Goal: Task Accomplishment & Management: Use online tool/utility

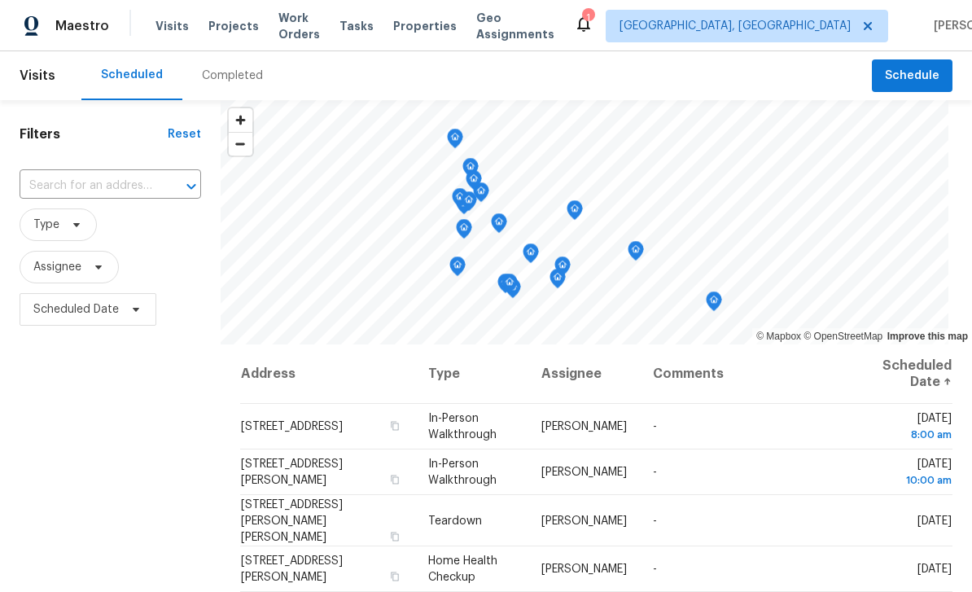
click at [79, 186] on input "text" at bounding box center [88, 185] width 136 height 25
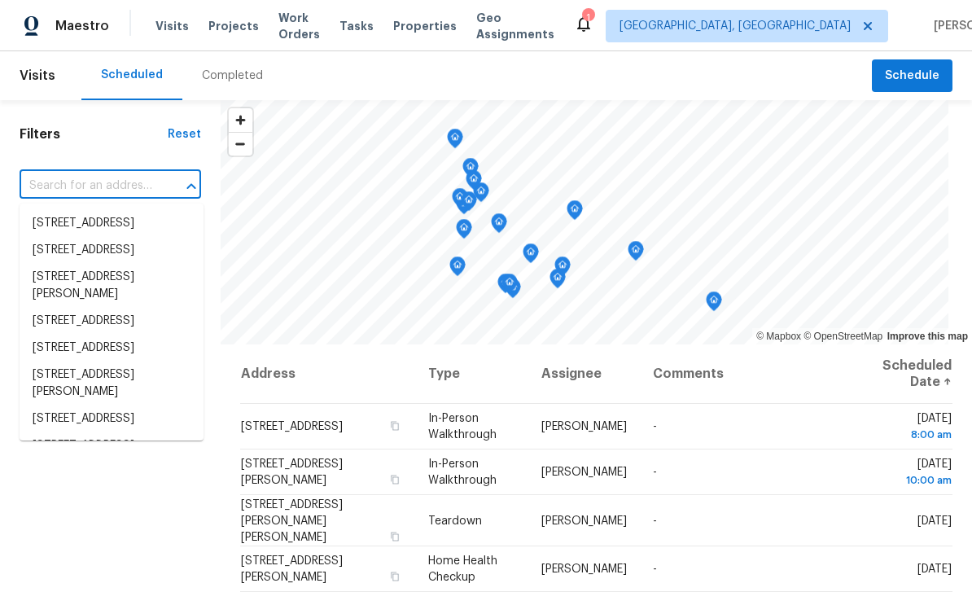
click at [64, 189] on input "text" at bounding box center [88, 185] width 136 height 25
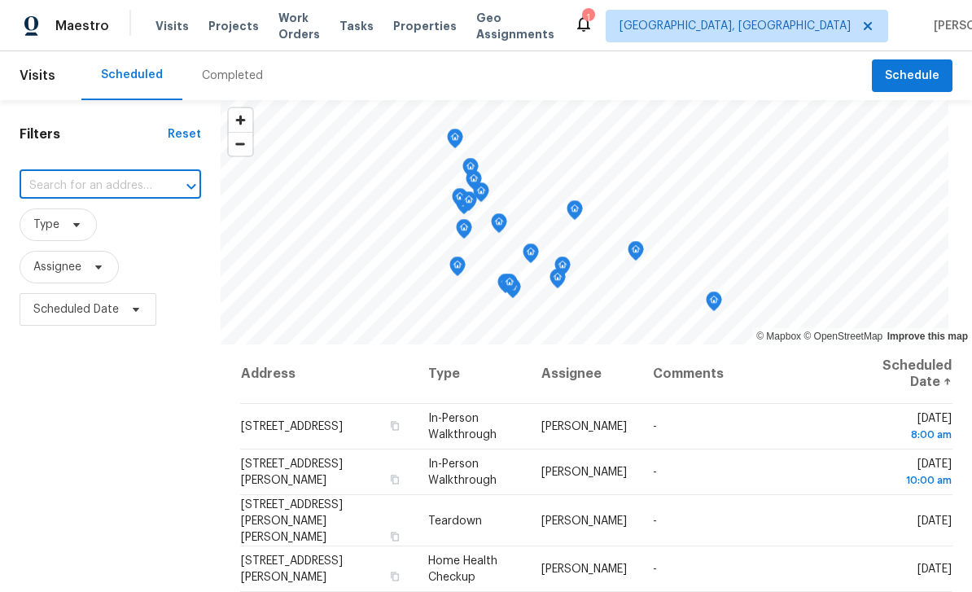
paste input "2046 Dellwood Pl, Decatur, GA 30032"
type input "2046 Dellwood Pl, Decatur, GA 30032"
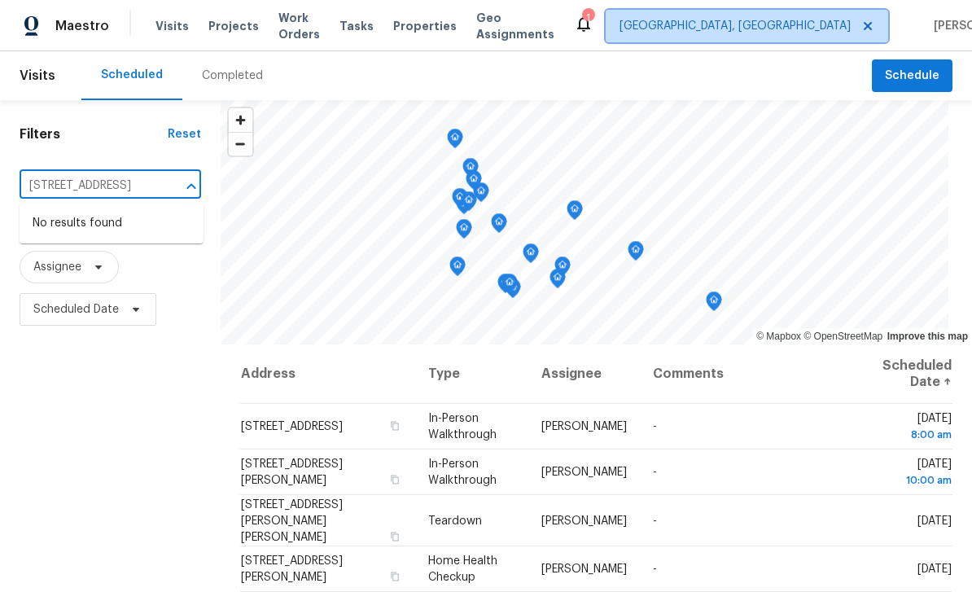
click at [786, 32] on span "[GEOGRAPHIC_DATA], [GEOGRAPHIC_DATA]" at bounding box center [735, 26] width 231 height 16
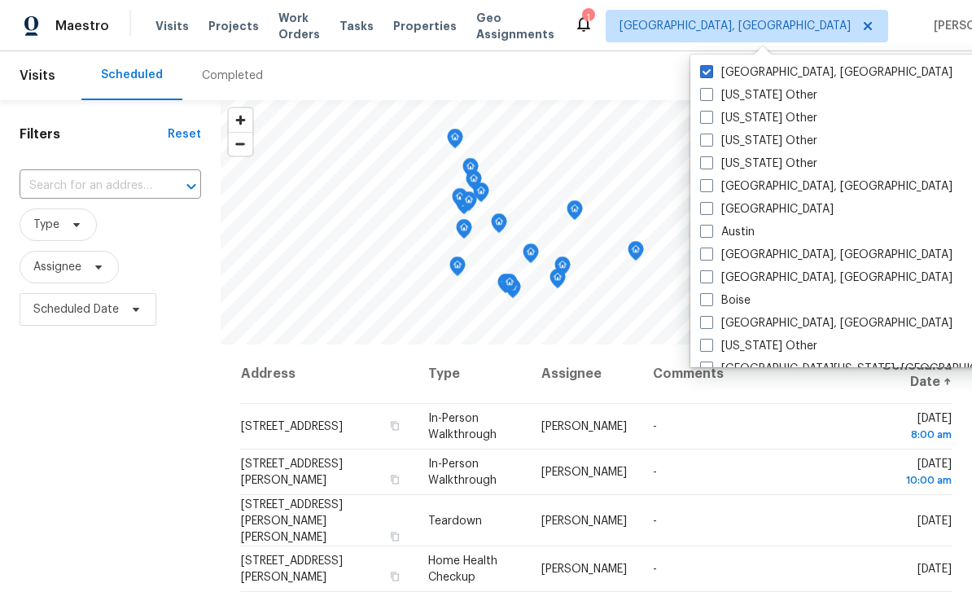
click at [708, 213] on span at bounding box center [706, 208] width 13 height 13
click at [708, 212] on input "Atlanta" at bounding box center [705, 206] width 11 height 11
checkbox input "true"
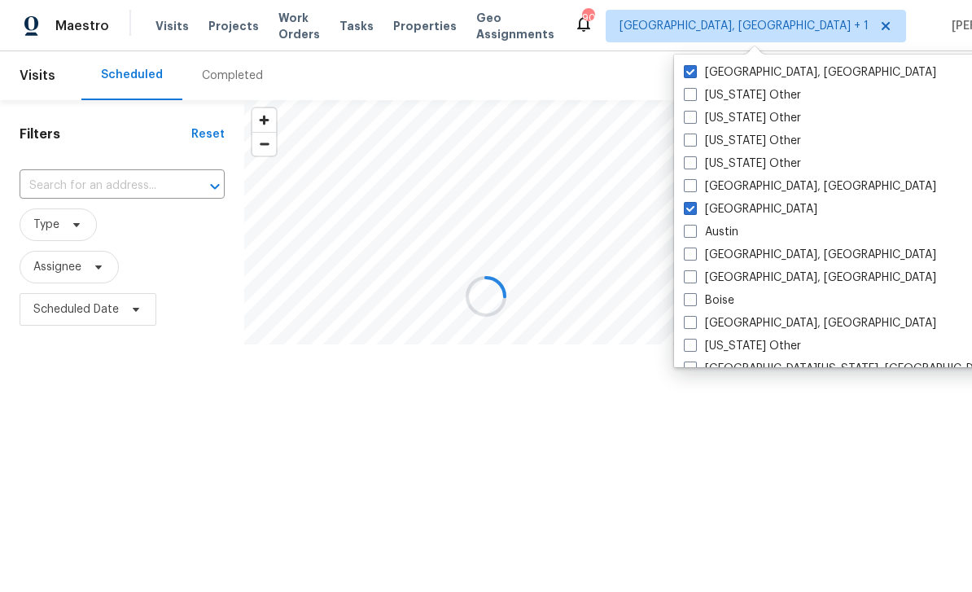
click at [727, 75] on label "[GEOGRAPHIC_DATA], [GEOGRAPHIC_DATA]" at bounding box center [810, 72] width 252 height 16
click at [694, 75] on input "[GEOGRAPHIC_DATA], [GEOGRAPHIC_DATA]" at bounding box center [689, 69] width 11 height 11
checkbox input "false"
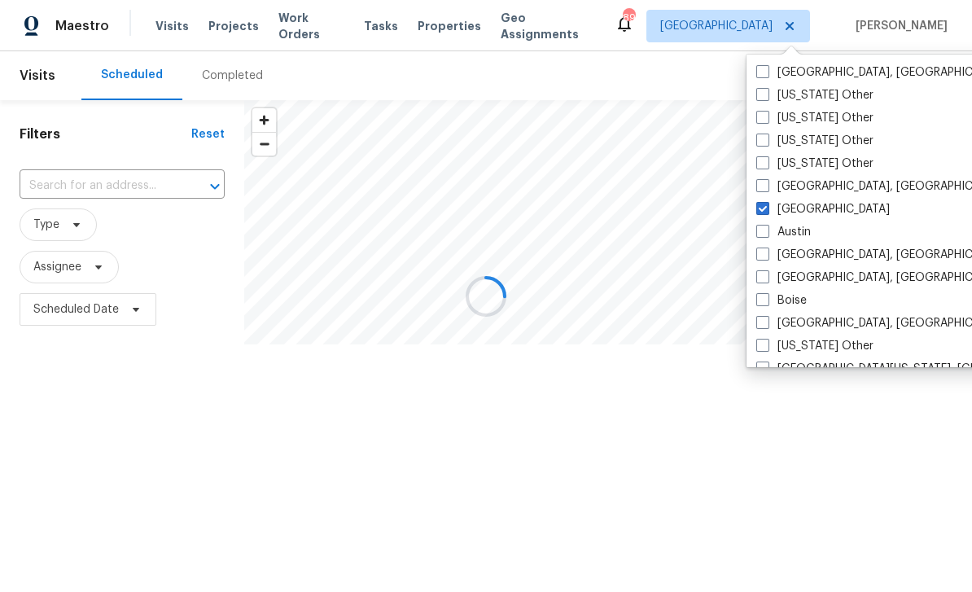
click at [40, 189] on div at bounding box center [486, 296] width 972 height 592
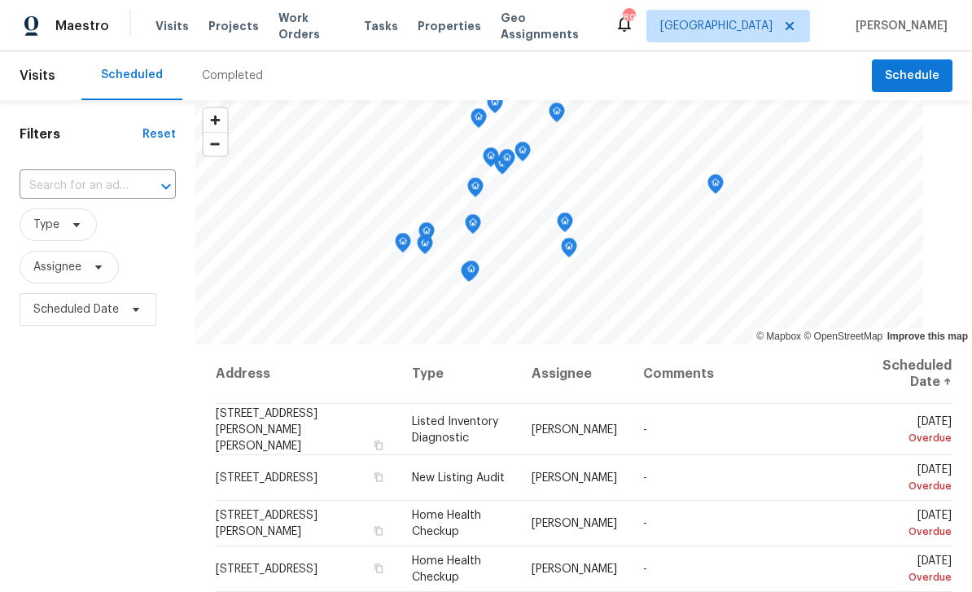
click at [59, 186] on input "text" at bounding box center [75, 185] width 111 height 25
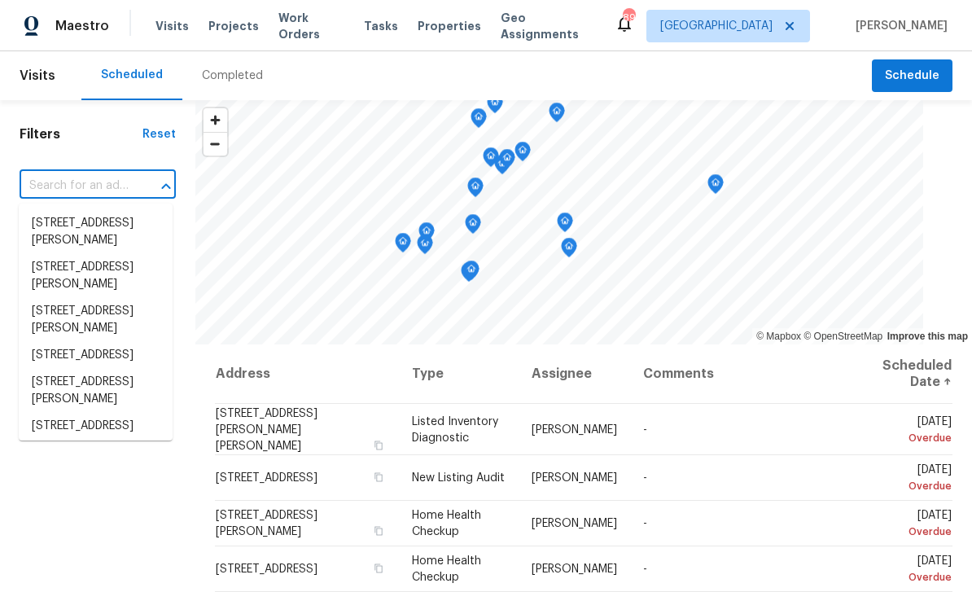
click at [65, 187] on input "text" at bounding box center [75, 185] width 111 height 25
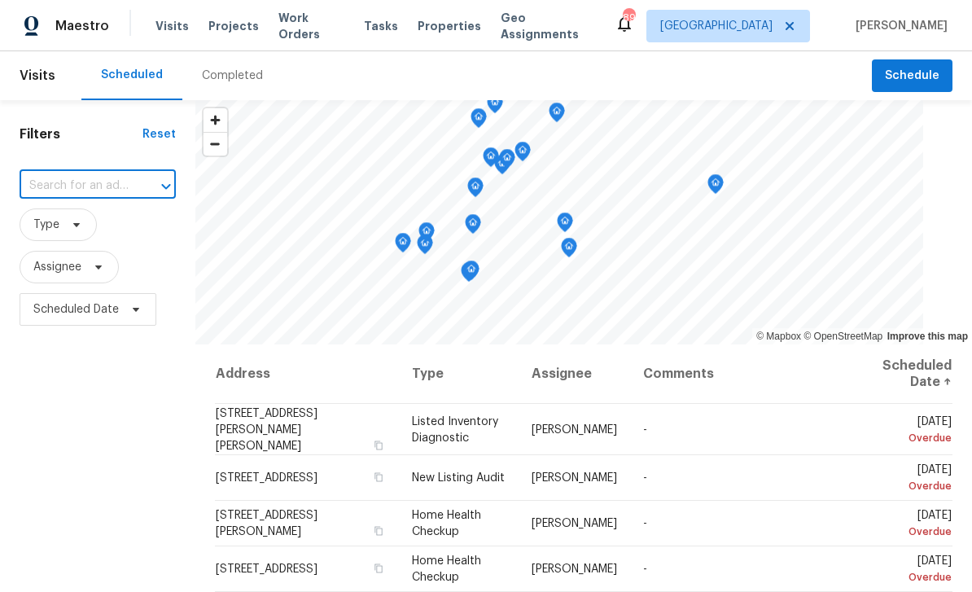
paste input "2046 Dellwood Pl, Decatur, GA 30032"
type input "2046 Dellwood Pl, Decatur, GA 30032"
click at [60, 226] on li "2046 Dellwood Pl, Decatur, GA 30032" at bounding box center [96, 223] width 154 height 27
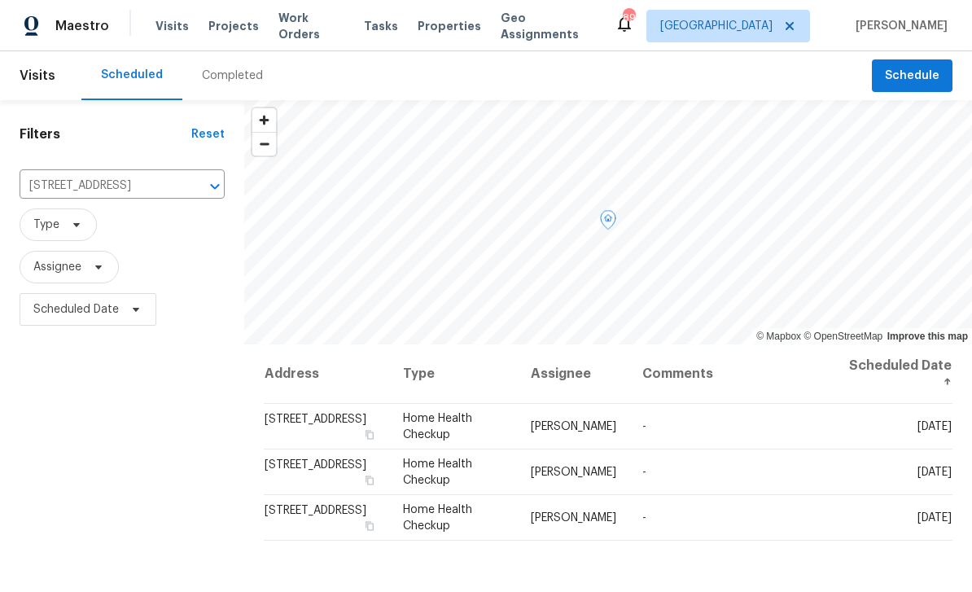
click at [0, 0] on icon at bounding box center [0, 0] width 0 height 0
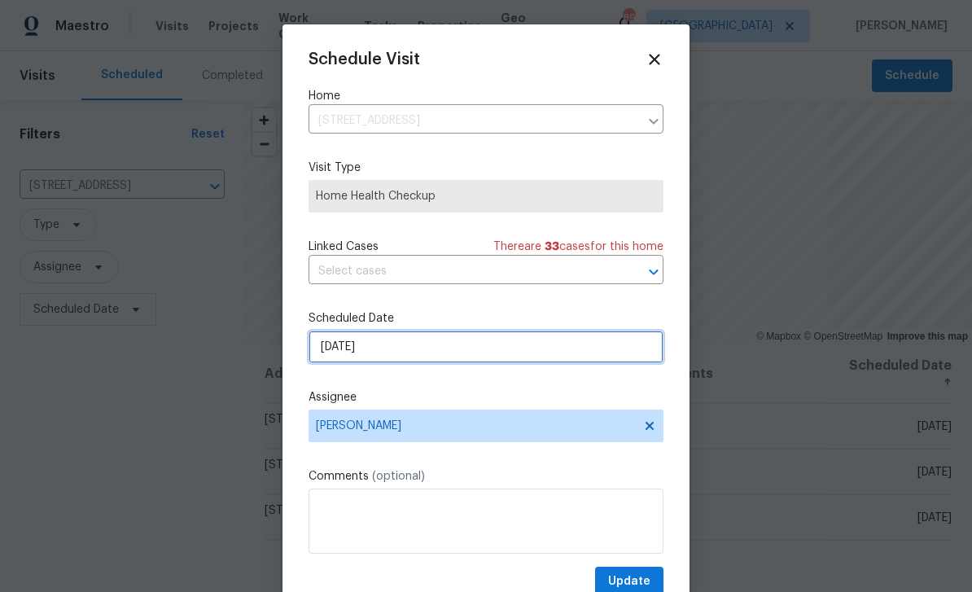
click at [580, 361] on input "9/25/2025" at bounding box center [486, 347] width 355 height 33
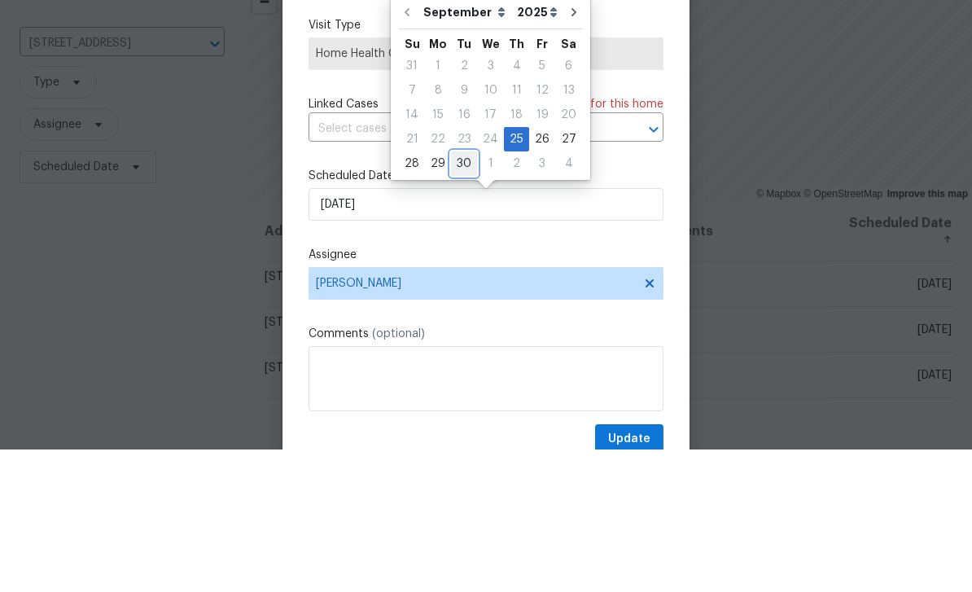
click at [467, 295] on div "30" at bounding box center [464, 306] width 26 height 23
type input "9/30/2025"
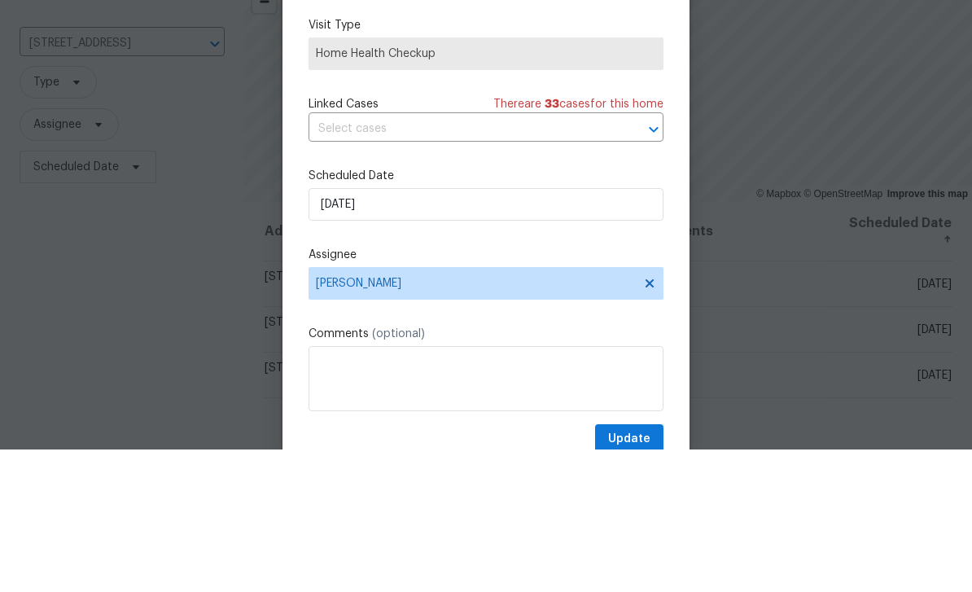
scroll to position [52, 0]
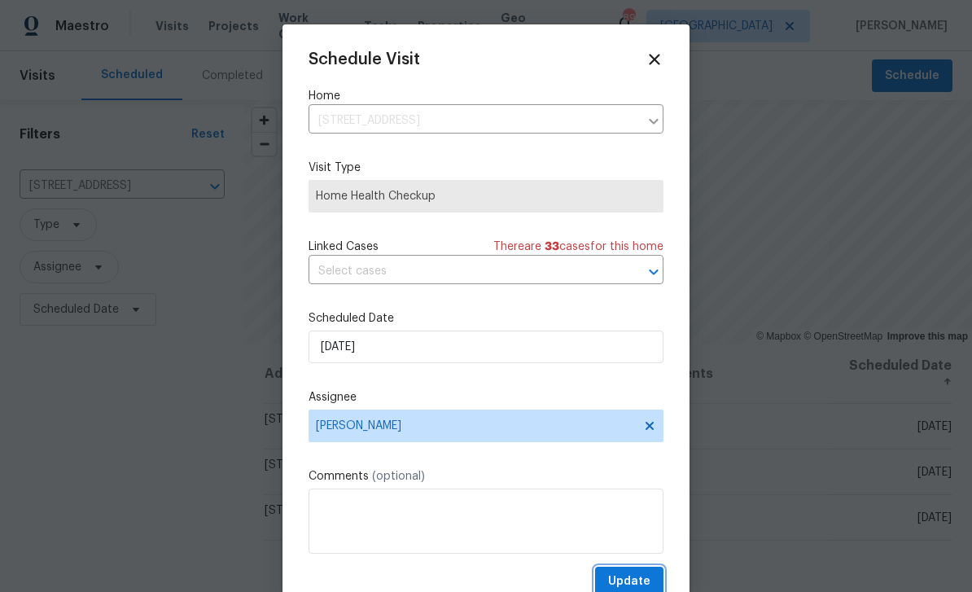
click at [638, 572] on button "Update" at bounding box center [629, 582] width 68 height 30
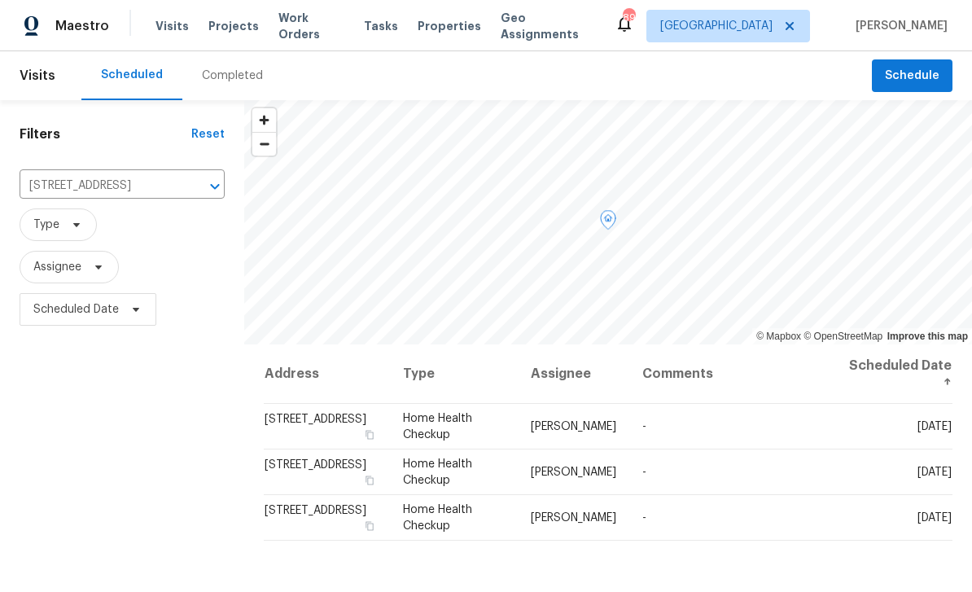
click at [316, 404] on td "2046 Dellwood Pl, Decatur, GA 30032" at bounding box center [327, 427] width 126 height 46
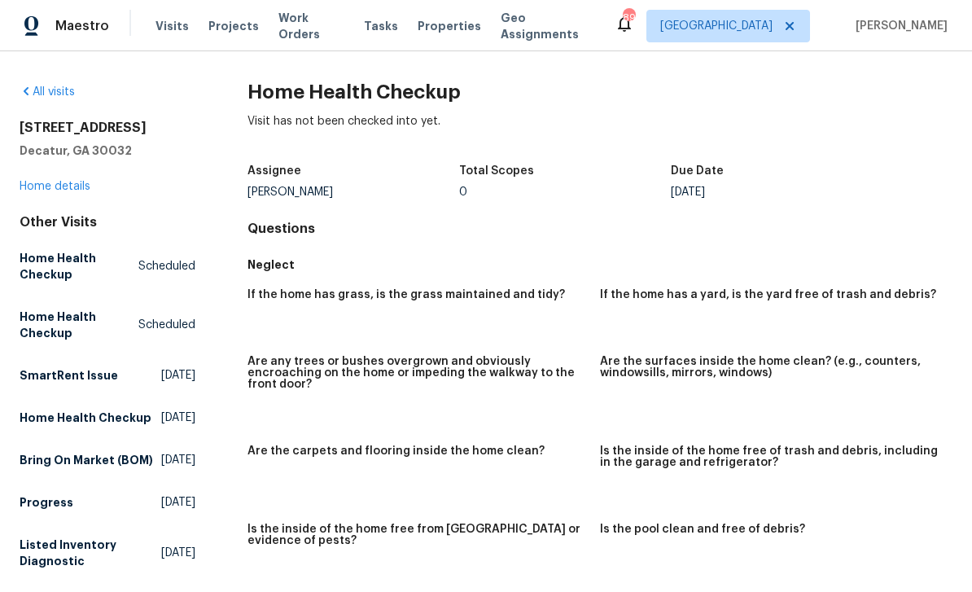
click at [57, 183] on link "Home details" at bounding box center [55, 186] width 71 height 11
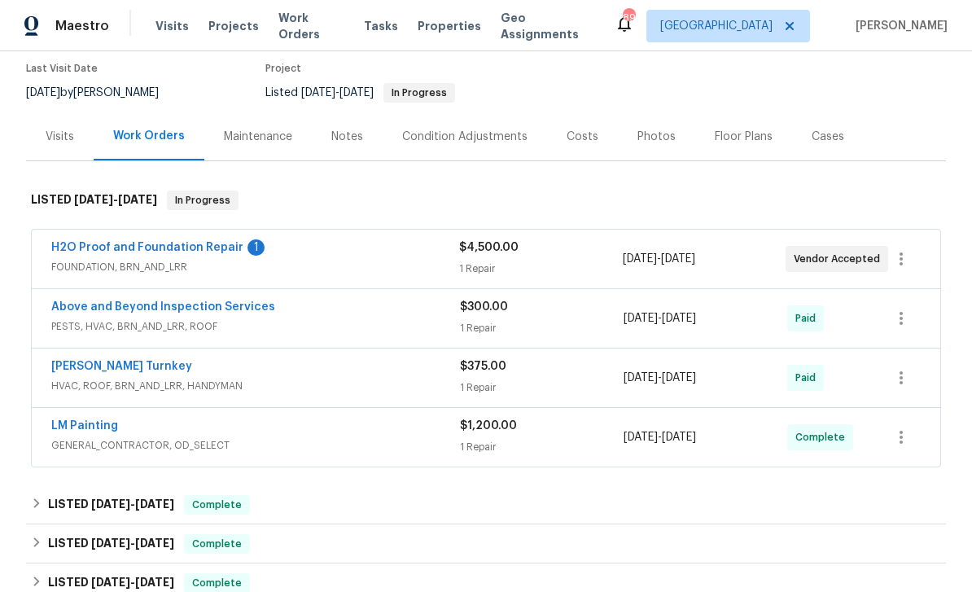
scroll to position [145, 0]
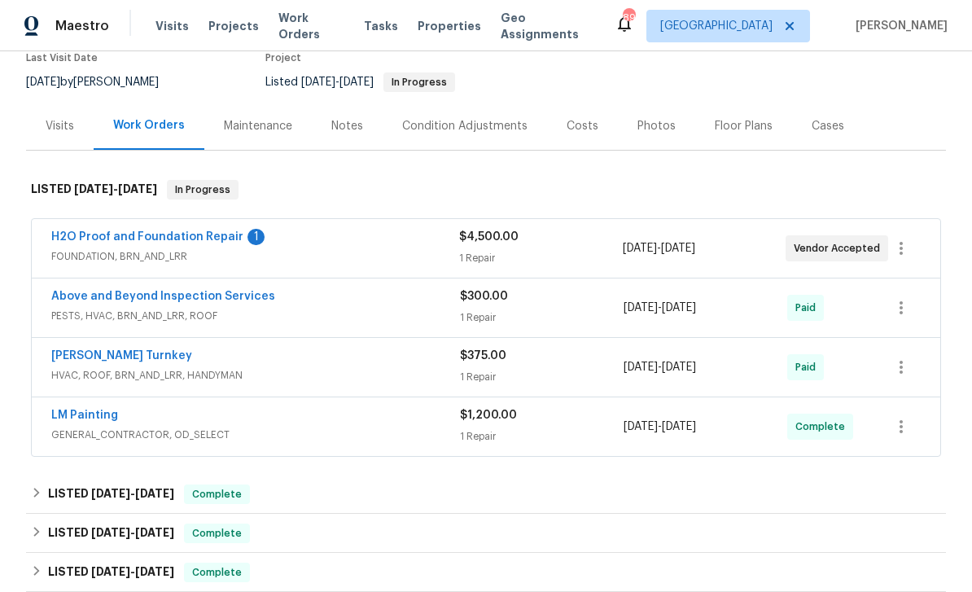
click at [94, 236] on link "H2O Proof and Foundation Repair" at bounding box center [147, 236] width 192 height 11
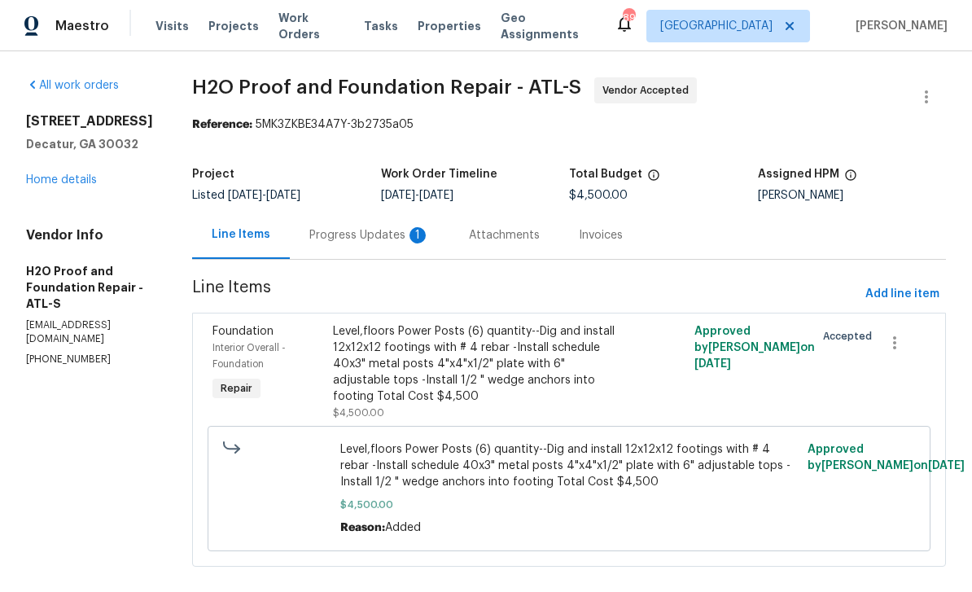
click at [410, 234] on div "1" at bounding box center [418, 235] width 16 height 16
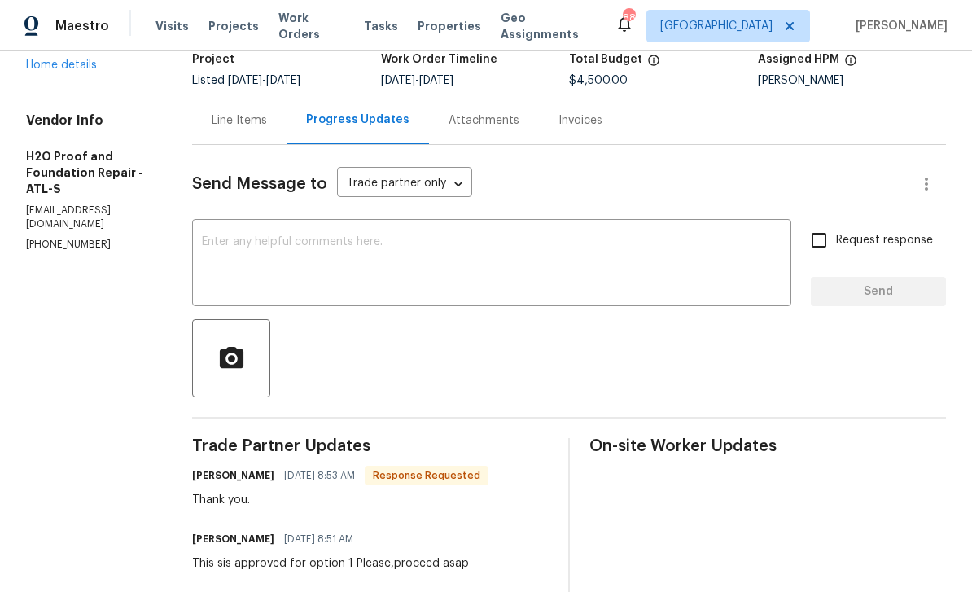
scroll to position [110, 0]
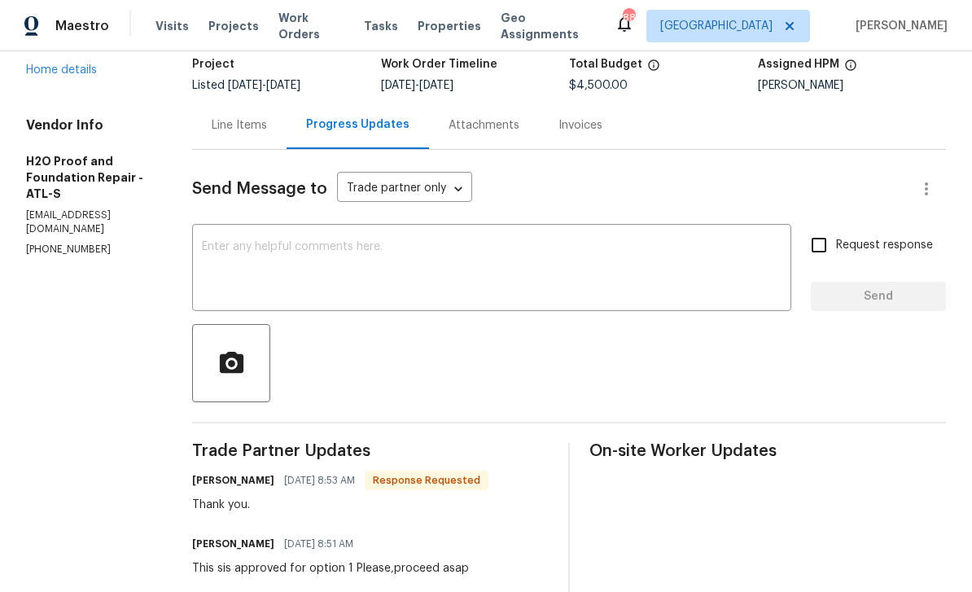
click at [37, 76] on link "Home details" at bounding box center [61, 69] width 71 height 11
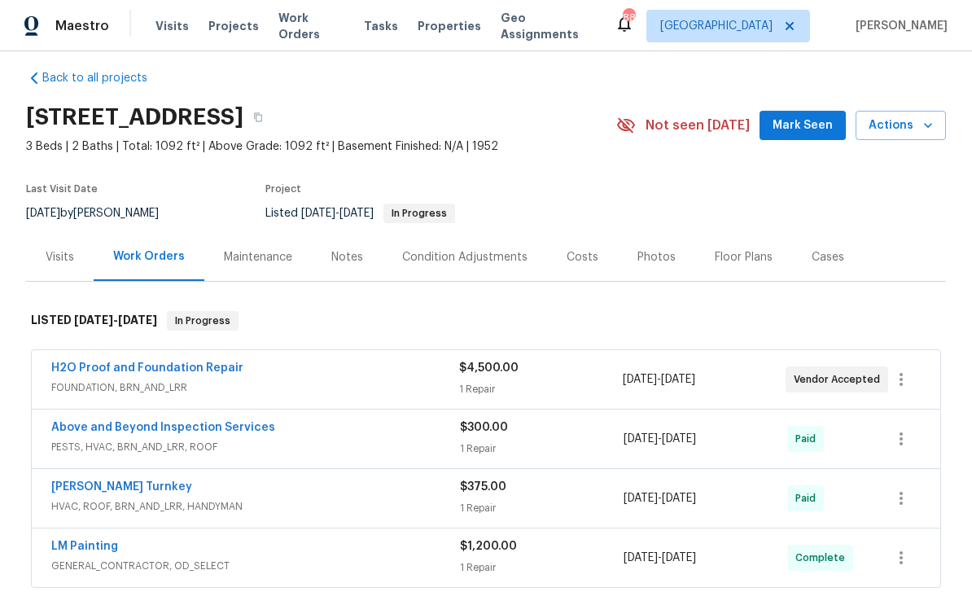
scroll to position [17, 0]
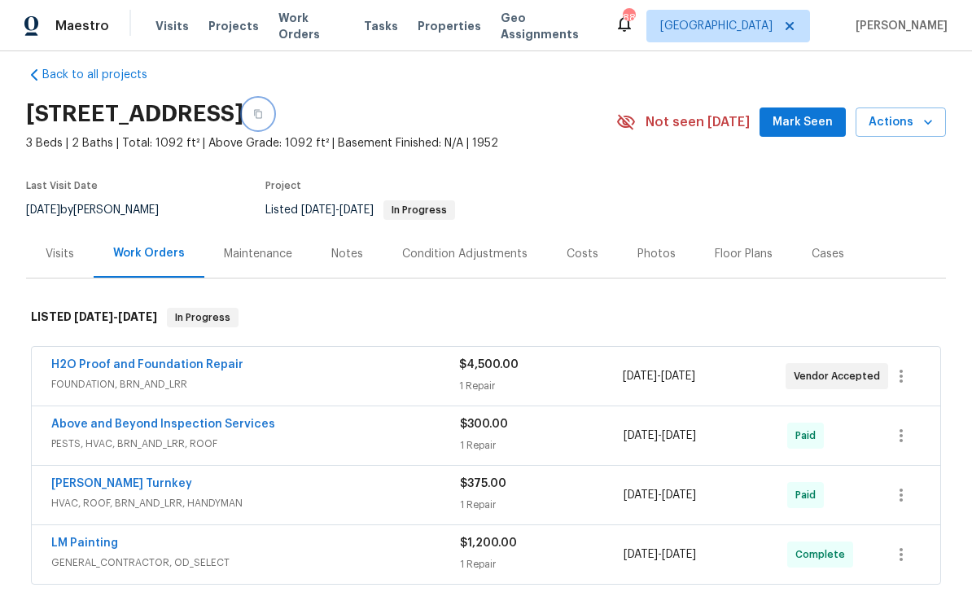
click at [263, 118] on icon "button" at bounding box center [258, 114] width 10 height 10
click at [273, 120] on button "button" at bounding box center [257, 113] width 29 height 29
click at [273, 119] on button "button" at bounding box center [257, 113] width 29 height 29
click at [263, 117] on icon "button" at bounding box center [258, 114] width 10 height 10
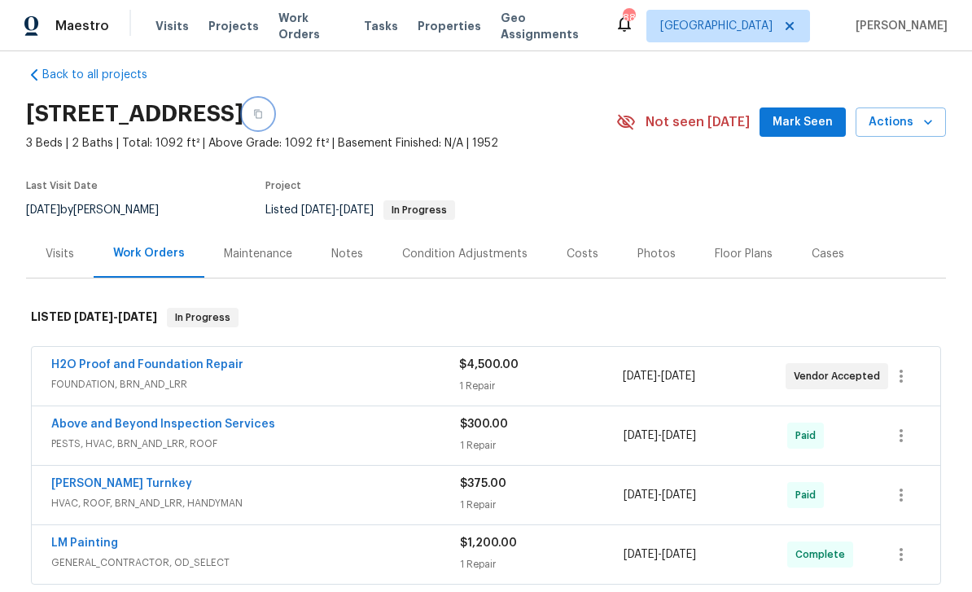
click at [263, 117] on icon "button" at bounding box center [258, 114] width 10 height 10
click at [262, 112] on icon "button" at bounding box center [258, 114] width 8 height 9
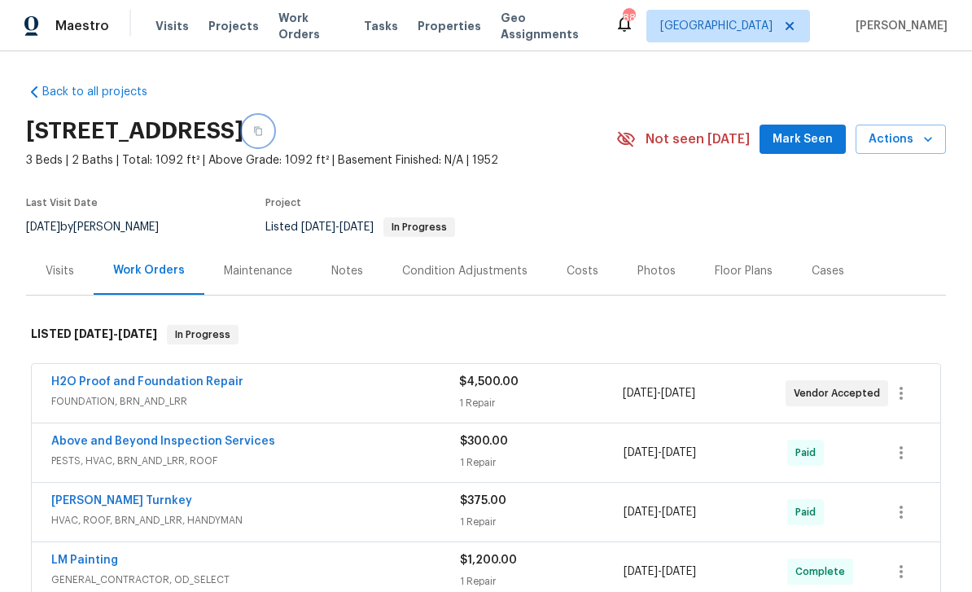
scroll to position [0, 0]
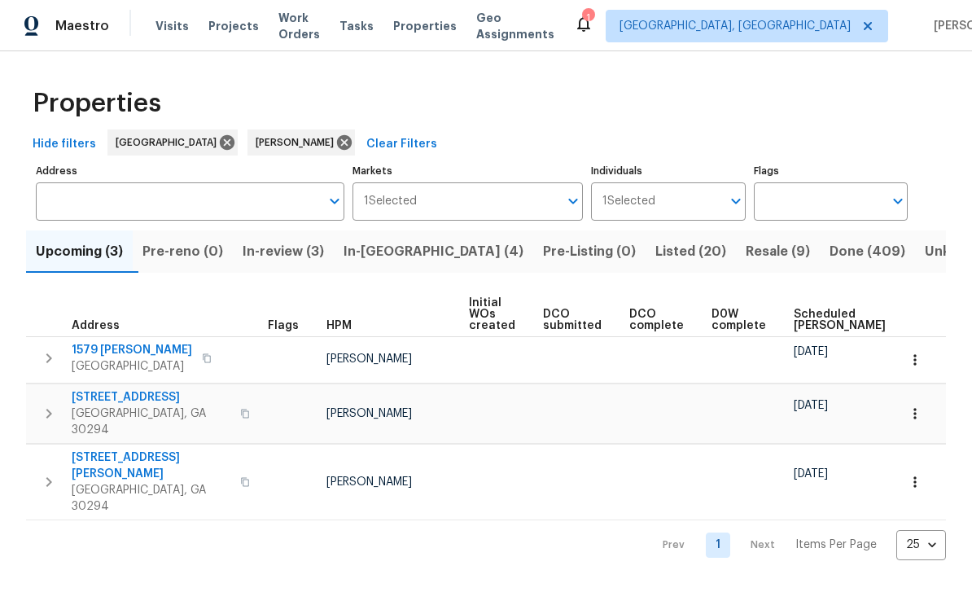
click at [746, 255] on span "Resale (9)" at bounding box center [778, 251] width 64 height 23
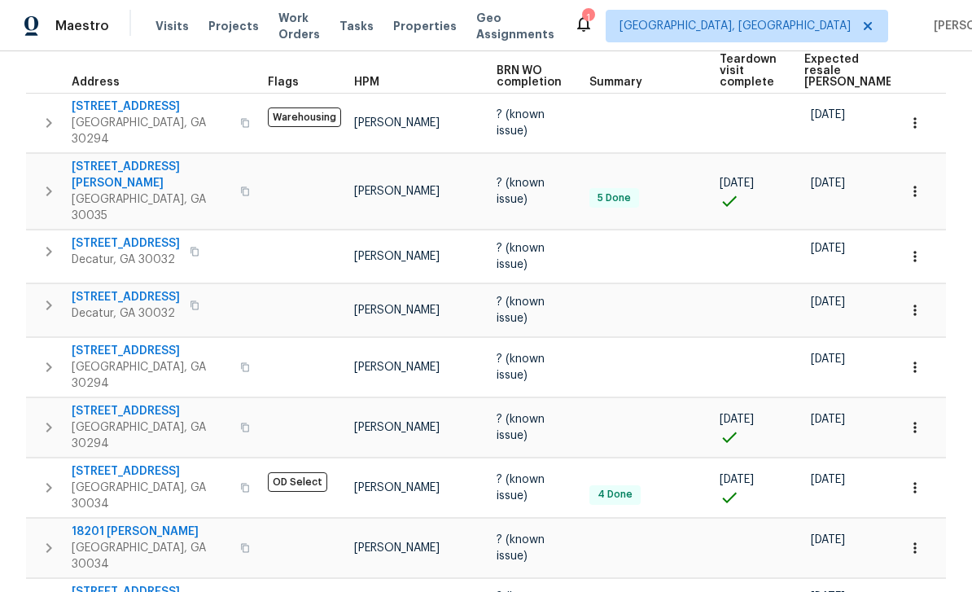
scroll to position [254, 0]
click at [103, 464] on span "2685 Rainbow Ridge Rd" at bounding box center [151, 472] width 159 height 16
click at [107, 252] on span "Decatur, GA 30032" at bounding box center [126, 260] width 108 height 16
click at [120, 160] on span "2575 Walden Lake Dr" at bounding box center [151, 176] width 159 height 33
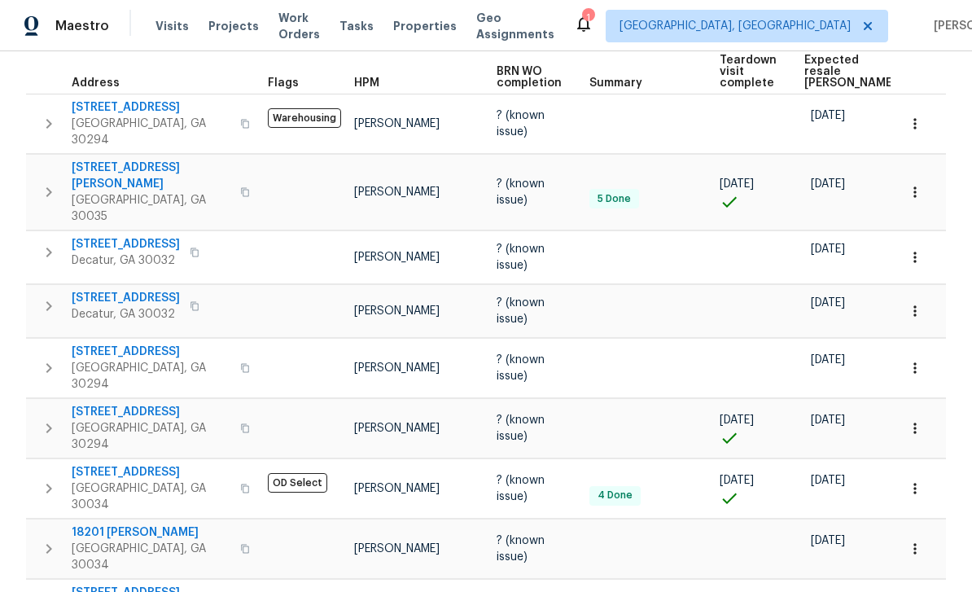
click at [110, 236] on span "2031 Austin Park Cir" at bounding box center [126, 244] width 108 height 16
click at [109, 344] on span "3491 Saddle Creek Ln" at bounding box center [151, 352] width 159 height 16
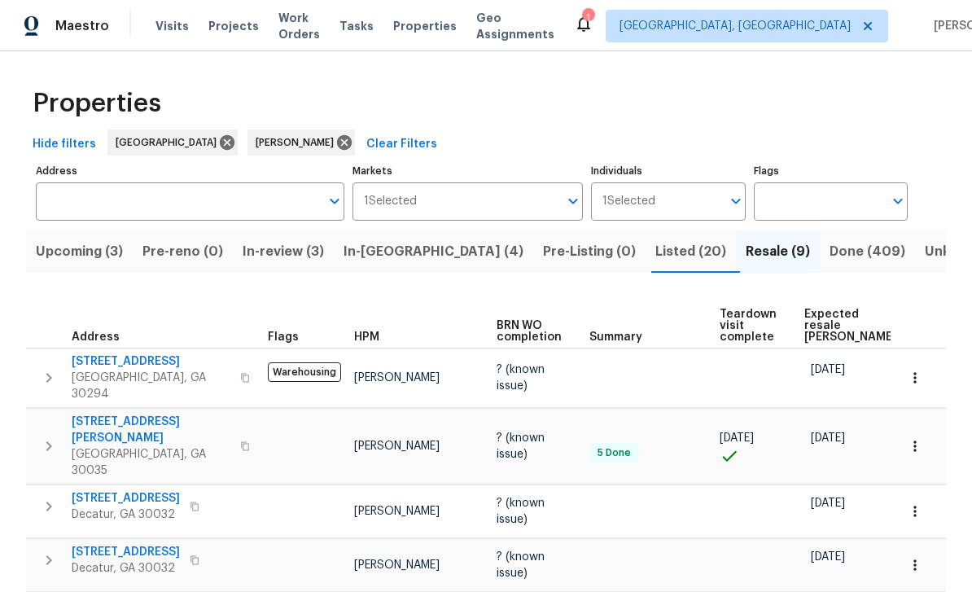
scroll to position [0, 0]
click at [83, 240] on span "Upcoming (3)" at bounding box center [79, 251] width 87 height 23
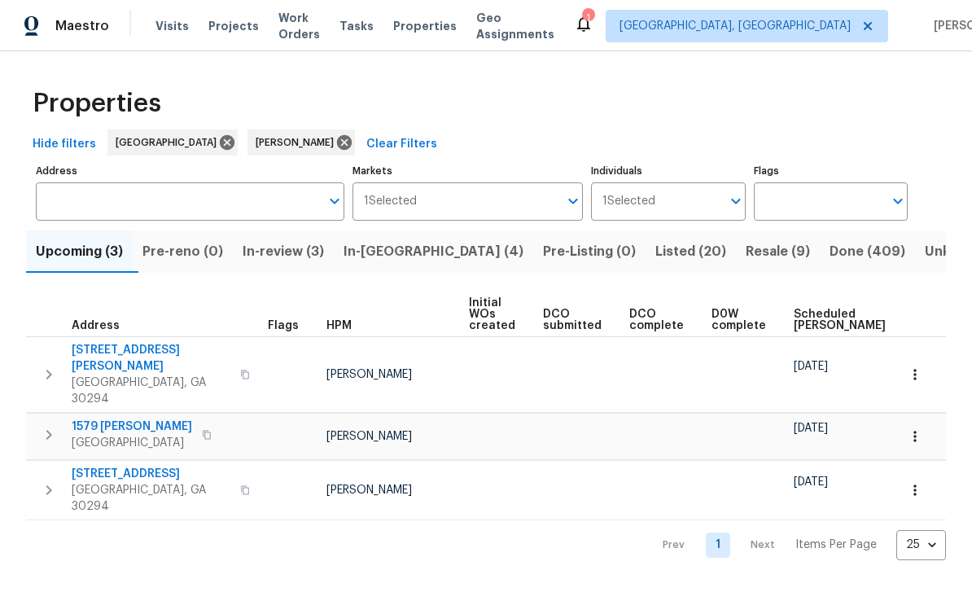
click at [818, 315] on span "Scheduled [PERSON_NAME]" at bounding box center [840, 320] width 92 height 23
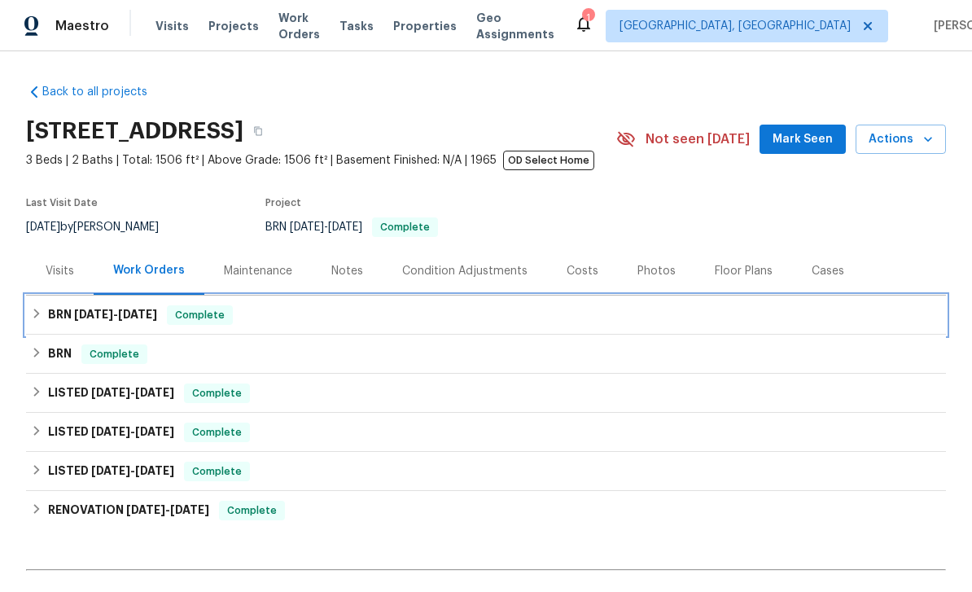
click at [74, 314] on span "9/22/25" at bounding box center [93, 314] width 39 height 11
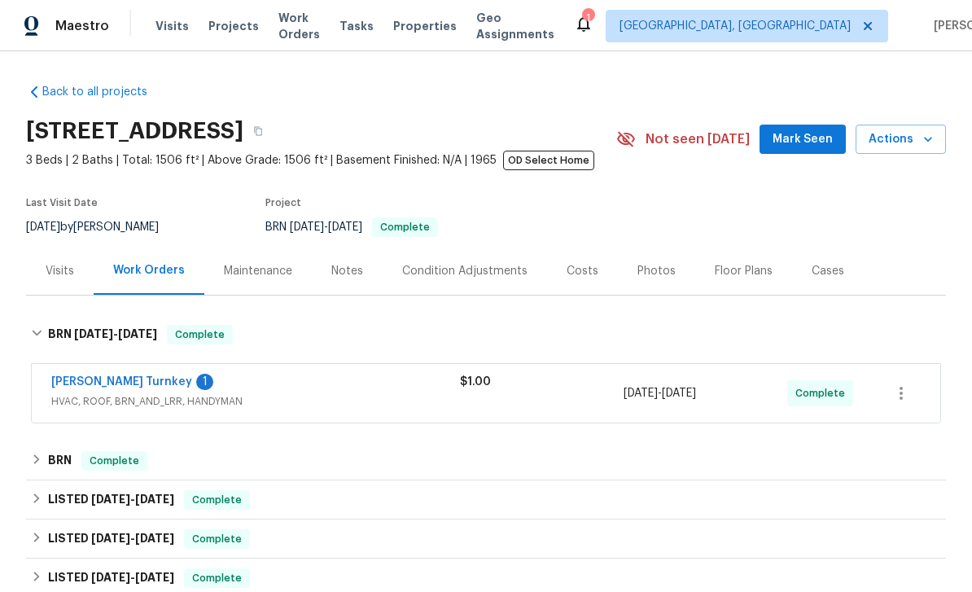
click at [89, 383] on link "[PERSON_NAME] Turnkey" at bounding box center [121, 381] width 141 height 11
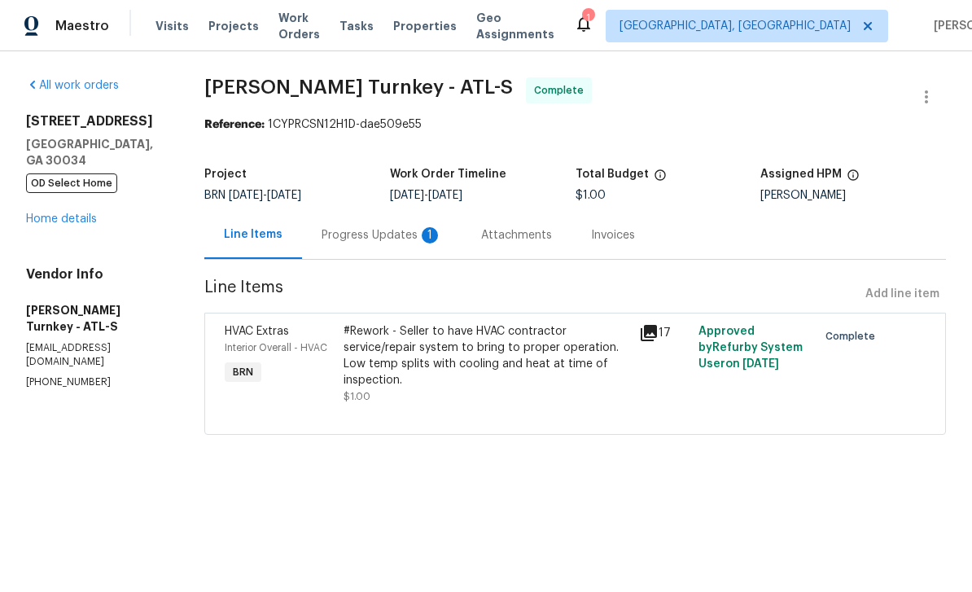
click at [420, 243] on div "Progress Updates 1" at bounding box center [382, 235] width 120 height 16
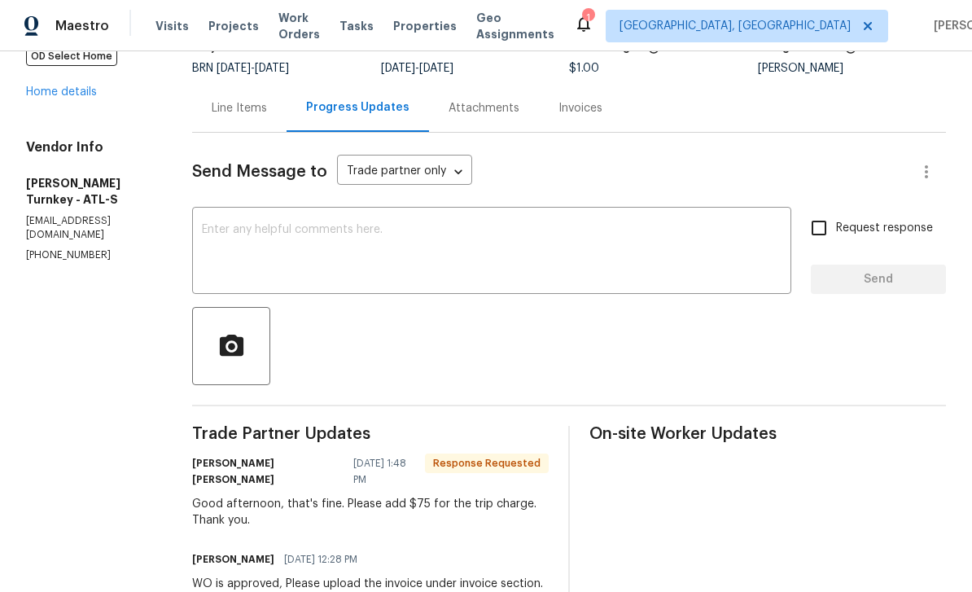
scroll to position [108, 0]
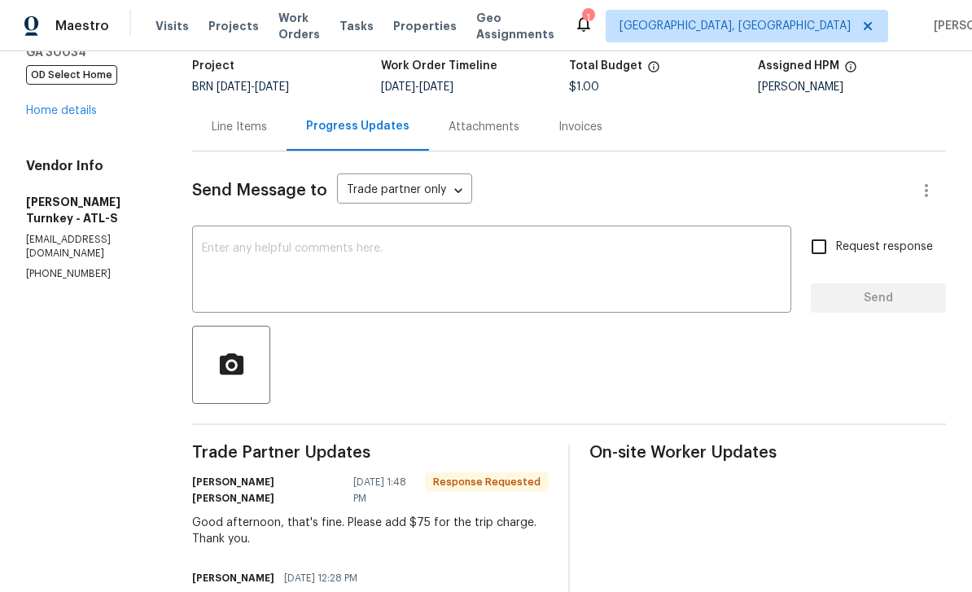
click at [55, 115] on link "Home details" at bounding box center [61, 110] width 71 height 11
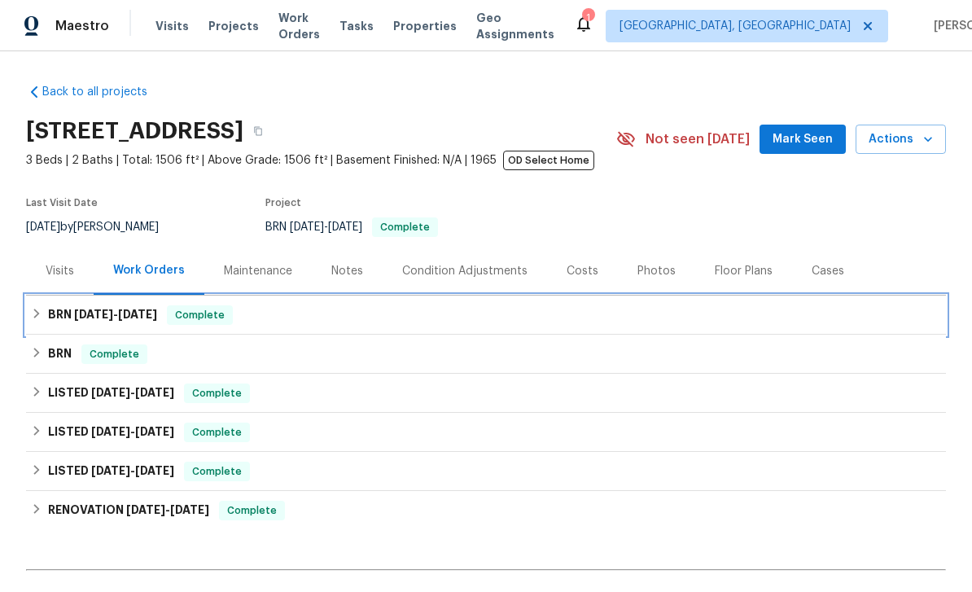
click at [74, 315] on span "9/22/25" at bounding box center [93, 314] width 39 height 11
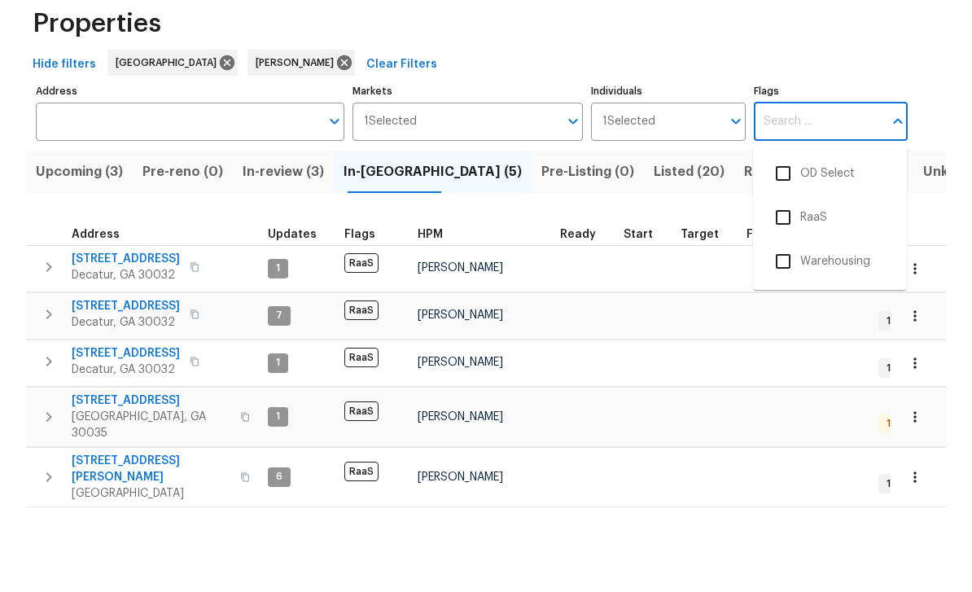
scroll to position [34, 0]
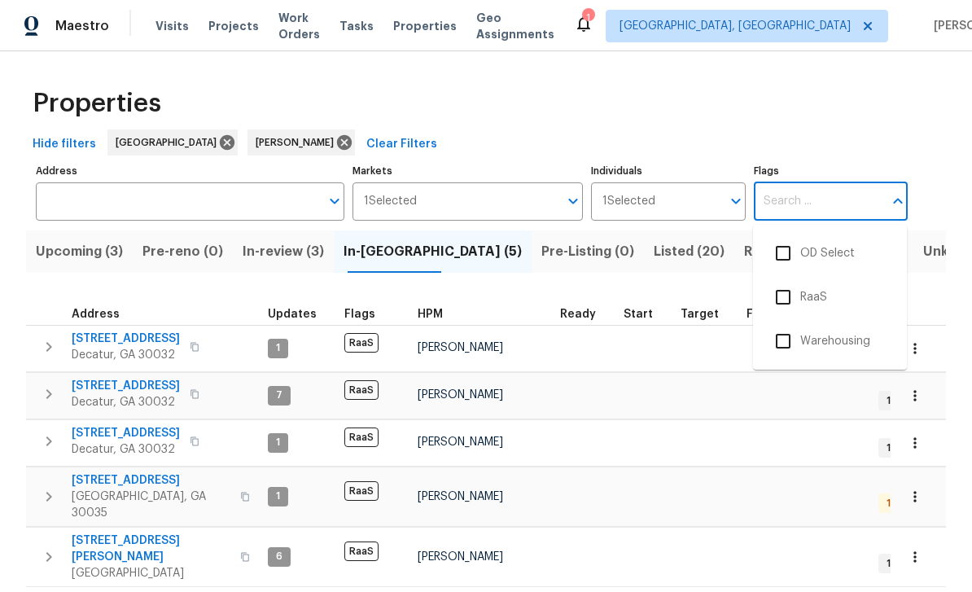
click at [868, 129] on div "Hide filters Atlanta Juan Lozano Clear Filters" at bounding box center [486, 144] width 920 height 30
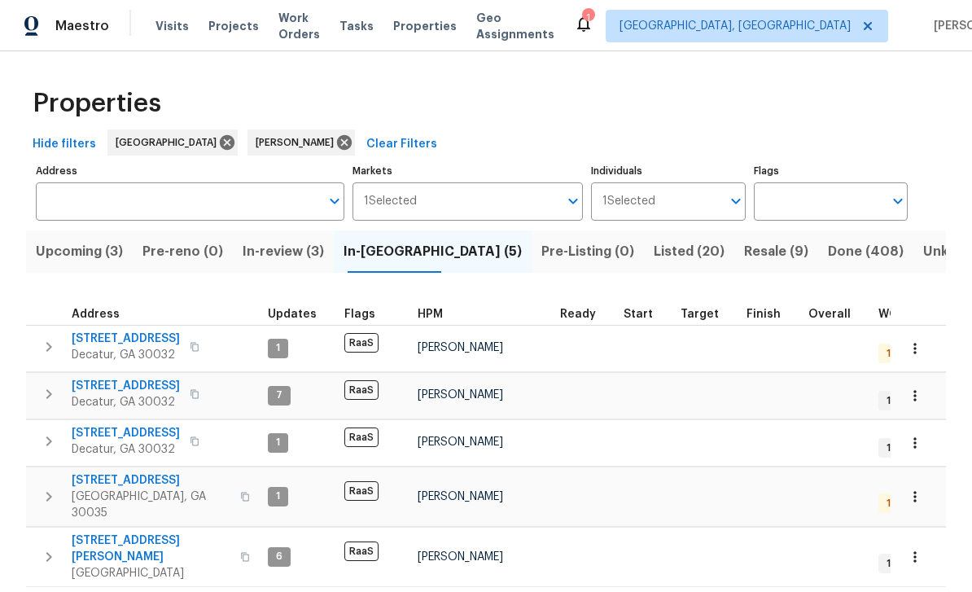
click at [744, 240] on span "Resale (9)" at bounding box center [776, 251] width 64 height 23
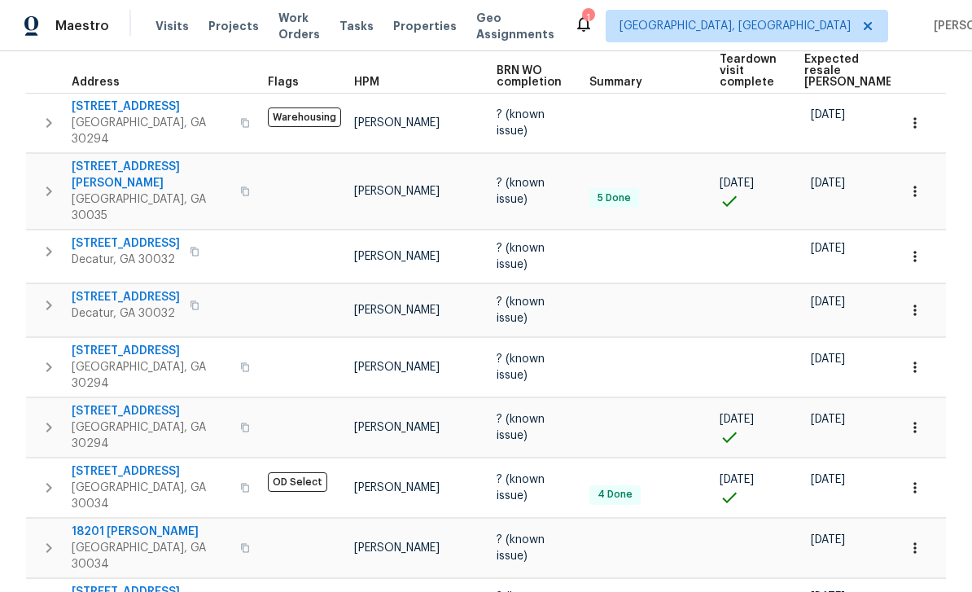
scroll to position [254, 0]
click at [125, 88] on div "Address" at bounding box center [103, 82] width 63 height 11
click at [129, 106] on span "4200 Flakes Mill Manor Ln" at bounding box center [151, 107] width 159 height 16
click at [112, 404] on span "5926 Brassie Ridge Ln" at bounding box center [151, 412] width 159 height 16
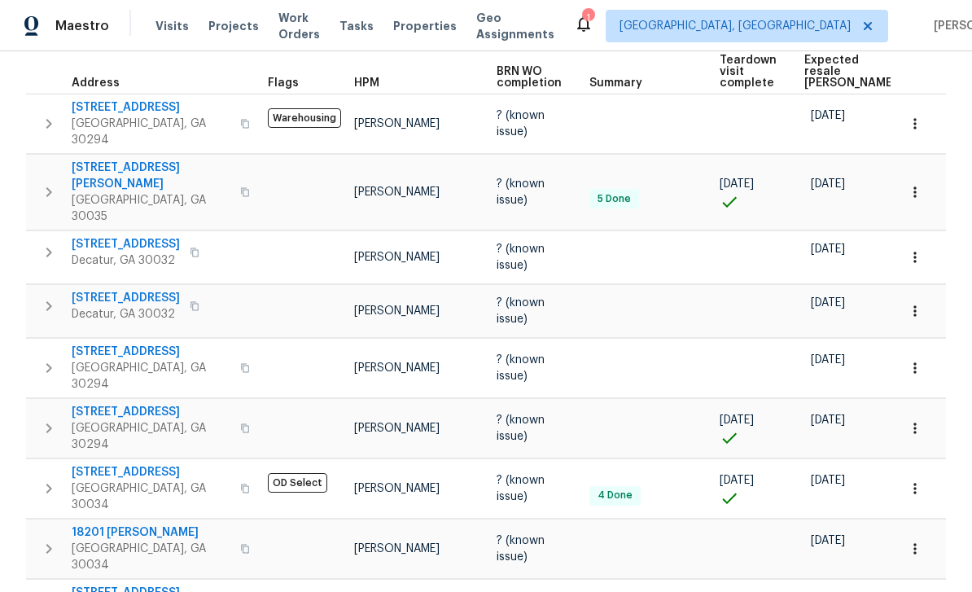
click at [111, 524] on span "18201 Waldrop Cv" at bounding box center [151, 532] width 159 height 16
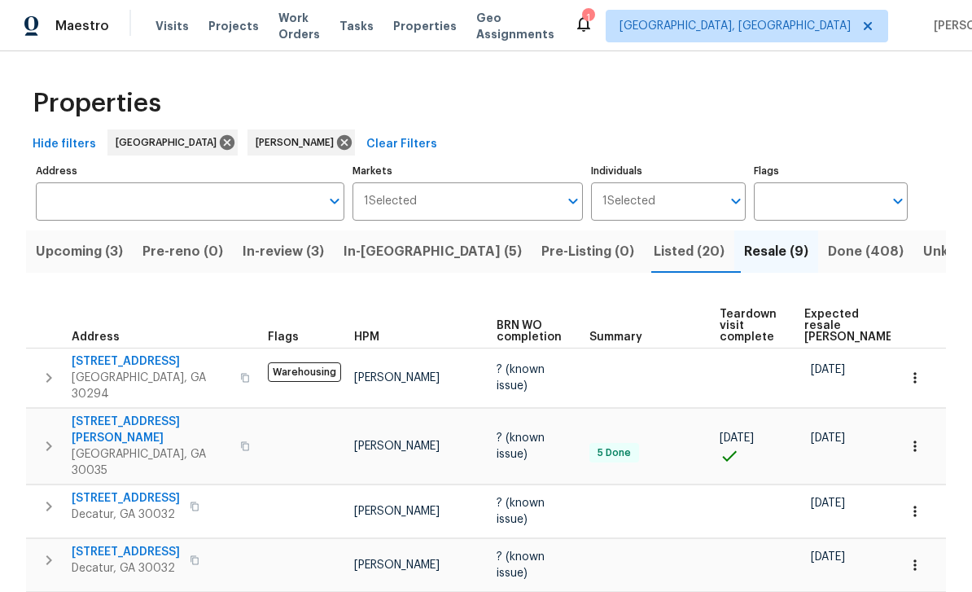
scroll to position [0, 0]
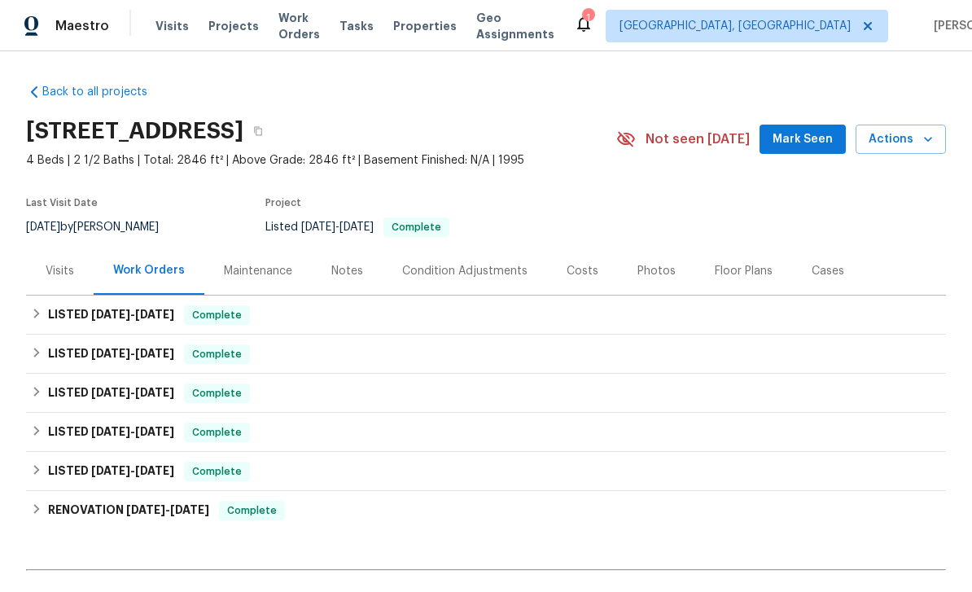
click at [659, 269] on div "Photos" at bounding box center [656, 271] width 38 height 16
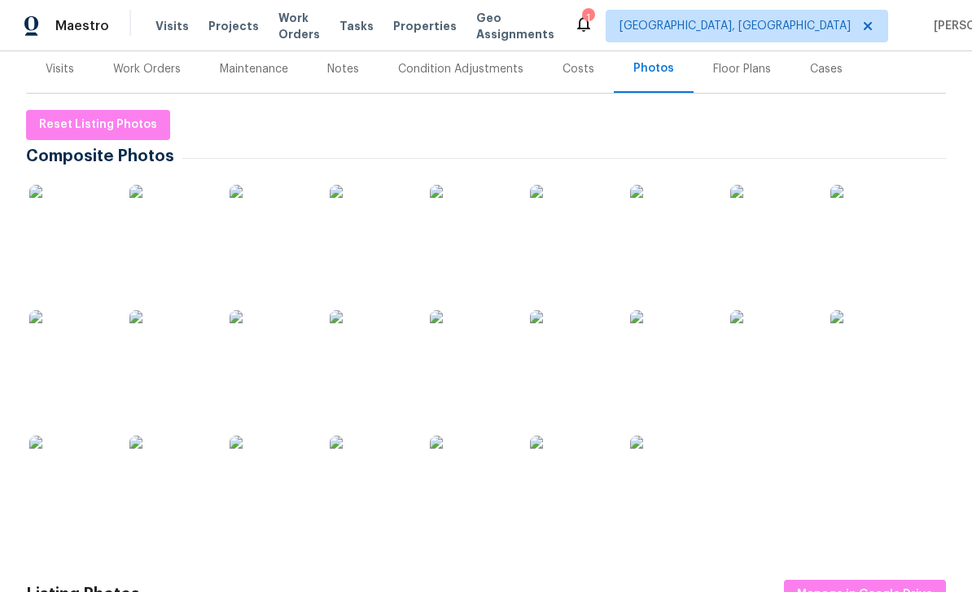
scroll to position [203, 0]
click at [684, 344] on img at bounding box center [670, 349] width 81 height 81
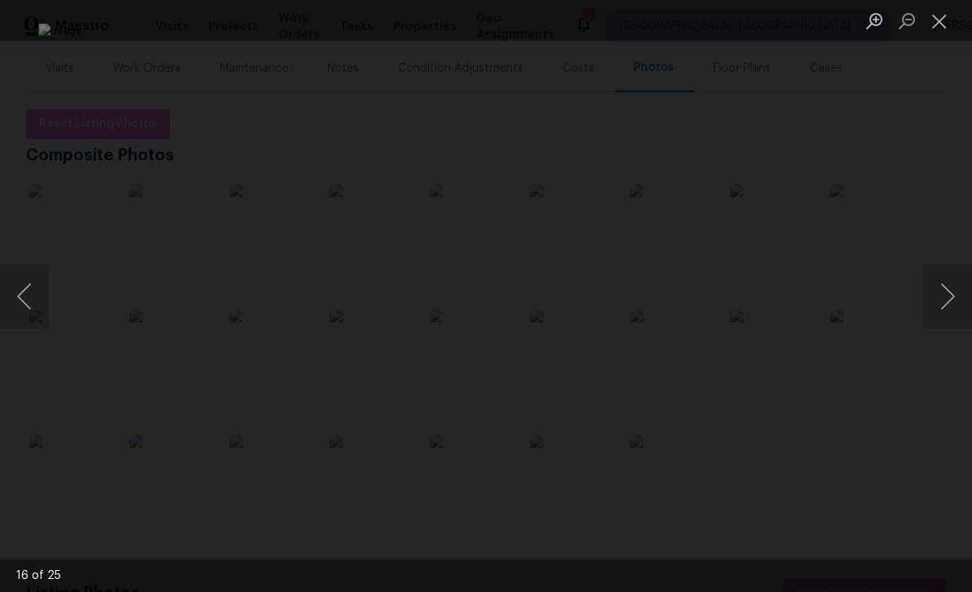
click at [945, 20] on button "Close lightbox" at bounding box center [939, 21] width 33 height 28
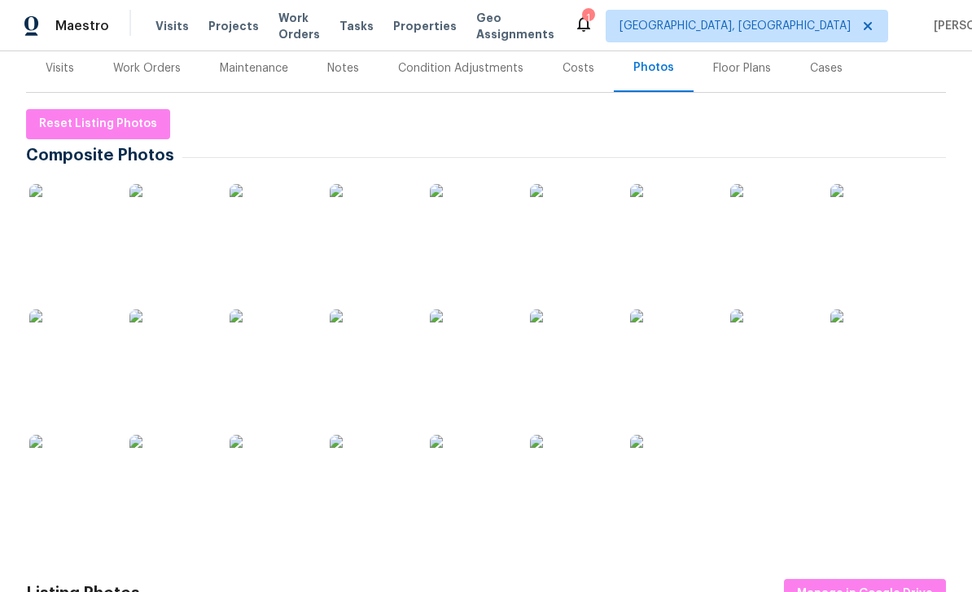
click at [393, 216] on img at bounding box center [370, 224] width 81 height 81
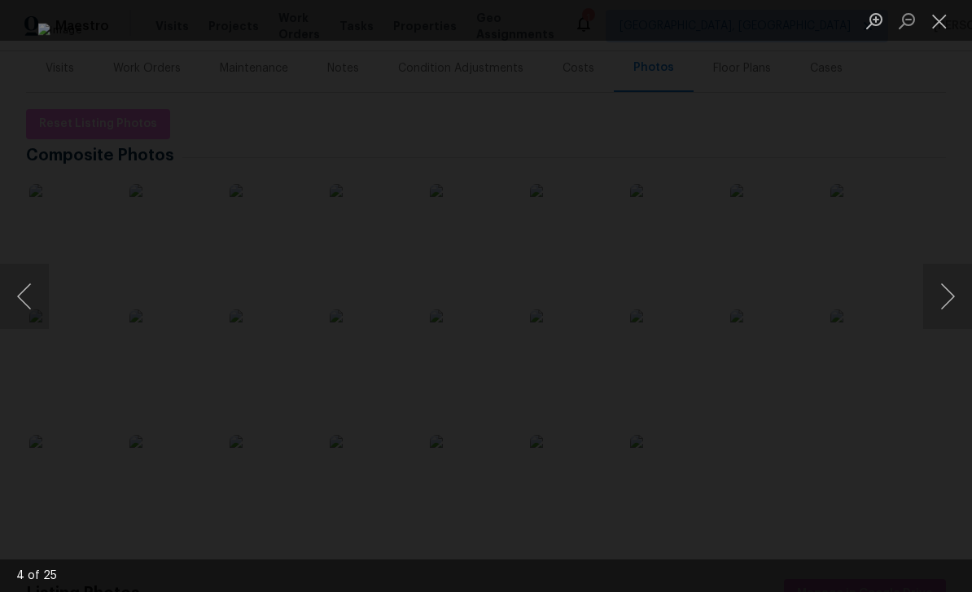
click at [950, 292] on button "Next image" at bounding box center [947, 296] width 49 height 65
click at [947, 292] on button "Next image" at bounding box center [947, 296] width 49 height 65
click at [949, 293] on button "Next image" at bounding box center [947, 296] width 49 height 65
click at [948, 296] on button "Next image" at bounding box center [947, 296] width 49 height 65
click at [948, 298] on button "Next image" at bounding box center [947, 296] width 49 height 65
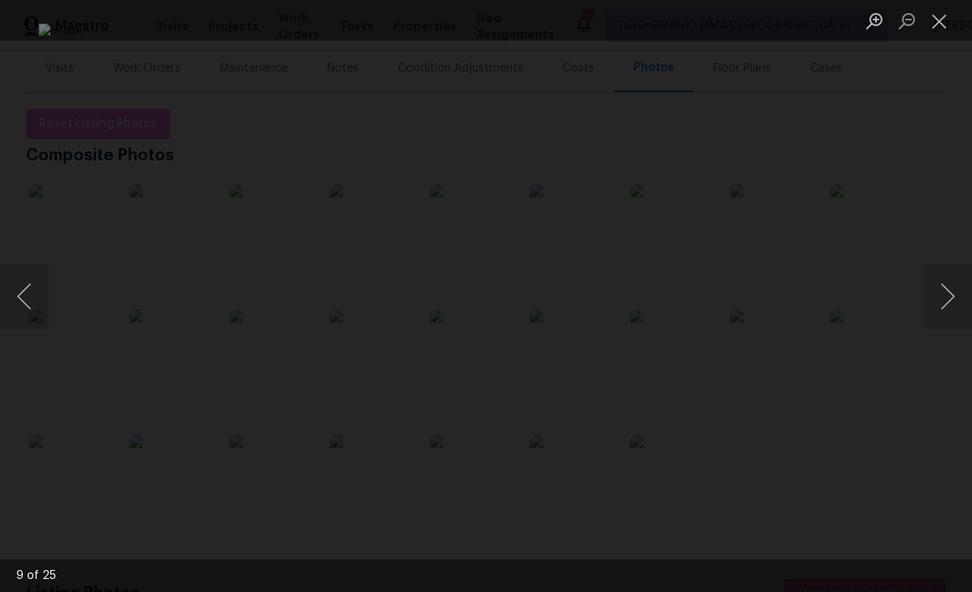
click at [949, 296] on button "Next image" at bounding box center [947, 296] width 49 height 65
click at [939, 23] on button "Close lightbox" at bounding box center [939, 21] width 33 height 28
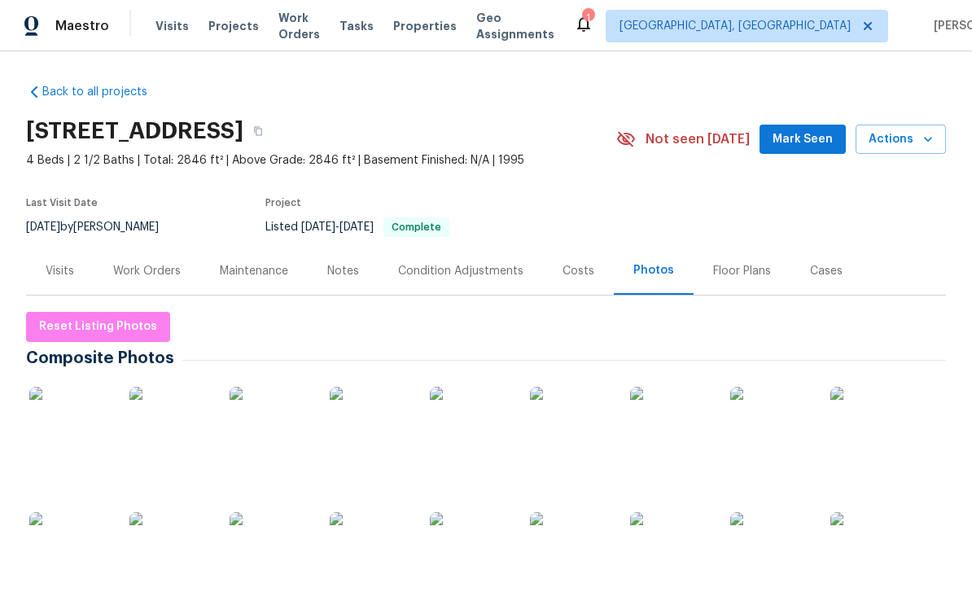
scroll to position [0, 0]
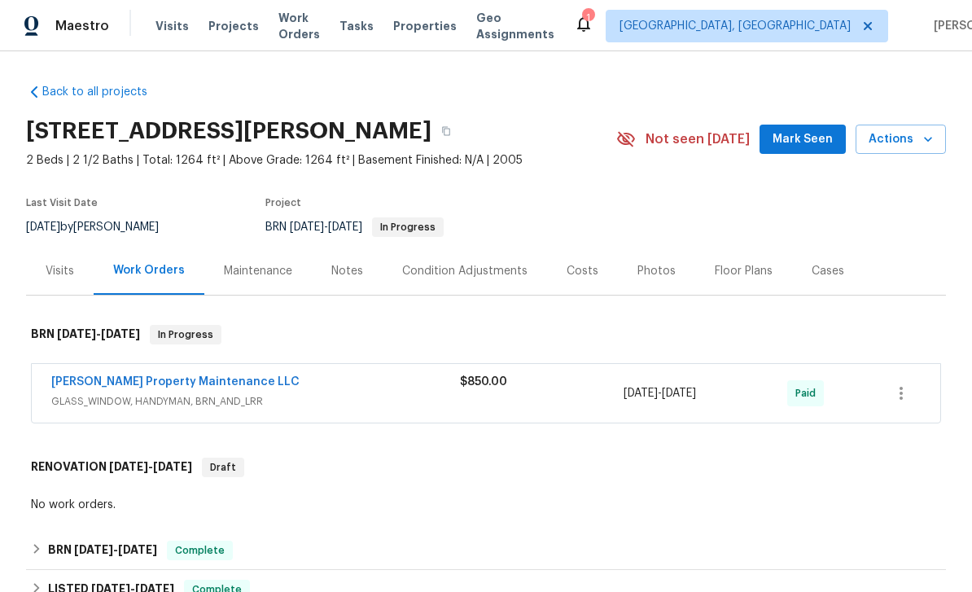
click at [662, 274] on div "Photos" at bounding box center [656, 271] width 38 height 16
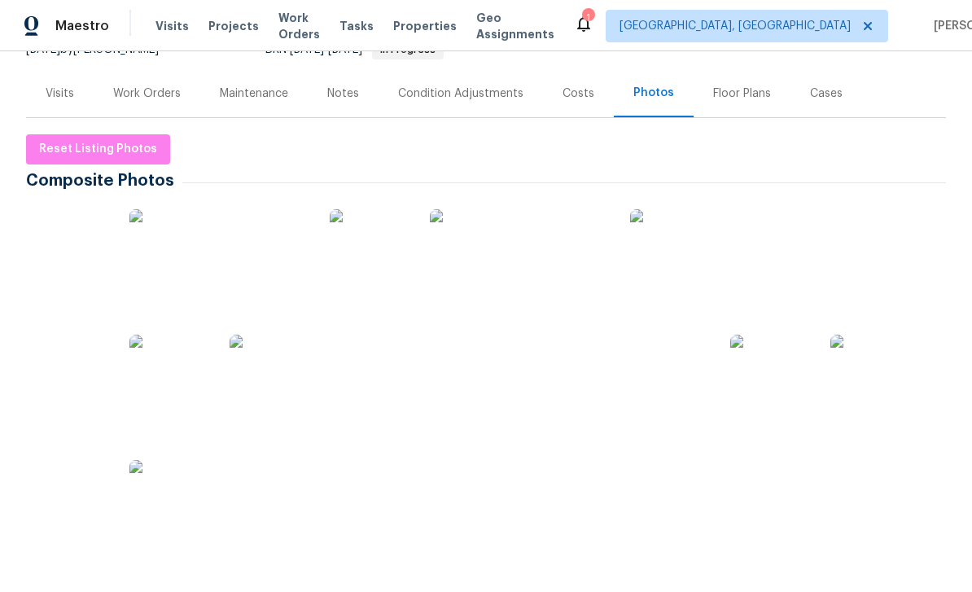
scroll to position [194, 0]
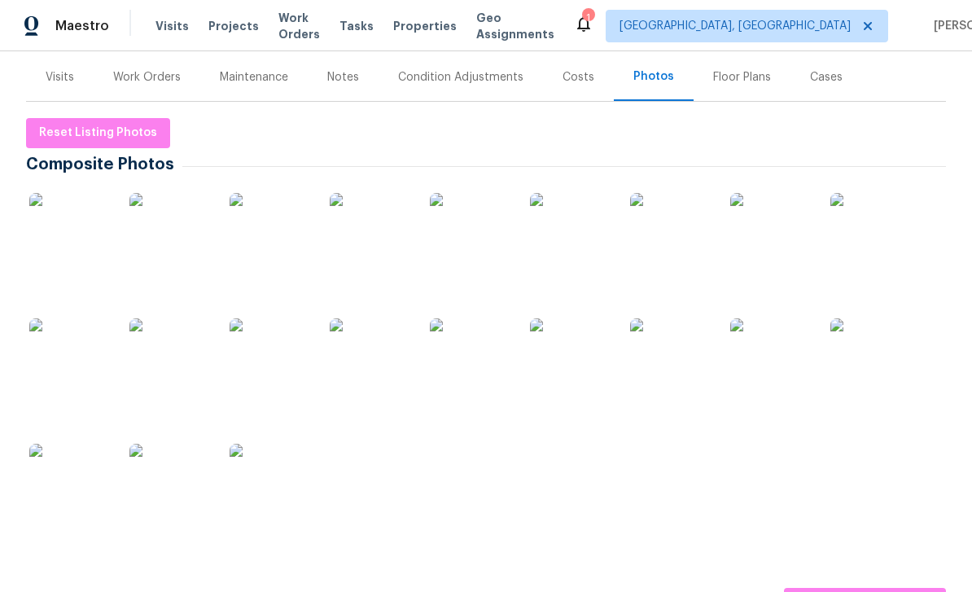
click at [71, 357] on img at bounding box center [69, 358] width 81 height 81
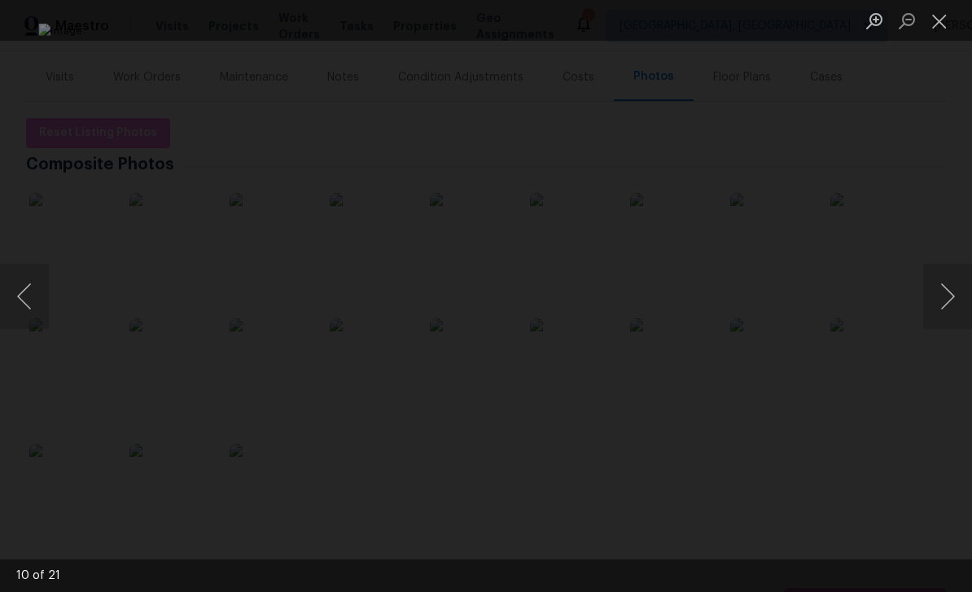
click at [945, 17] on button "Close lightbox" at bounding box center [939, 21] width 33 height 28
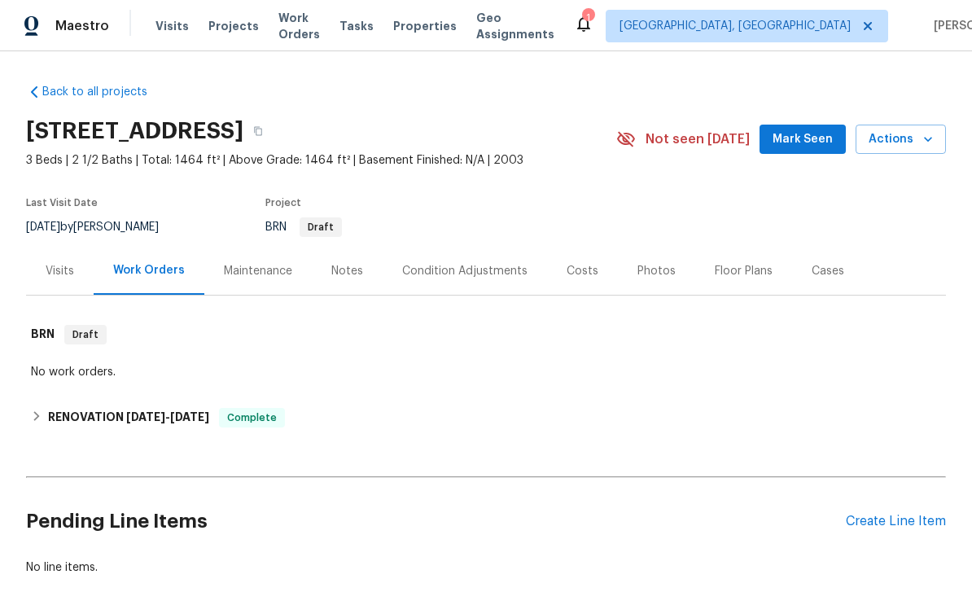
click at [649, 284] on div "Photos" at bounding box center [656, 271] width 77 height 48
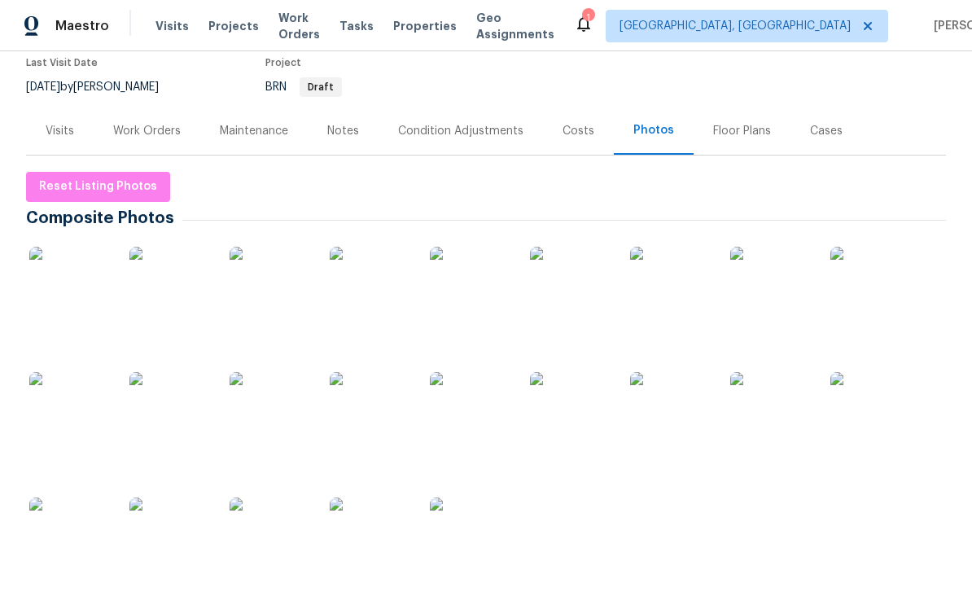
scroll to position [156, 0]
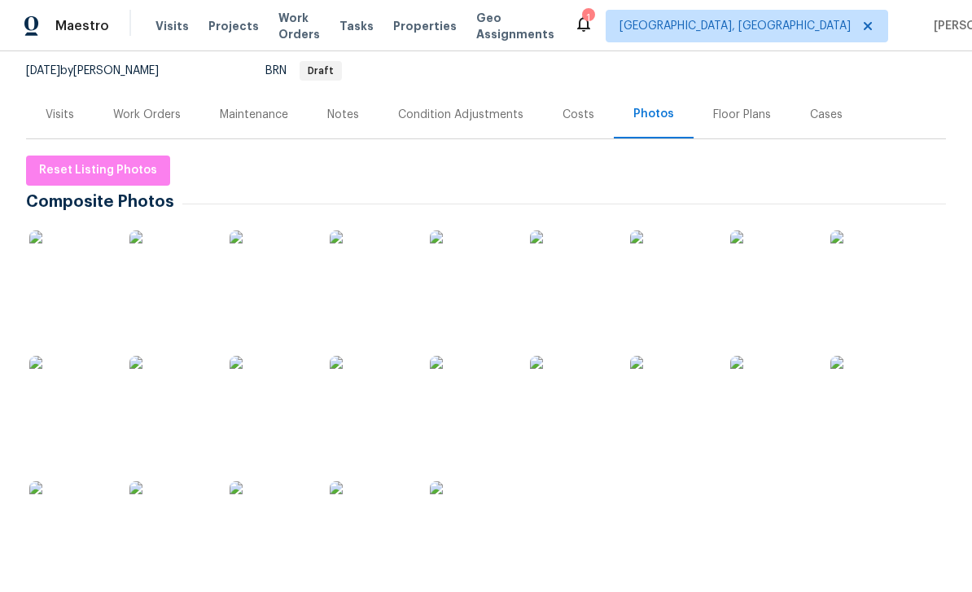
click at [179, 271] on img at bounding box center [169, 270] width 81 height 81
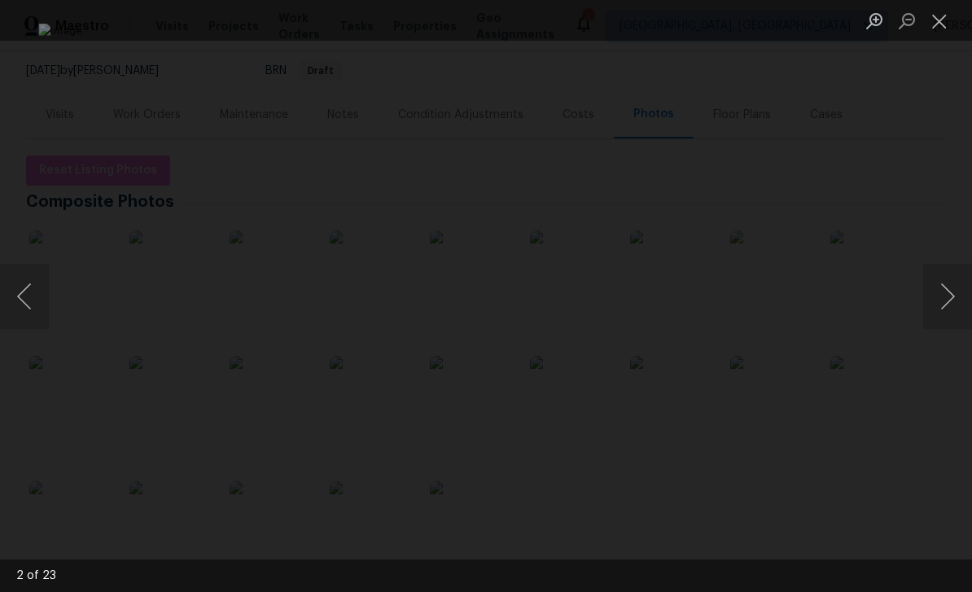
click at [944, 297] on button "Next image" at bounding box center [947, 296] width 49 height 65
click at [944, 296] on button "Next image" at bounding box center [947, 296] width 49 height 65
click at [949, 300] on button "Next image" at bounding box center [947, 296] width 49 height 65
click at [949, 296] on button "Next image" at bounding box center [947, 296] width 49 height 65
click at [941, 22] on button "Close lightbox" at bounding box center [939, 21] width 33 height 28
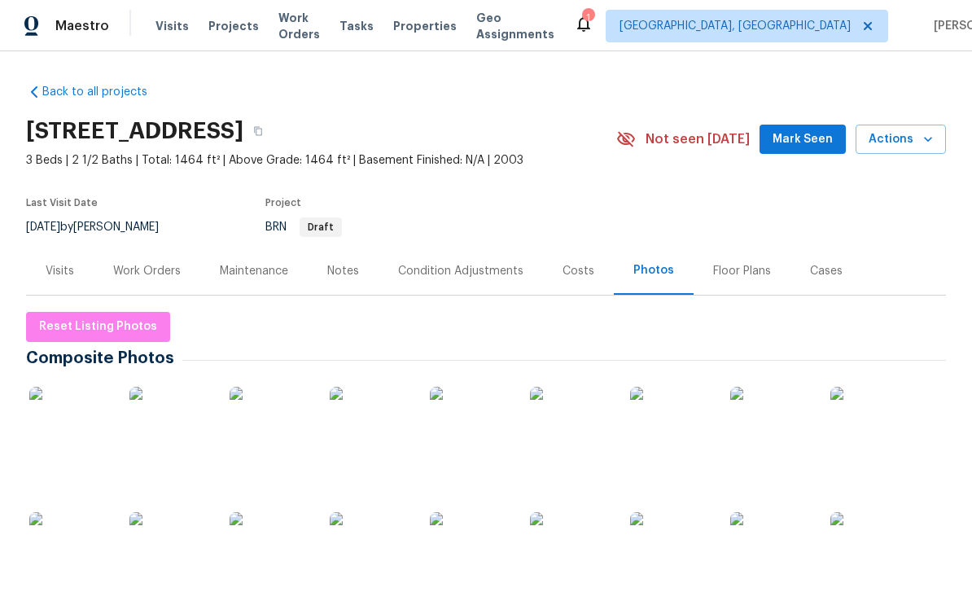
scroll to position [0, 0]
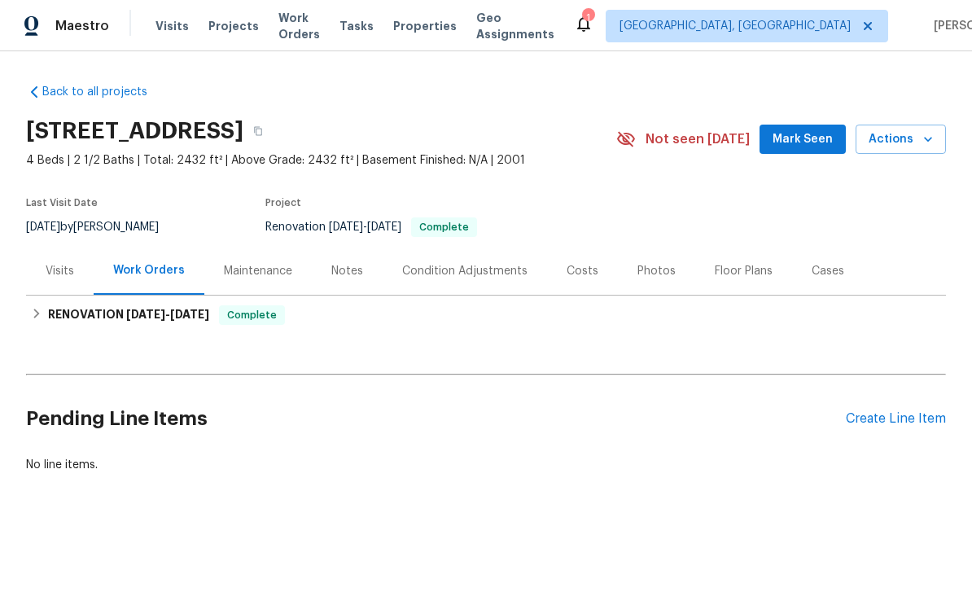
click at [655, 268] on div "Photos" at bounding box center [656, 271] width 38 height 16
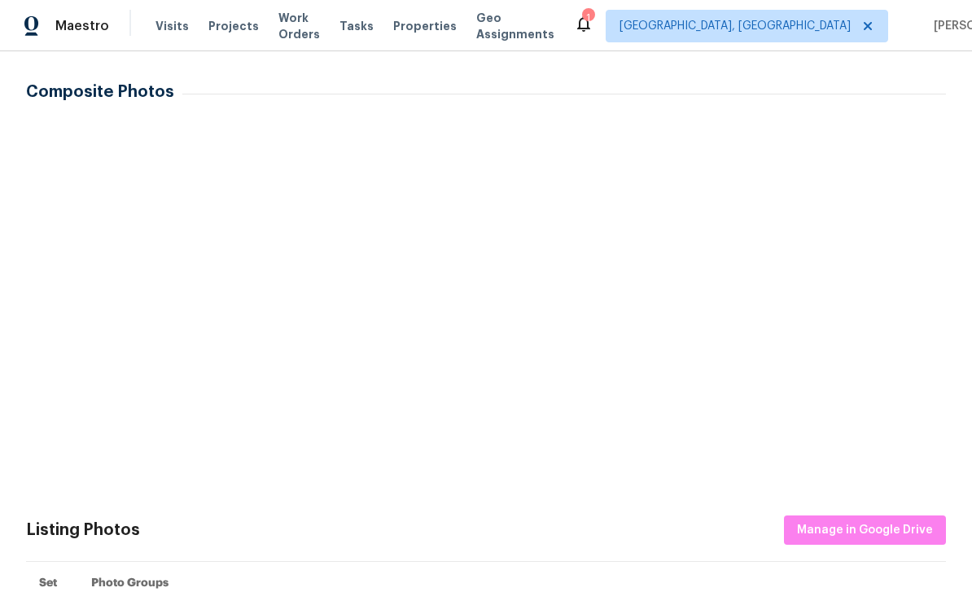
scroll to position [589, 0]
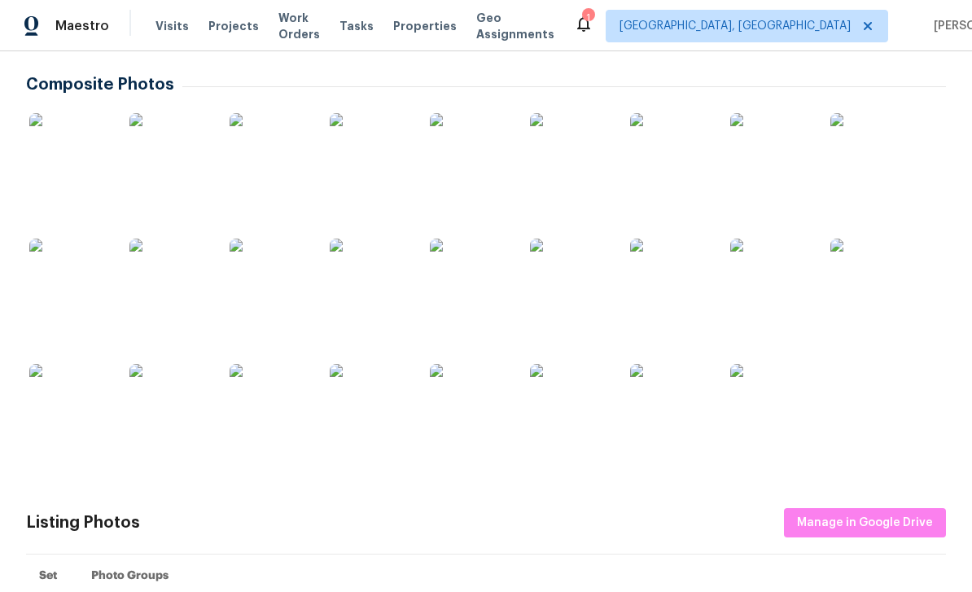
click at [171, 286] on img at bounding box center [169, 279] width 81 height 81
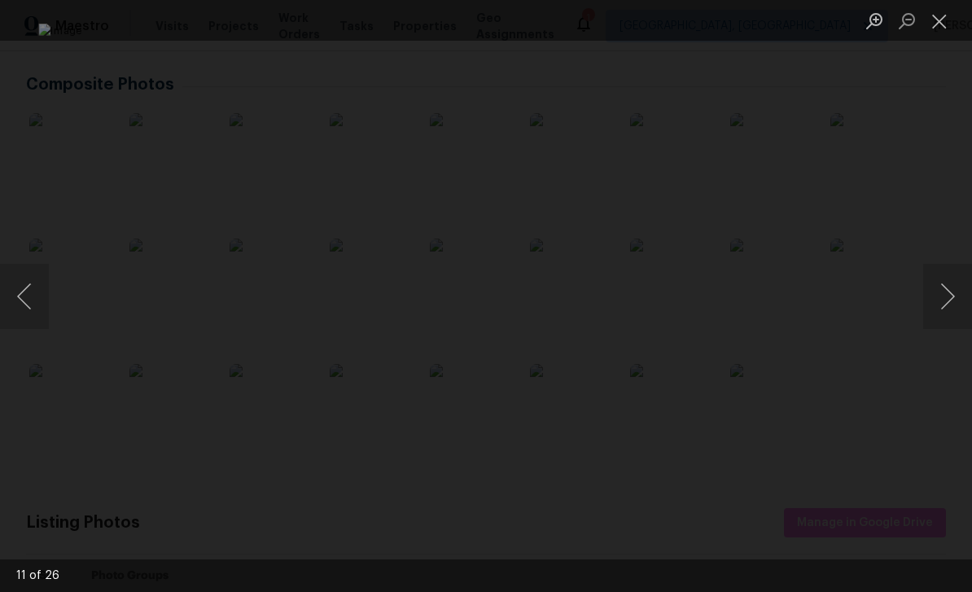
click at [940, 300] on button "Next image" at bounding box center [947, 296] width 49 height 65
click at [941, 298] on button "Next image" at bounding box center [947, 296] width 49 height 65
click at [944, 296] on button "Next image" at bounding box center [947, 296] width 49 height 65
click at [944, 299] on button "Next image" at bounding box center [947, 296] width 49 height 65
click at [945, 301] on button "Next image" at bounding box center [947, 296] width 49 height 65
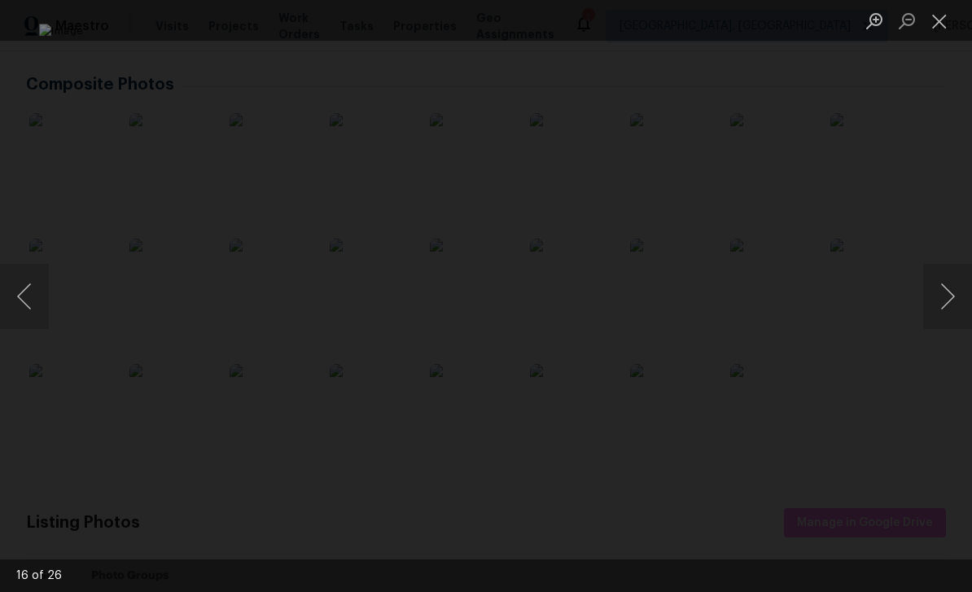
click at [948, 301] on button "Next image" at bounding box center [947, 296] width 49 height 65
click at [947, 303] on button "Next image" at bounding box center [947, 296] width 49 height 65
click at [949, 300] on button "Next image" at bounding box center [947, 296] width 49 height 65
click at [948, 300] on button "Next image" at bounding box center [947, 296] width 49 height 65
click at [949, 300] on button "Next image" at bounding box center [947, 296] width 49 height 65
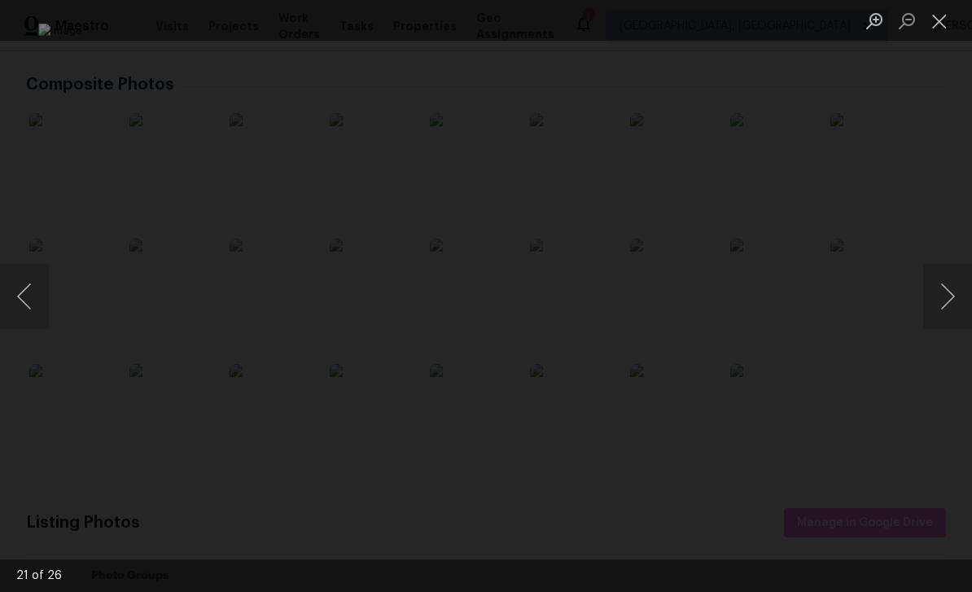
click at [949, 299] on button "Next image" at bounding box center [947, 296] width 49 height 65
click at [33, 287] on button "Previous image" at bounding box center [24, 296] width 49 height 65
click at [951, 301] on button "Next image" at bounding box center [947, 296] width 49 height 65
click at [951, 296] on button "Next image" at bounding box center [947, 296] width 49 height 65
click at [950, 297] on button "Next image" at bounding box center [947, 296] width 49 height 65
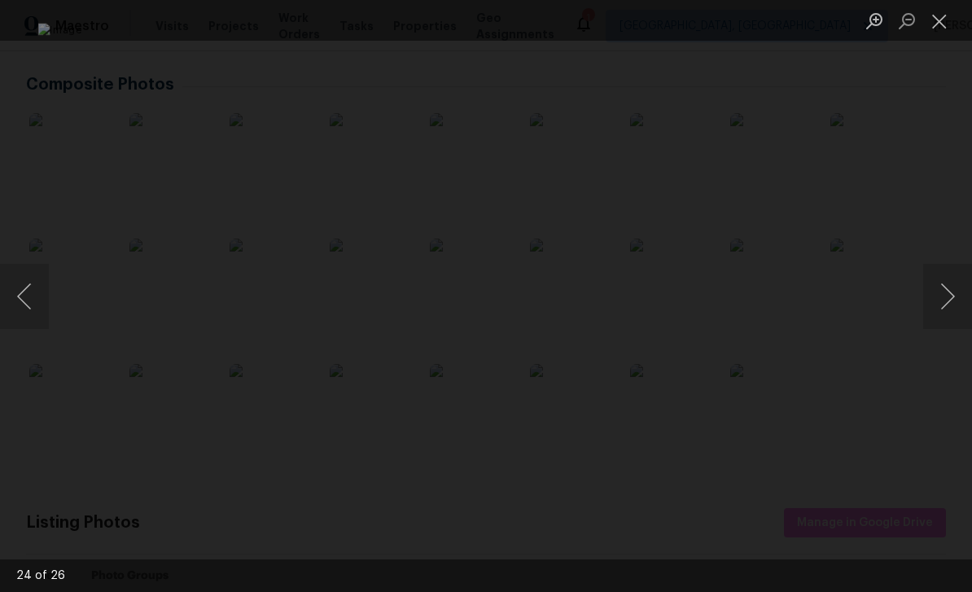
click at [946, 304] on button "Next image" at bounding box center [947, 296] width 49 height 65
click at [944, 303] on button "Next image" at bounding box center [947, 296] width 49 height 65
click at [939, 16] on button "Close lightbox" at bounding box center [939, 21] width 33 height 28
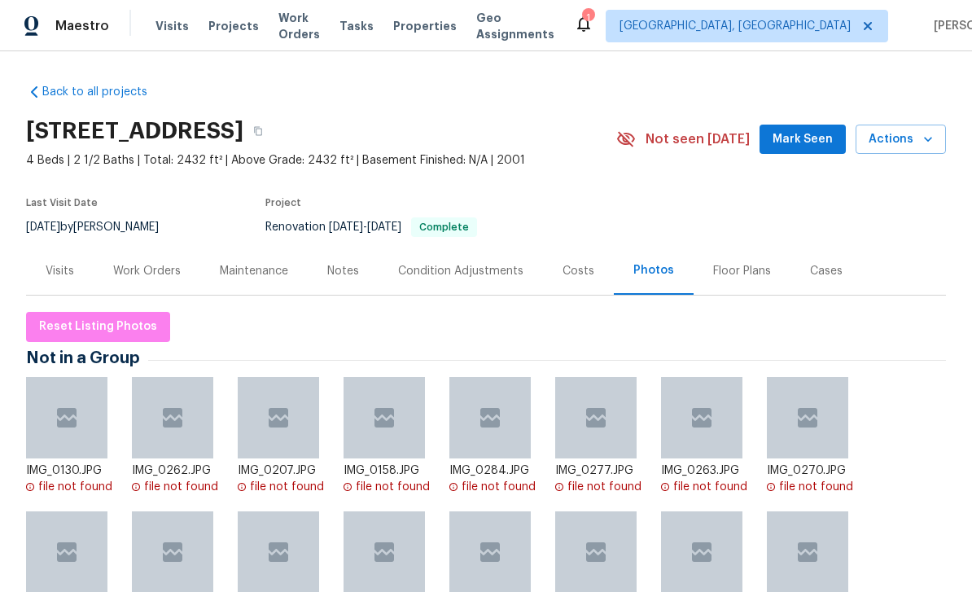
scroll to position [0, 0]
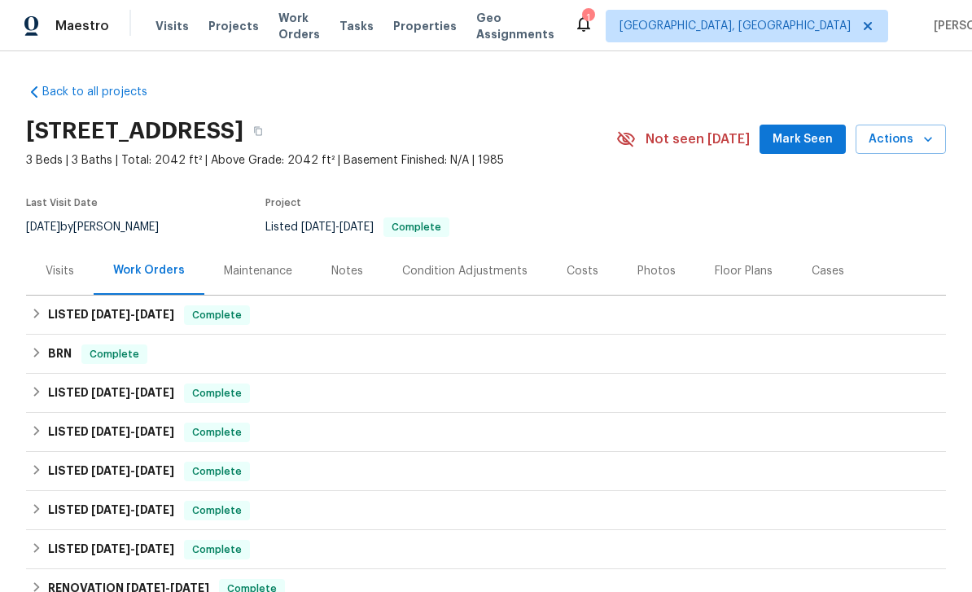
click at [663, 277] on div "Photos" at bounding box center [656, 271] width 38 height 16
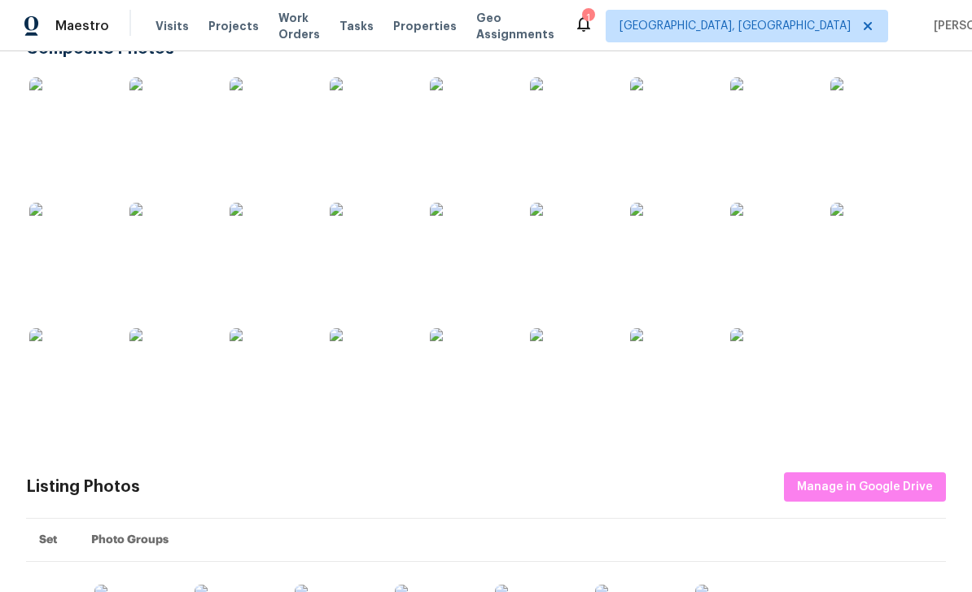
scroll to position [292, 0]
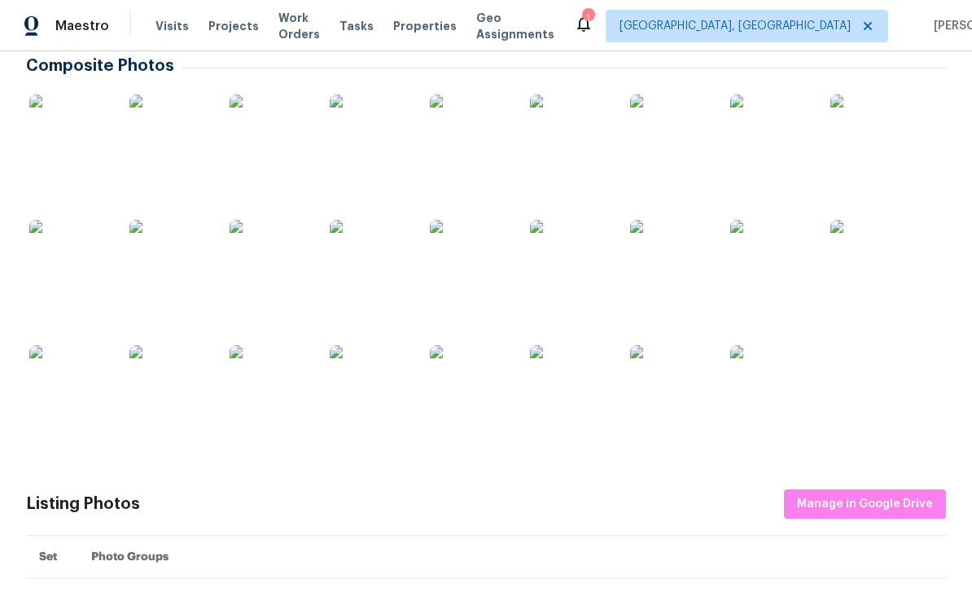
click at [273, 132] on img at bounding box center [270, 134] width 81 height 81
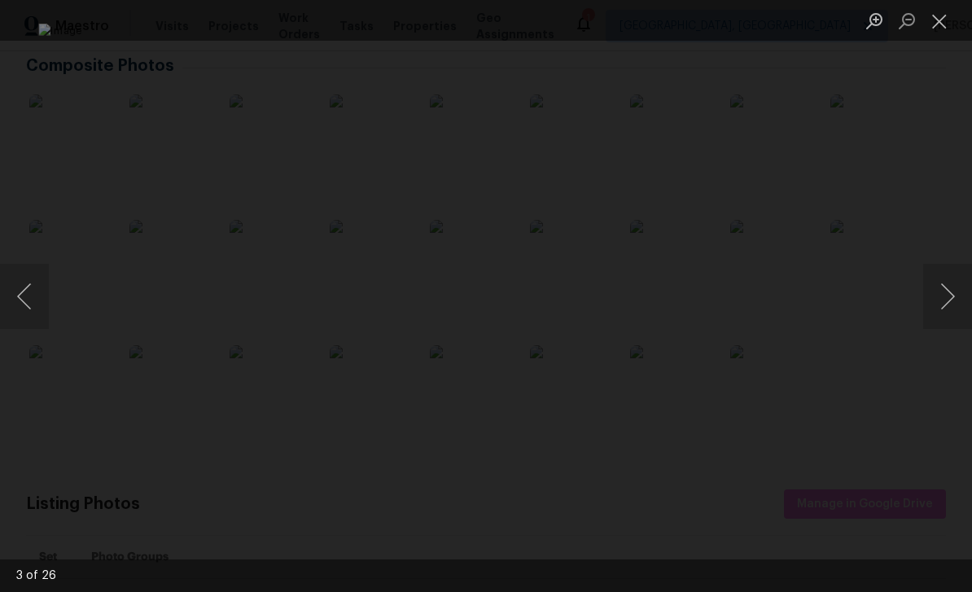
click at [955, 289] on button "Next image" at bounding box center [947, 296] width 49 height 65
click at [952, 291] on button "Next image" at bounding box center [947, 296] width 49 height 65
click at [949, 293] on button "Next image" at bounding box center [947, 296] width 49 height 65
click at [945, 293] on button "Next image" at bounding box center [947, 296] width 49 height 65
click at [944, 16] on button "Close lightbox" at bounding box center [939, 21] width 33 height 28
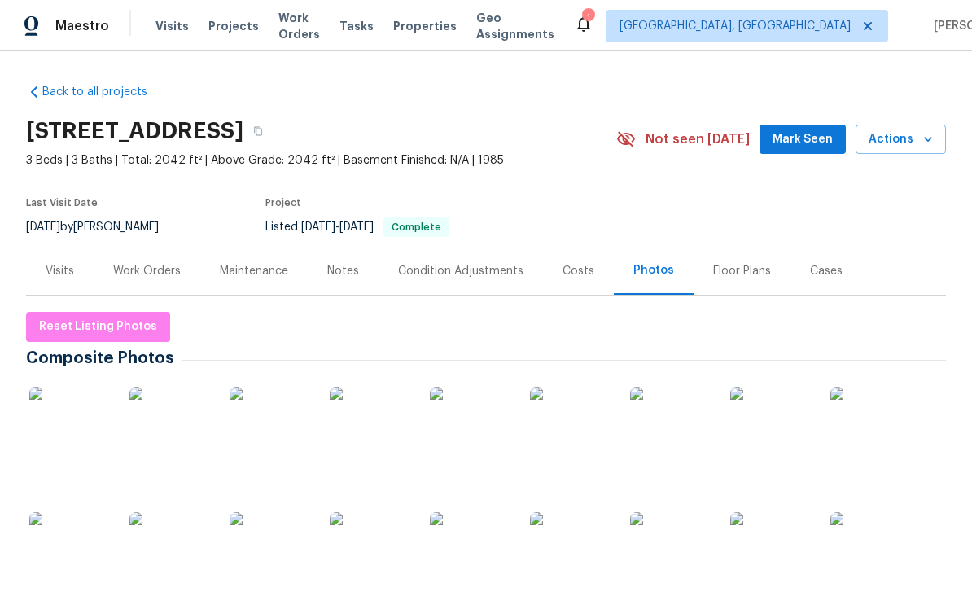
scroll to position [0, 0]
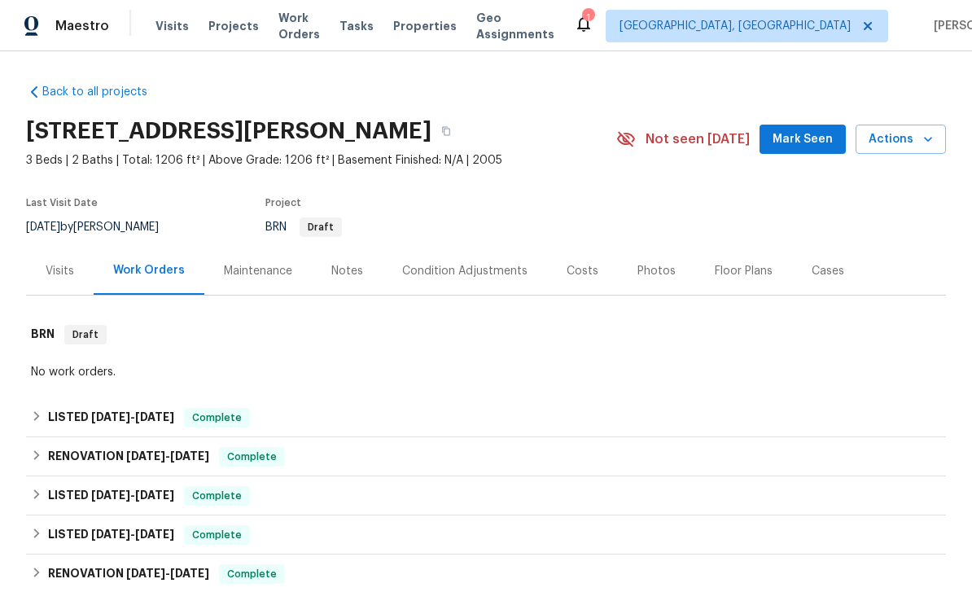
click at [659, 272] on div "Photos" at bounding box center [656, 271] width 38 height 16
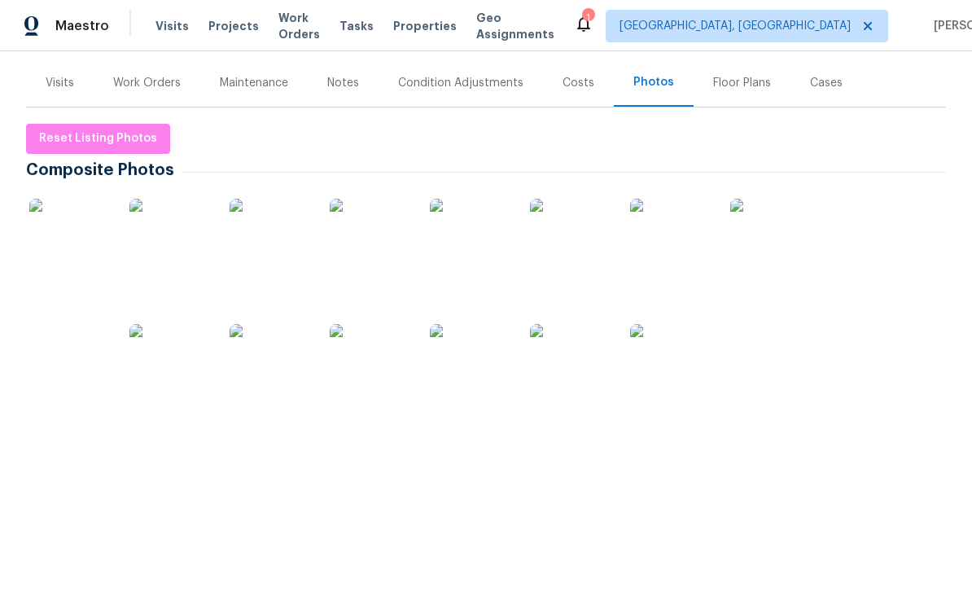
scroll to position [187, 0]
click at [83, 230] on img at bounding box center [69, 239] width 81 height 81
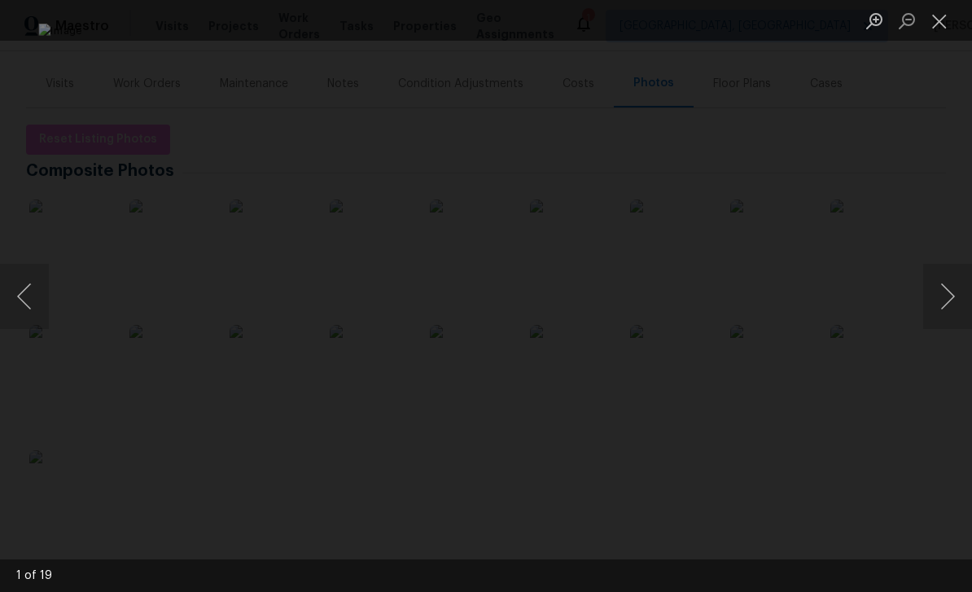
click at [942, 300] on button "Next image" at bounding box center [947, 296] width 49 height 65
click at [945, 300] on button "Next image" at bounding box center [947, 296] width 49 height 65
click at [944, 300] on button "Next image" at bounding box center [947, 296] width 49 height 65
click at [948, 297] on button "Next image" at bounding box center [947, 296] width 49 height 65
click at [947, 297] on button "Next image" at bounding box center [947, 296] width 49 height 65
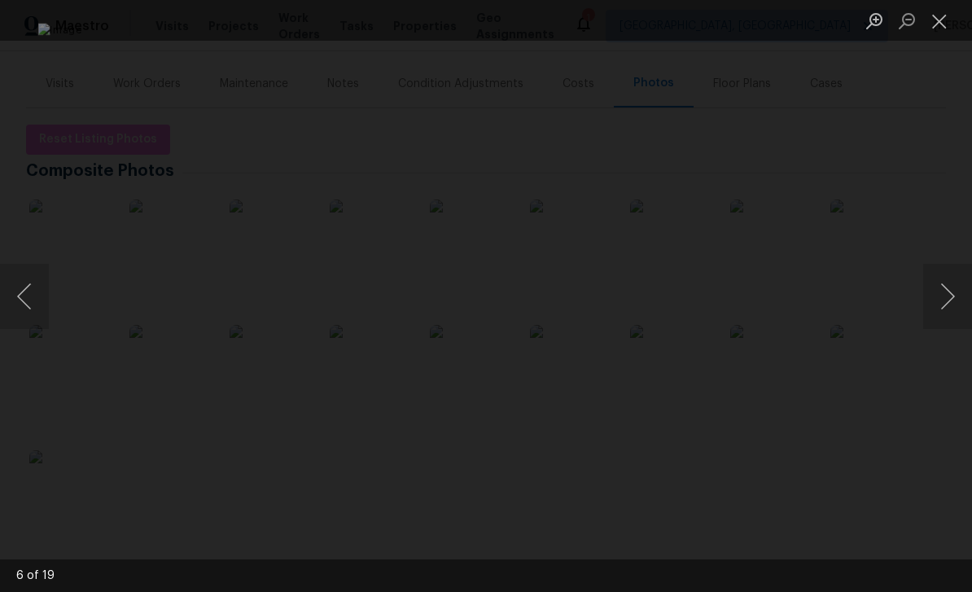
click at [946, 20] on button "Close lightbox" at bounding box center [939, 21] width 33 height 28
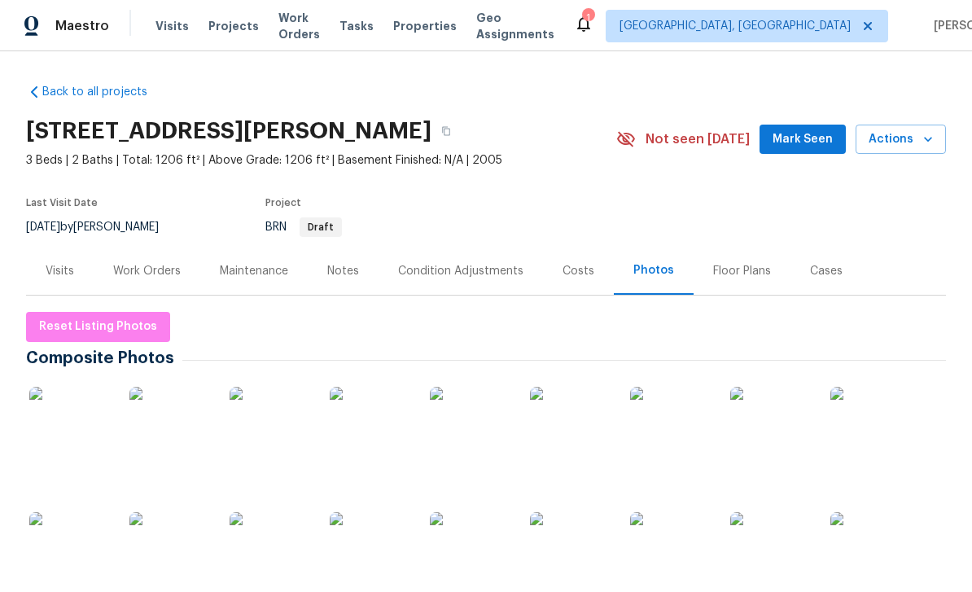
scroll to position [-2, 0]
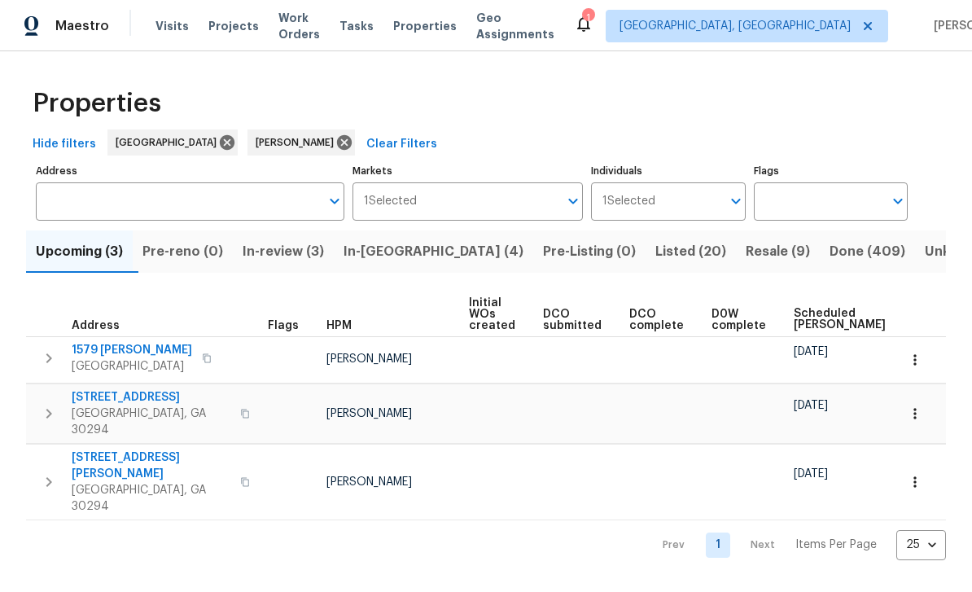
click at [390, 251] on span "In-[GEOGRAPHIC_DATA] (4)" at bounding box center [434, 251] width 180 height 23
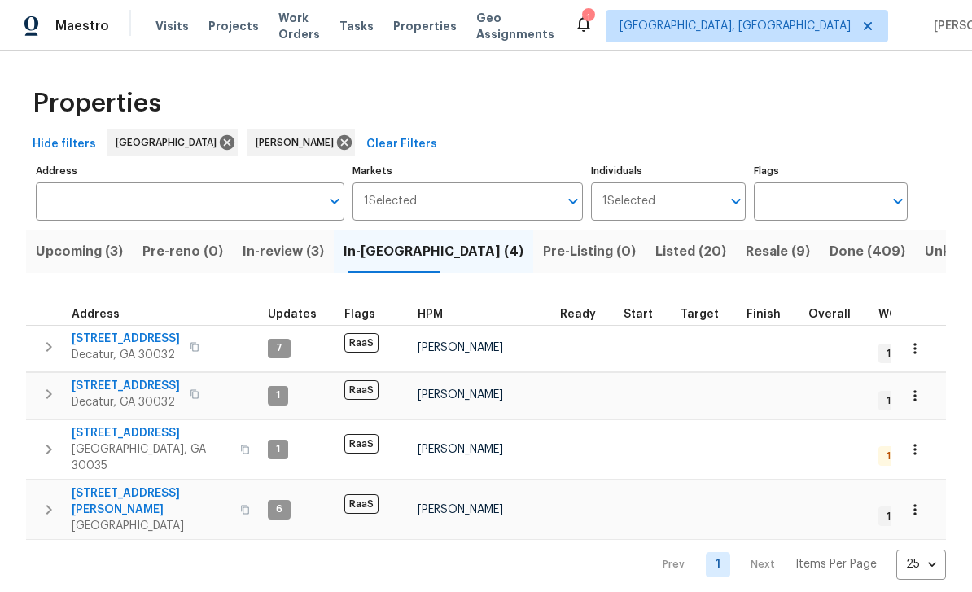
click at [297, 249] on span "In-review (3)" at bounding box center [283, 251] width 81 height 23
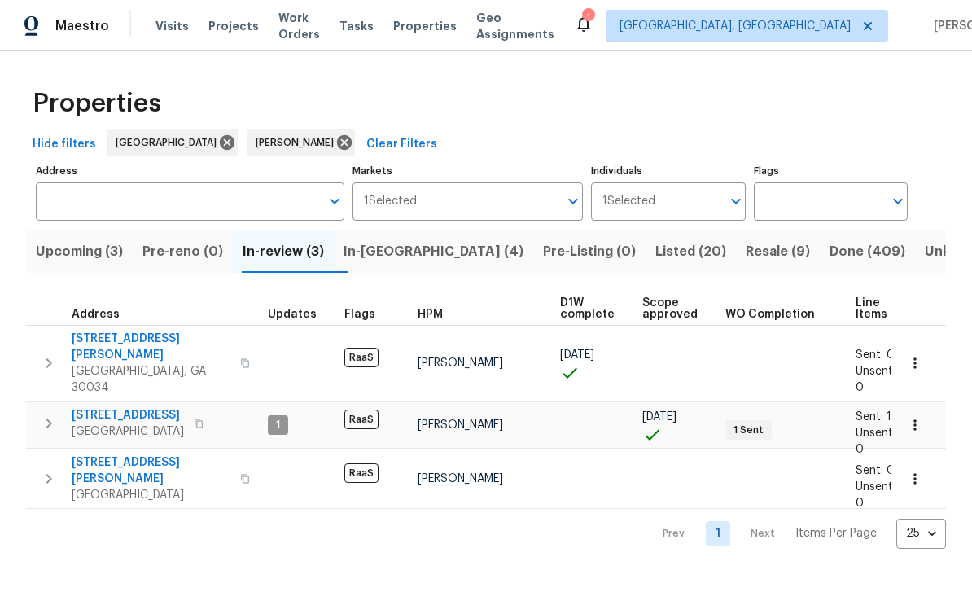
click at [120, 407] on span "[STREET_ADDRESS]" at bounding box center [128, 415] width 112 height 16
click at [309, 32] on span "Work Orders" at bounding box center [299, 26] width 42 height 33
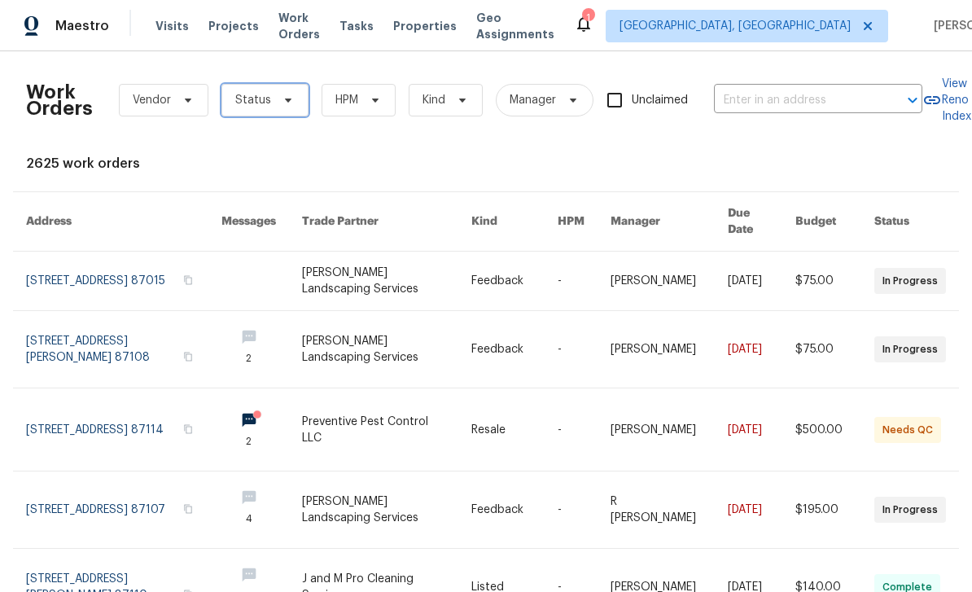
click at [282, 105] on icon at bounding box center [288, 100] width 13 height 13
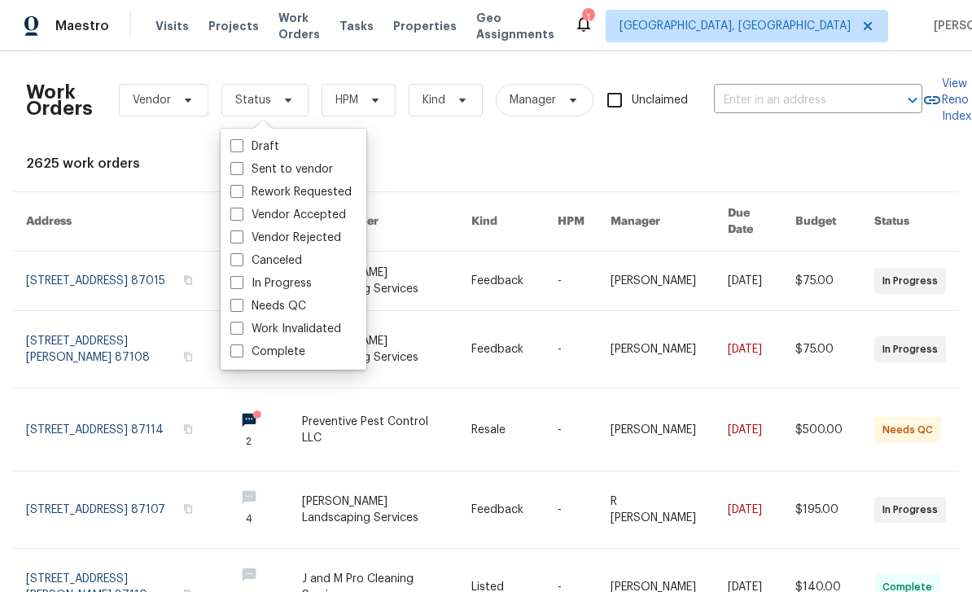
click at [242, 284] on span at bounding box center [236, 282] width 13 height 13
click at [241, 284] on input "In Progress" at bounding box center [235, 280] width 11 height 11
checkbox input "true"
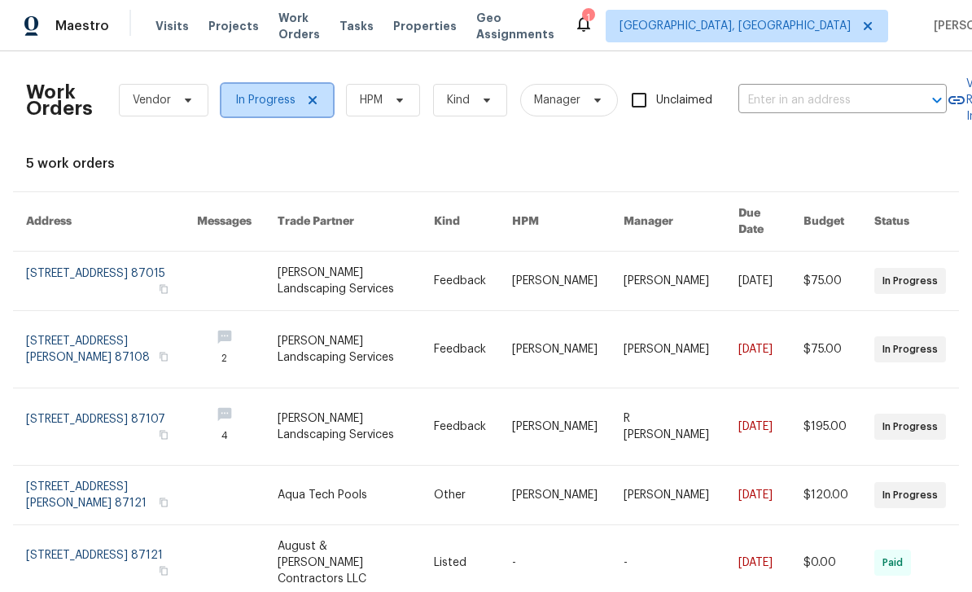
click at [302, 105] on span at bounding box center [310, 100] width 18 height 13
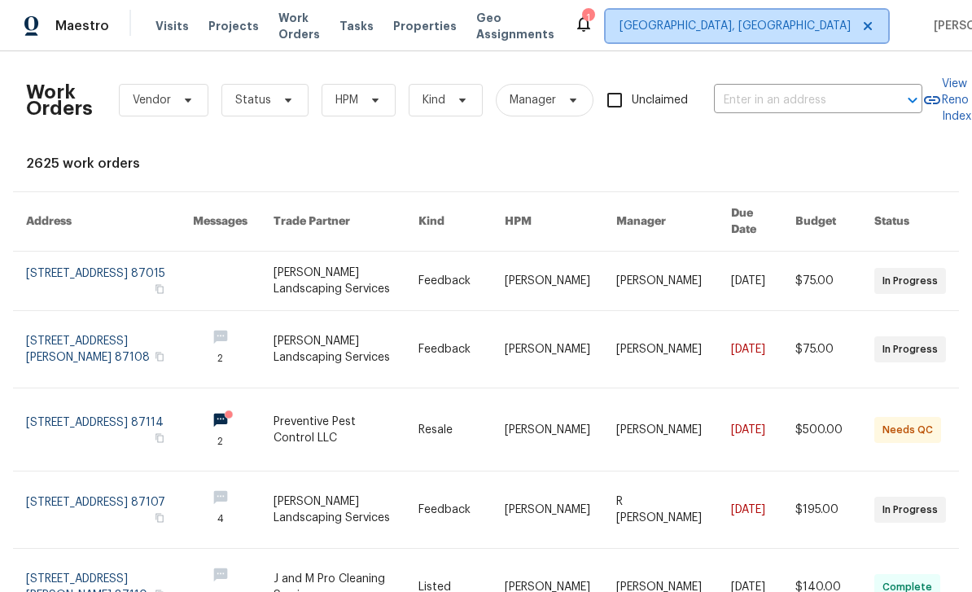
click at [782, 24] on span "[GEOGRAPHIC_DATA], [GEOGRAPHIC_DATA]" at bounding box center [735, 26] width 231 height 16
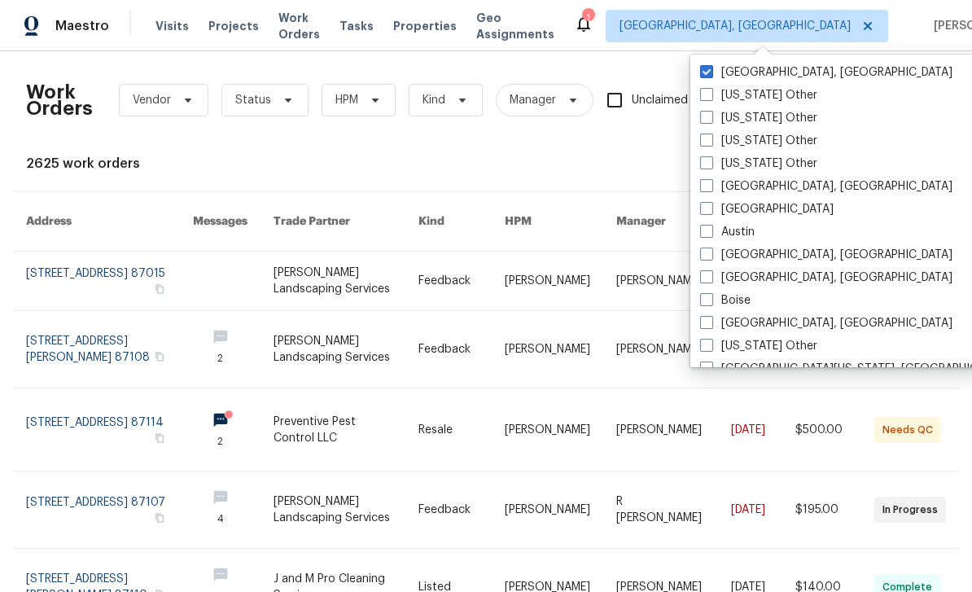
click at [719, 207] on label "[GEOGRAPHIC_DATA]" at bounding box center [767, 209] width 134 height 16
click at [711, 207] on input "[GEOGRAPHIC_DATA]" at bounding box center [705, 206] width 11 height 11
checkbox input "true"
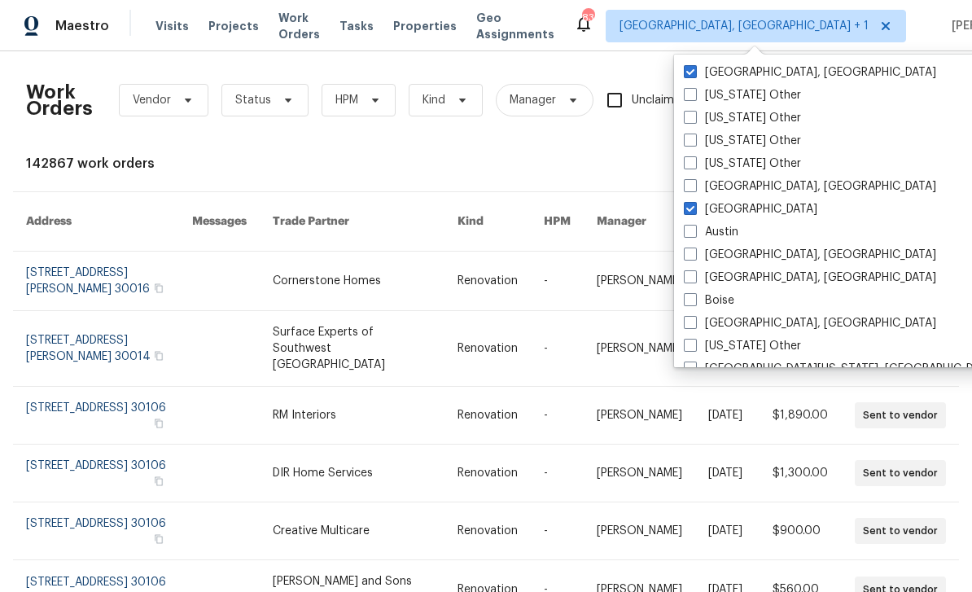
click at [699, 67] on label "[GEOGRAPHIC_DATA], [GEOGRAPHIC_DATA]" at bounding box center [810, 72] width 252 height 16
click at [694, 67] on input "[GEOGRAPHIC_DATA], [GEOGRAPHIC_DATA]" at bounding box center [689, 69] width 11 height 11
checkbox input "false"
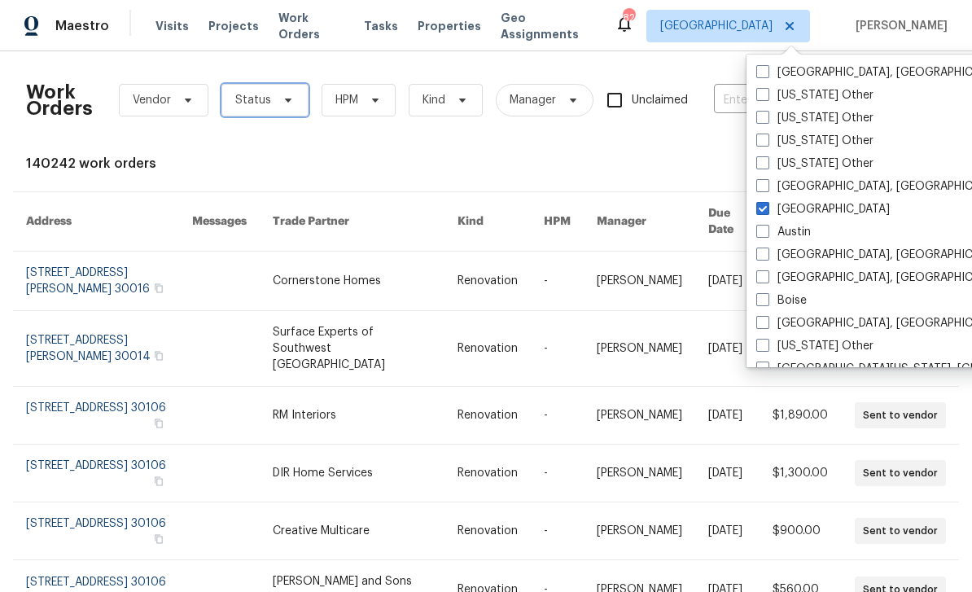
click at [277, 99] on span at bounding box center [286, 100] width 18 height 13
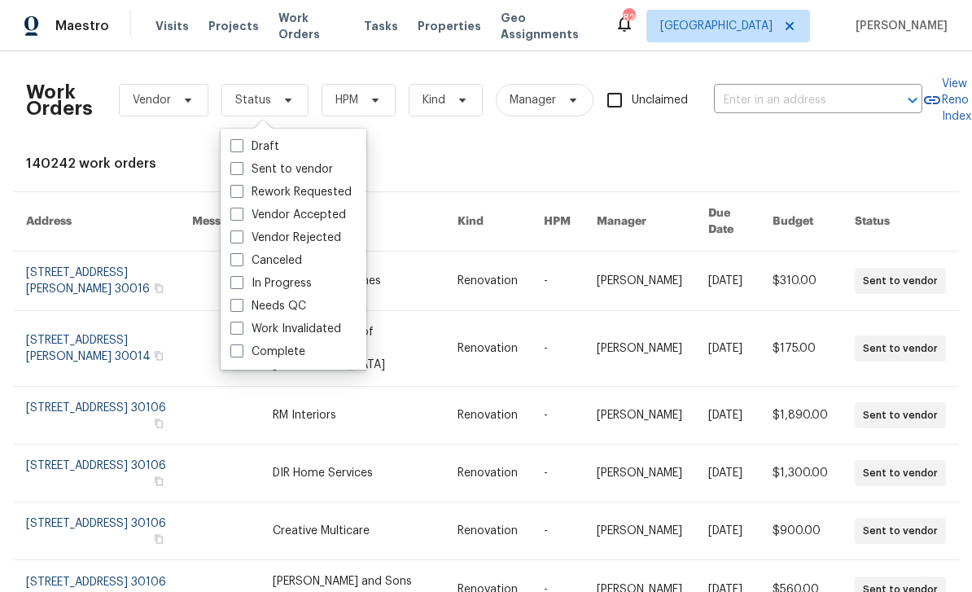
click at [254, 307] on label "Needs QC" at bounding box center [268, 306] width 76 height 16
click at [241, 307] on input "Needs QC" at bounding box center [235, 303] width 11 height 11
checkbox input "true"
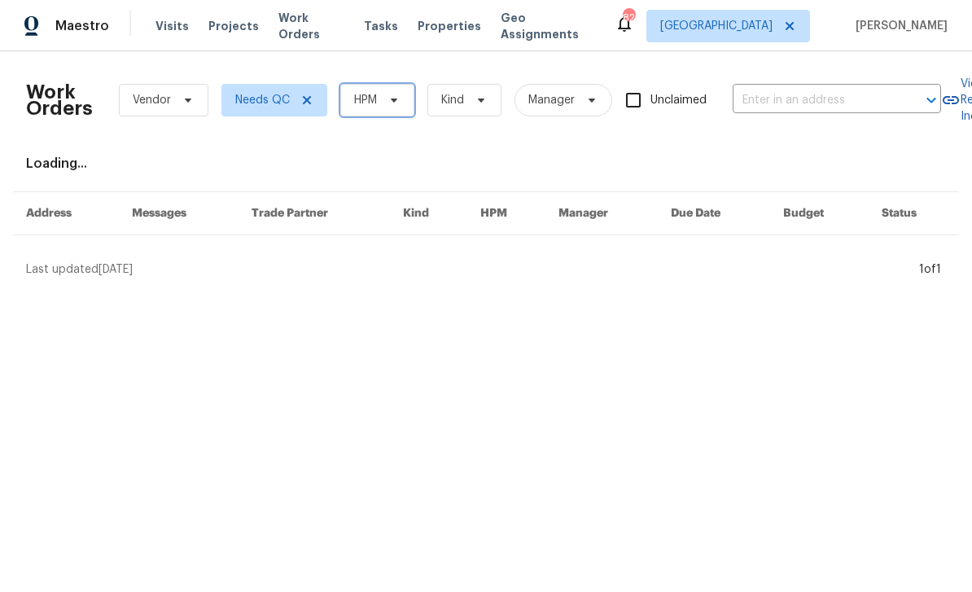
click at [376, 99] on span "HPM" at bounding box center [365, 100] width 23 height 16
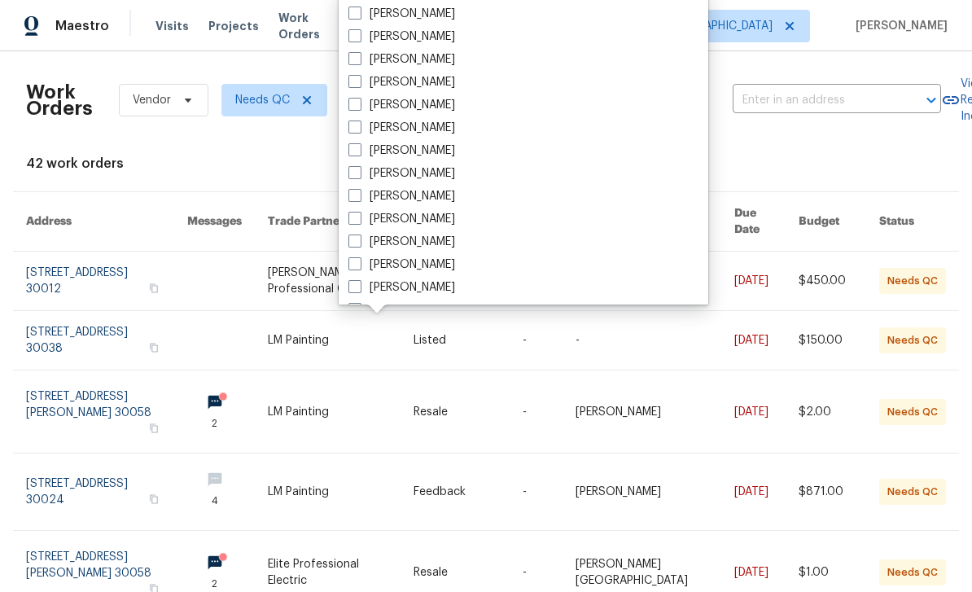
scroll to position [555, 0]
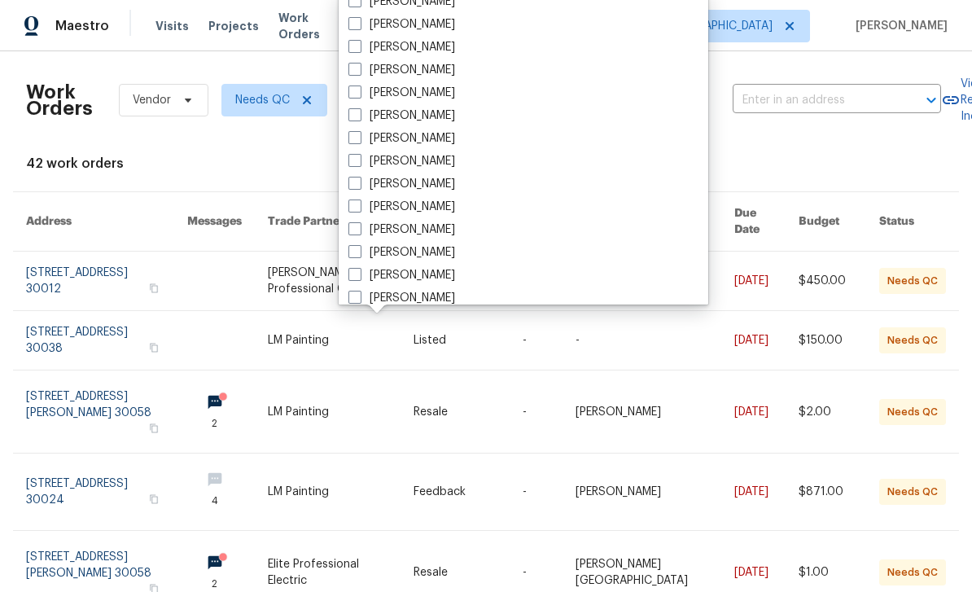
click at [361, 205] on label "[PERSON_NAME]" at bounding box center [401, 207] width 107 height 16
click at [359, 205] on input "[PERSON_NAME]" at bounding box center [353, 204] width 11 height 11
checkbox input "true"
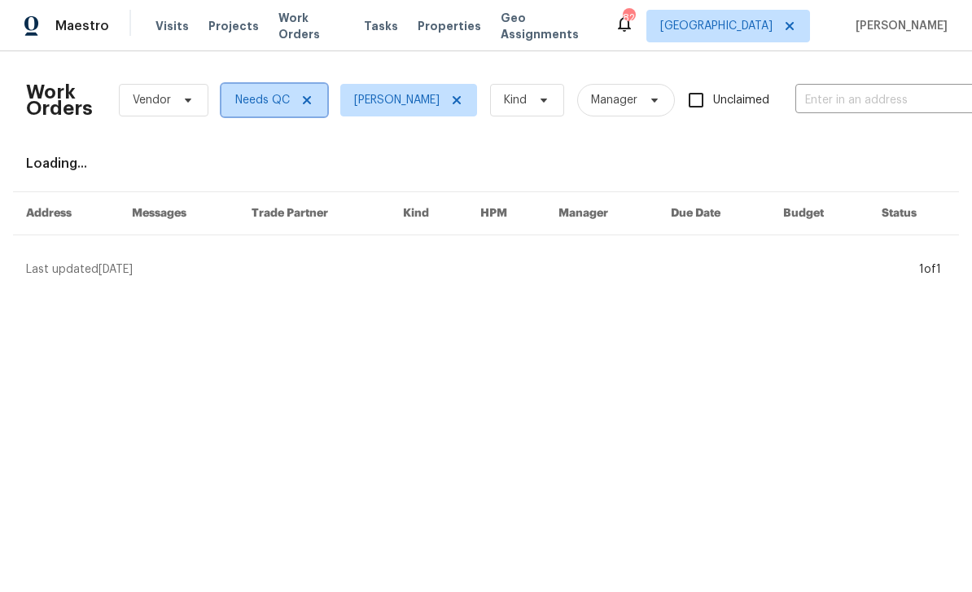
click at [269, 94] on span "Needs QC" at bounding box center [262, 100] width 55 height 16
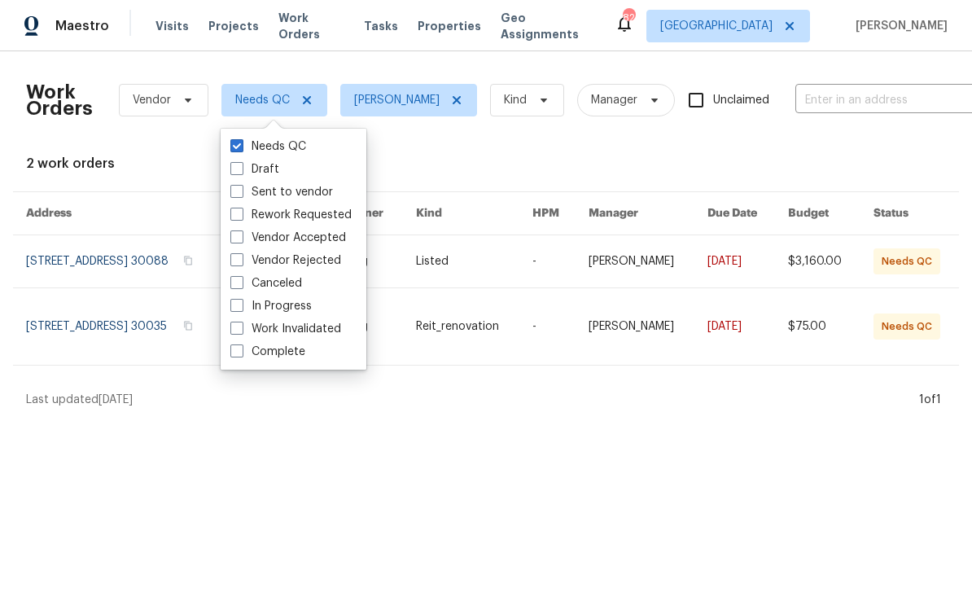
click at [243, 303] on span at bounding box center [236, 305] width 13 height 13
click at [241, 303] on input "In Progress" at bounding box center [235, 303] width 11 height 11
checkbox input "true"
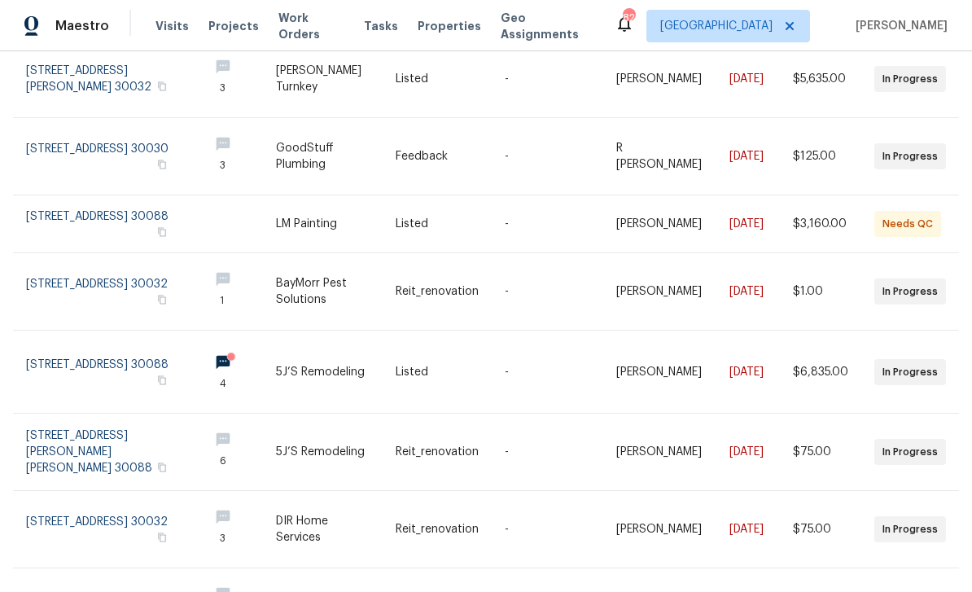
scroll to position [212, 0]
click at [106, 204] on link at bounding box center [110, 223] width 169 height 57
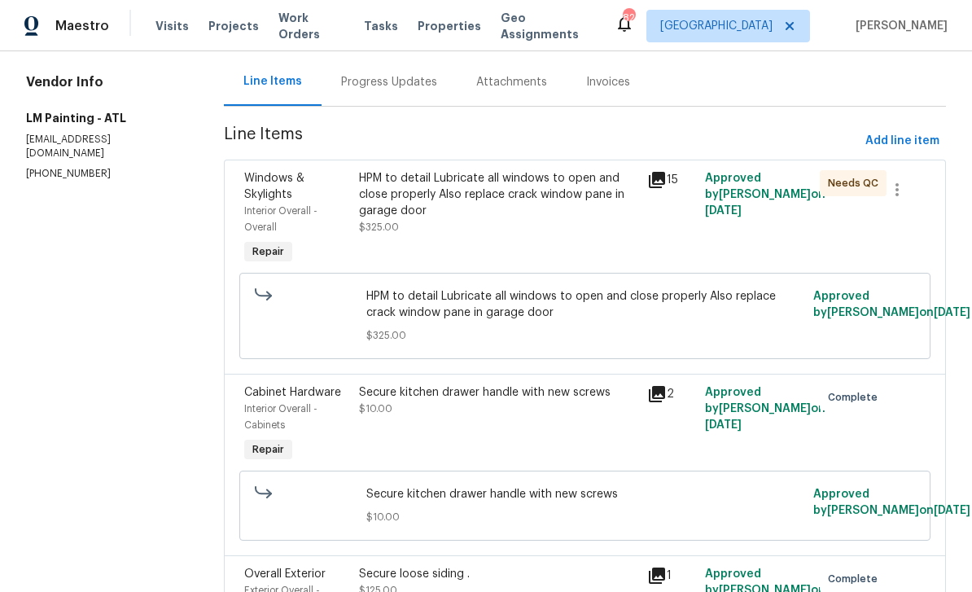
scroll to position [156, 0]
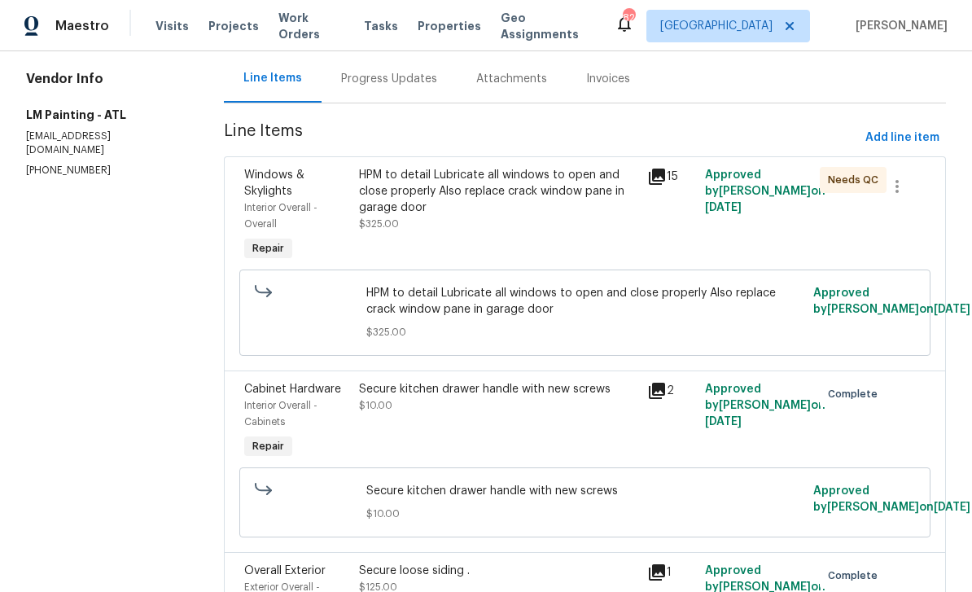
click at [596, 213] on div "HPM to detail Lubricate all windows to open and close properly Also replace cra…" at bounding box center [498, 191] width 278 height 49
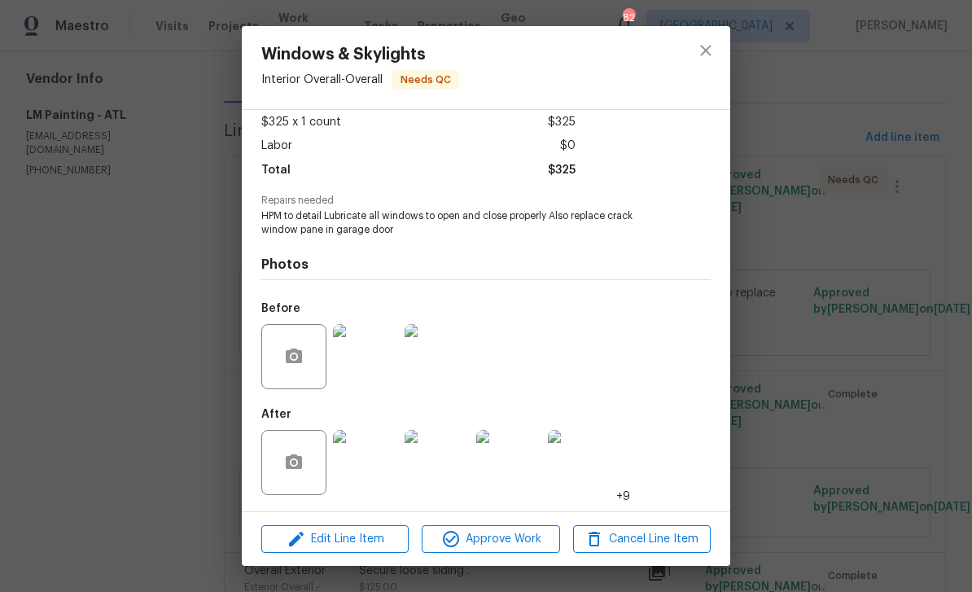
scroll to position [94, 0]
click at [386, 460] on img at bounding box center [365, 462] width 65 height 65
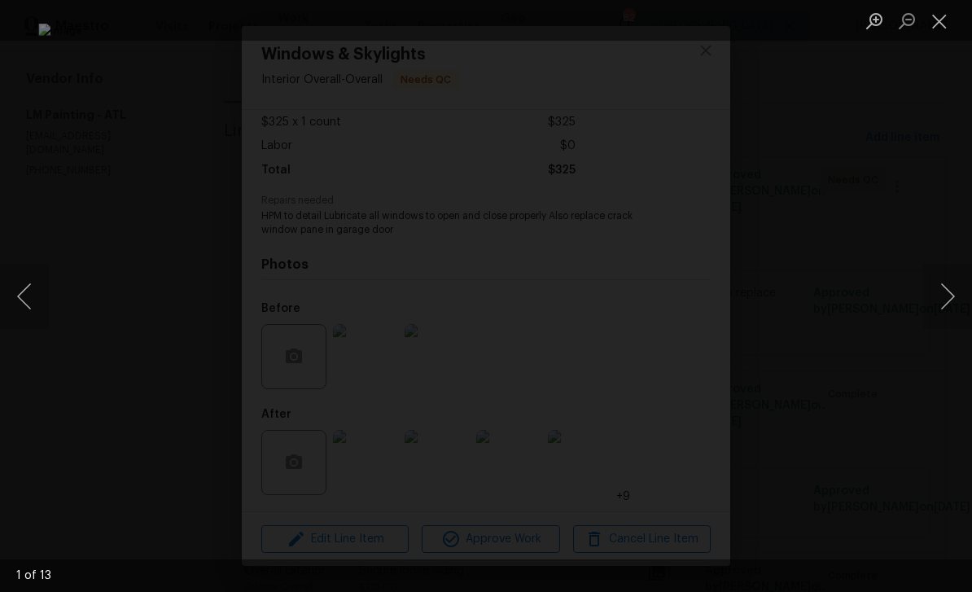
click at [940, 298] on button "Next image" at bounding box center [947, 296] width 49 height 65
click at [944, 301] on button "Next image" at bounding box center [947, 296] width 49 height 65
click at [950, 302] on button "Next image" at bounding box center [947, 296] width 49 height 65
click at [951, 308] on button "Next image" at bounding box center [947, 296] width 49 height 65
click at [938, 18] on button "Close lightbox" at bounding box center [939, 21] width 33 height 28
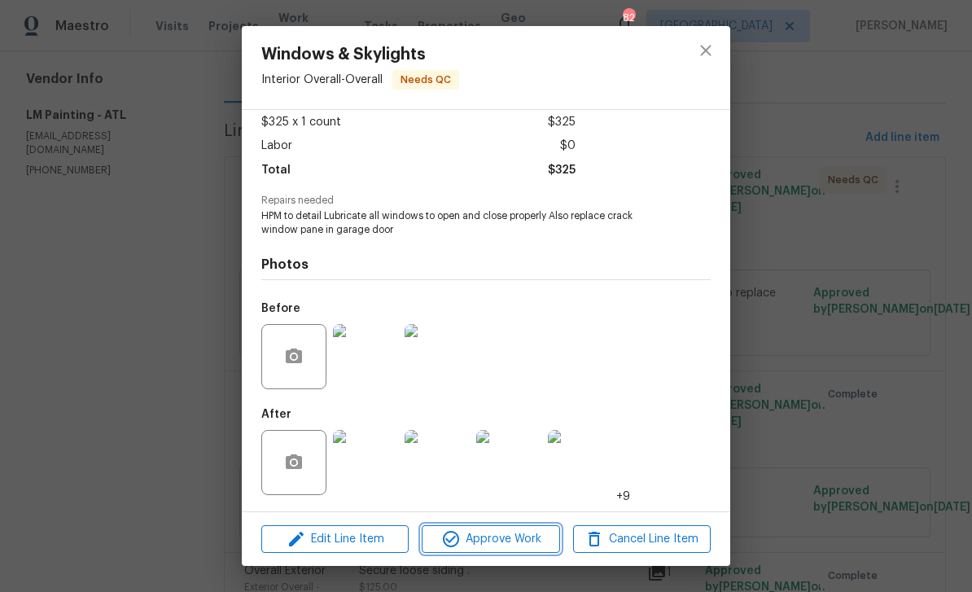
click at [531, 537] on span "Approve Work" at bounding box center [491, 539] width 128 height 20
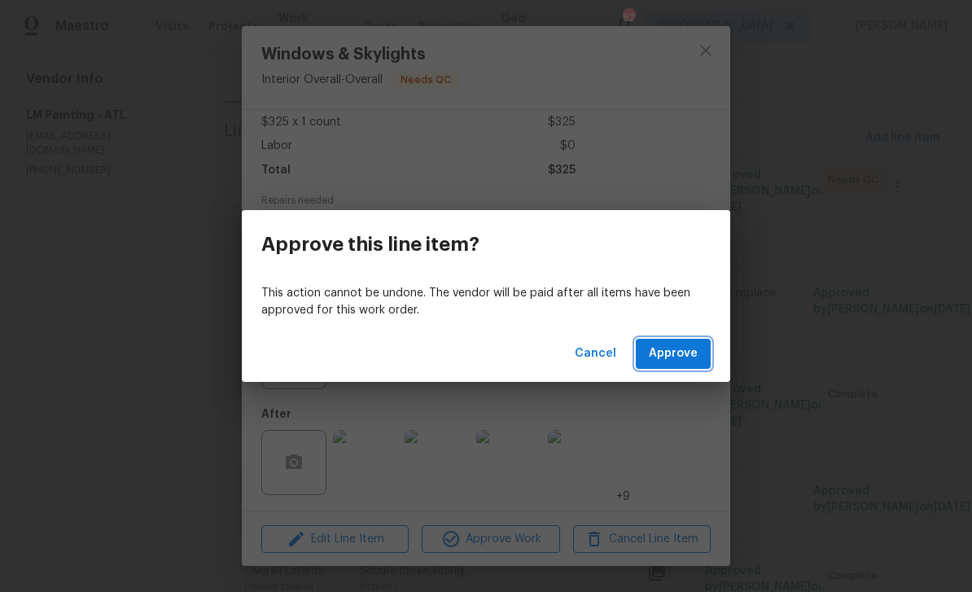
click at [689, 348] on span "Approve" at bounding box center [673, 354] width 49 height 20
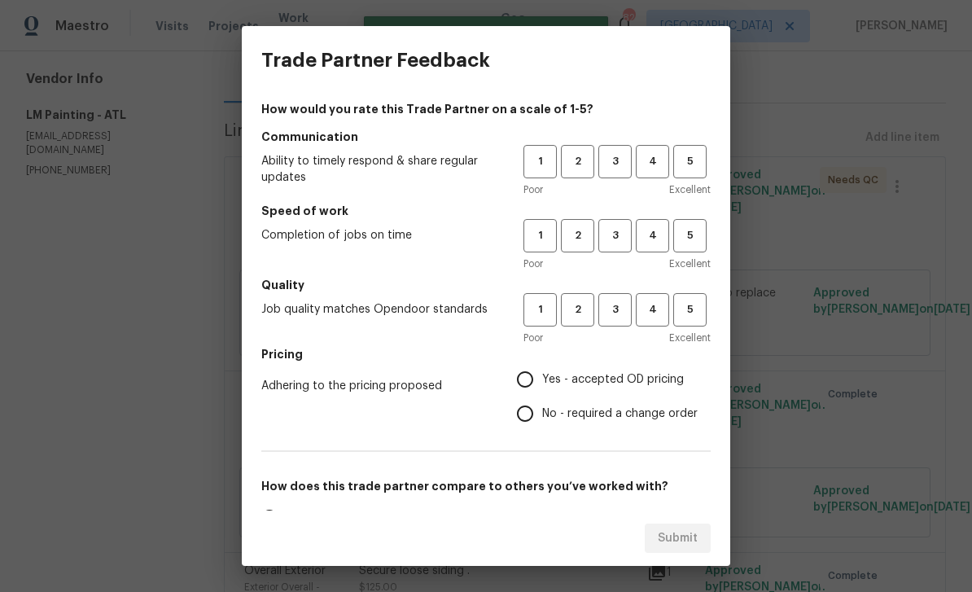
scroll to position [0, 0]
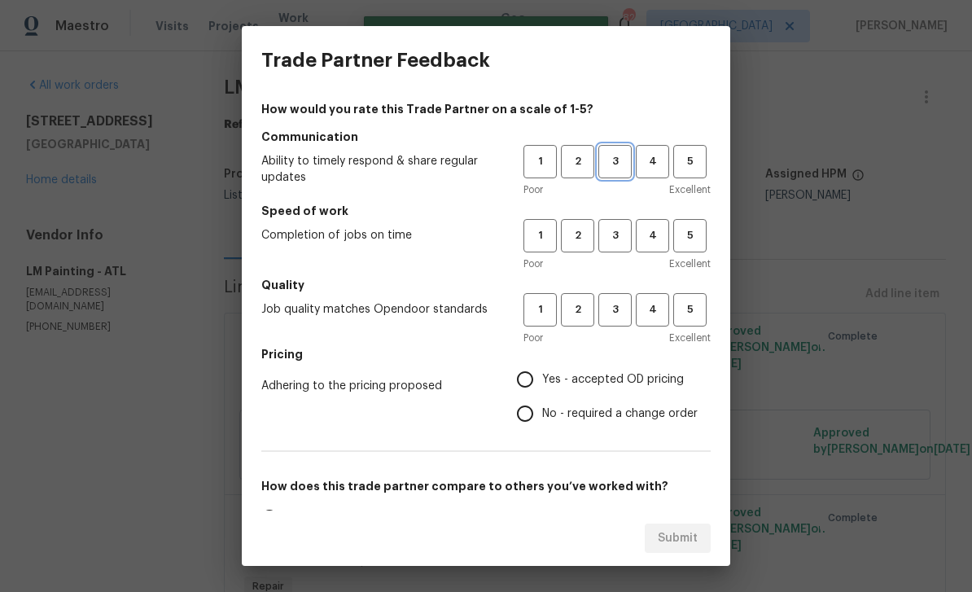
click at [615, 162] on span "3" at bounding box center [615, 161] width 30 height 19
click at [620, 231] on span "3" at bounding box center [615, 235] width 30 height 19
click at [618, 300] on button "3" at bounding box center [614, 309] width 33 height 33
click at [528, 387] on input "Yes - accepted OD pricing" at bounding box center [525, 379] width 34 height 34
radio input "true"
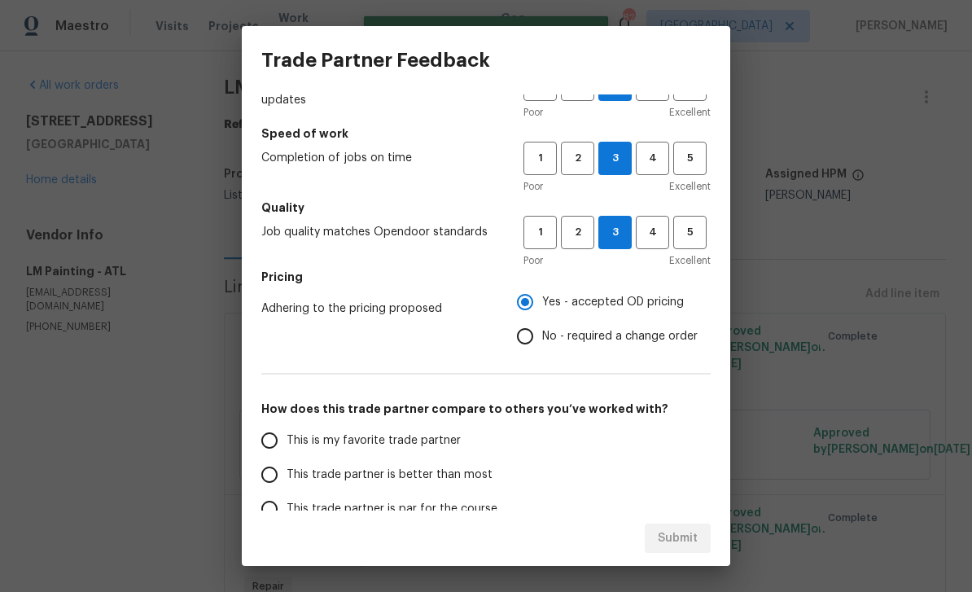
scroll to position [85, 0]
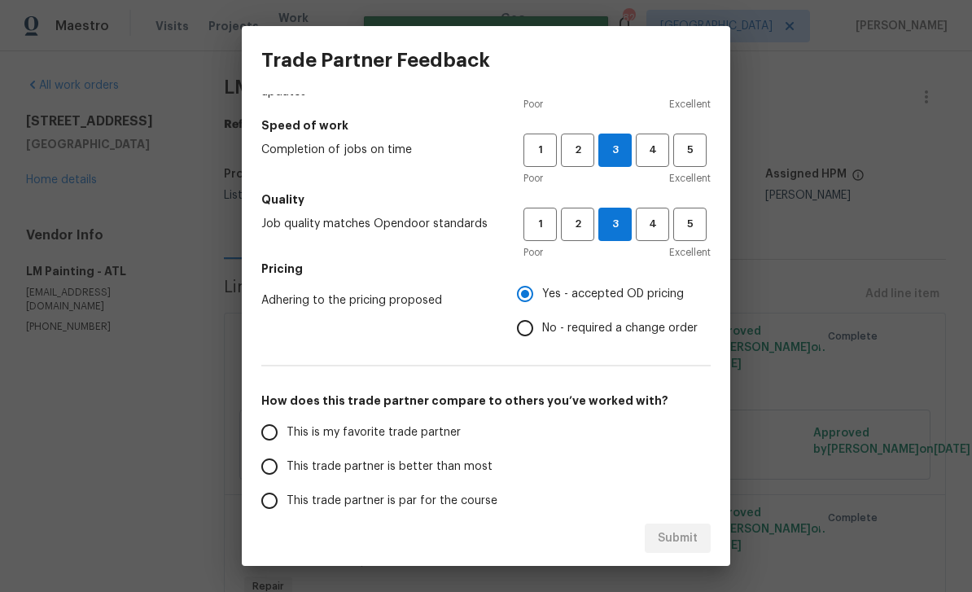
click at [270, 432] on input "This is my favorite trade partner" at bounding box center [269, 432] width 34 height 34
click at [691, 532] on span "Submit" at bounding box center [678, 538] width 40 height 20
radio input "true"
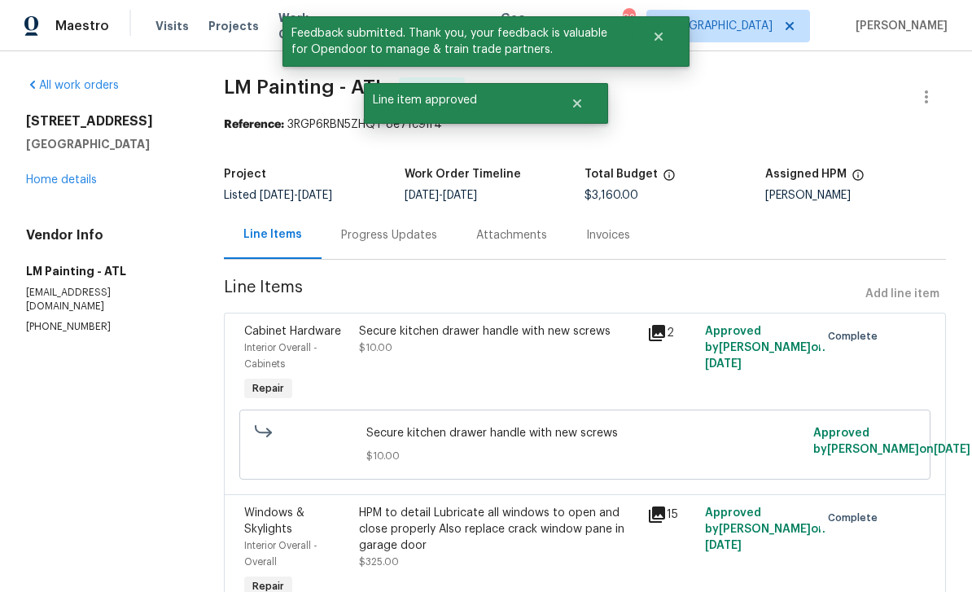
radio input "false"
click at [71, 180] on link "Home details" at bounding box center [61, 179] width 71 height 11
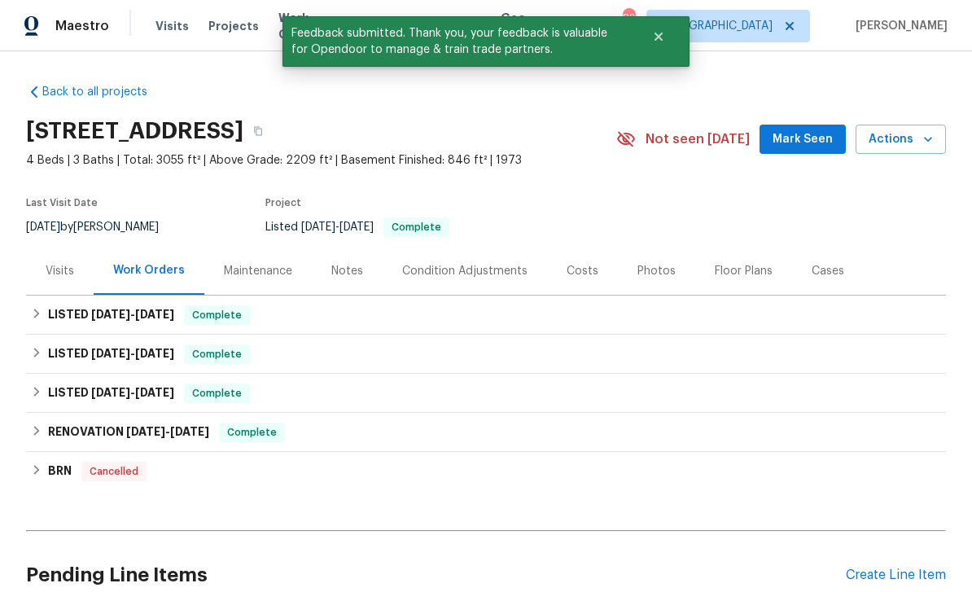
click at [278, 25] on span "Work Orders" at bounding box center [311, 26] width 66 height 33
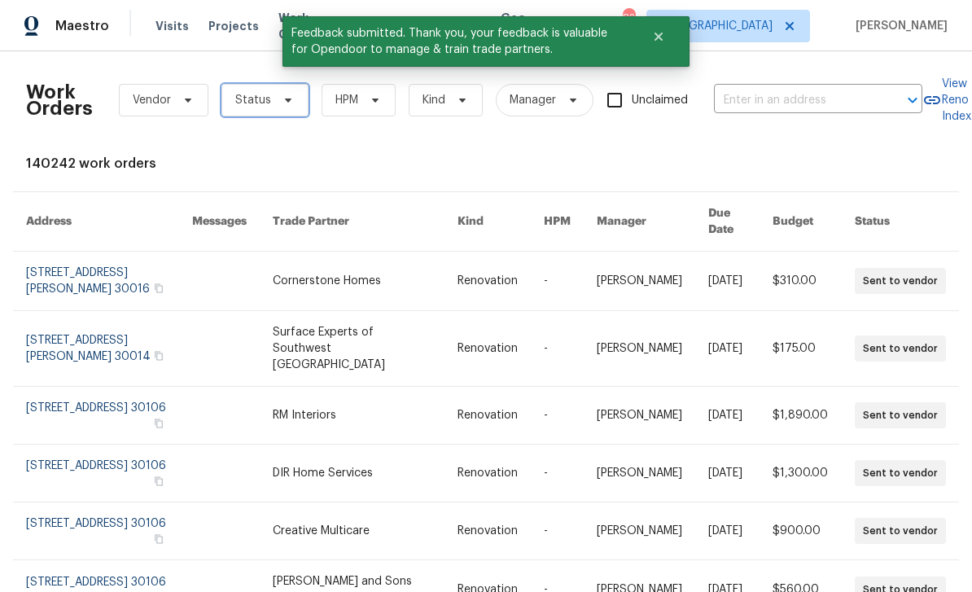
click at [290, 108] on span "Status" at bounding box center [264, 100] width 87 height 33
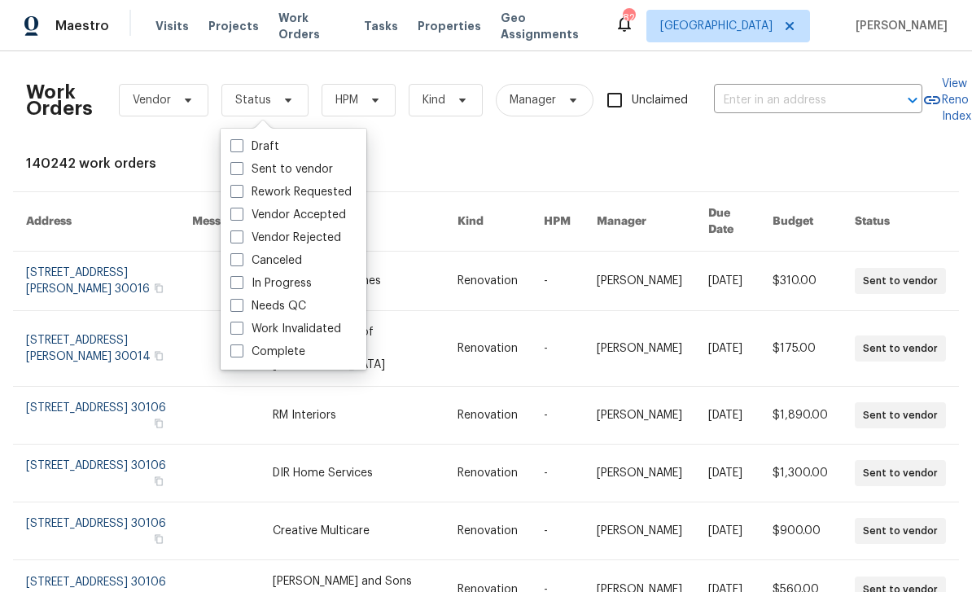
click at [254, 304] on label "Needs QC" at bounding box center [268, 306] width 76 height 16
click at [241, 304] on input "Needs QC" at bounding box center [235, 303] width 11 height 11
checkbox input "true"
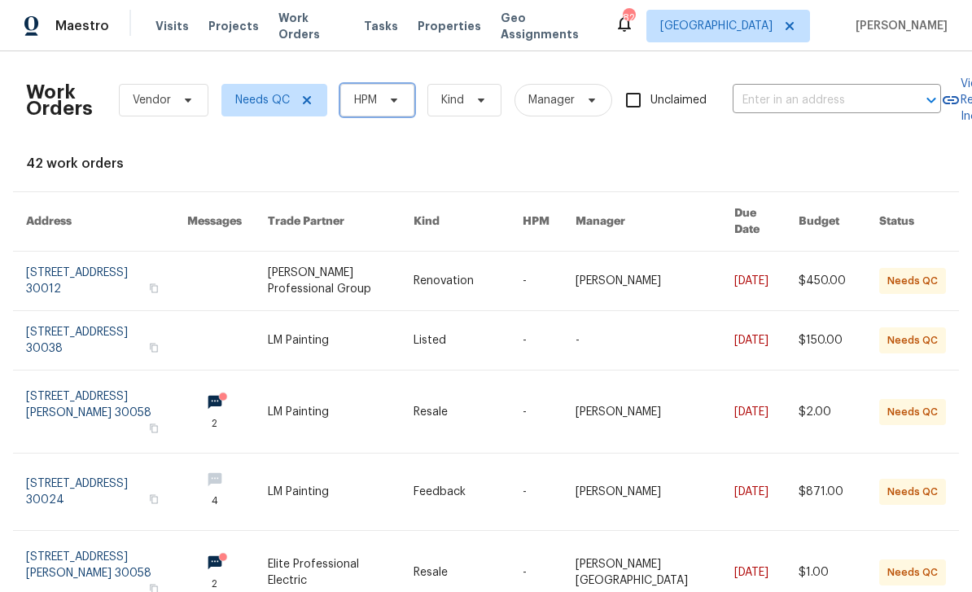
click at [399, 105] on icon at bounding box center [394, 100] width 13 height 13
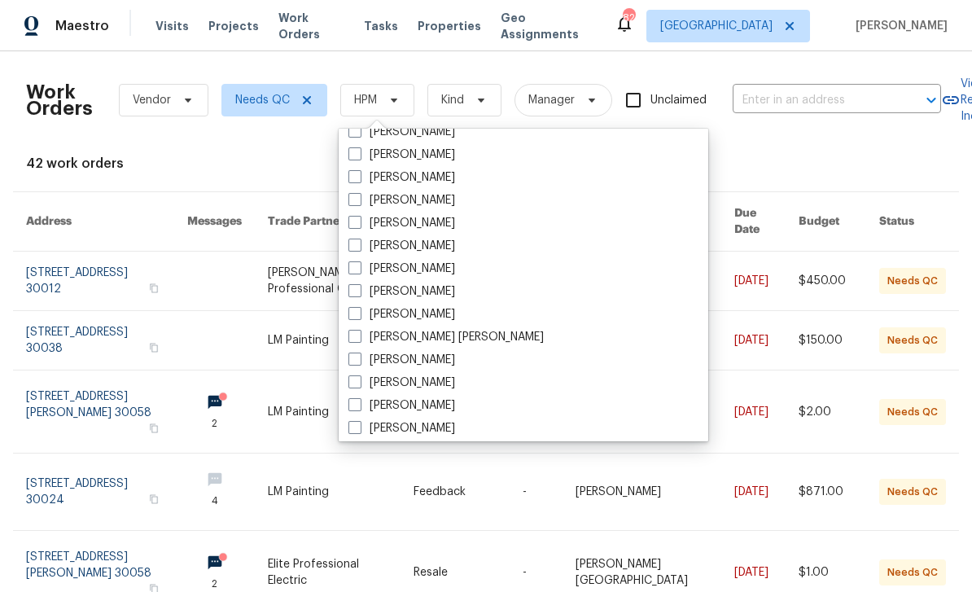
scroll to position [702, 0]
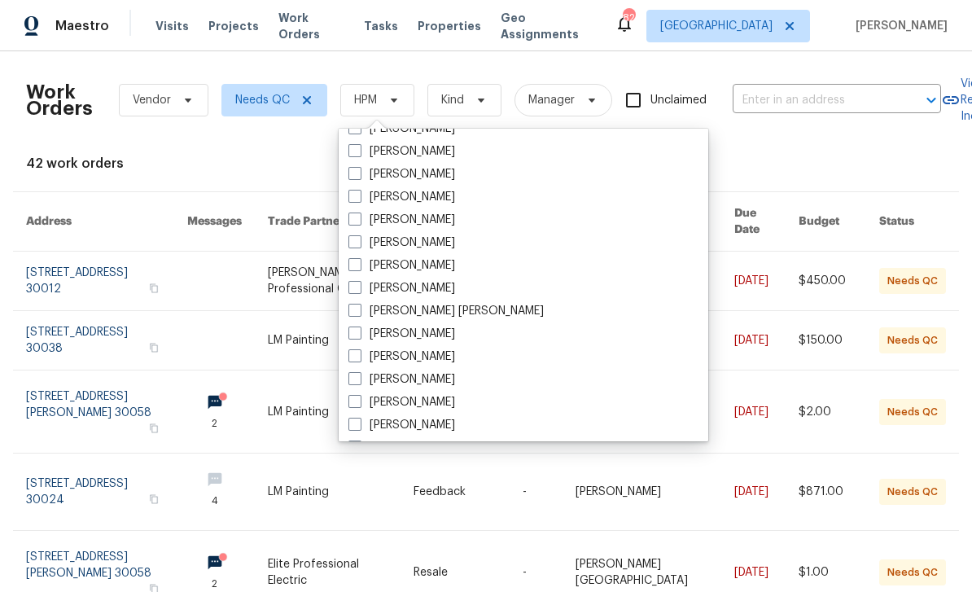
click at [435, 195] on label "[PERSON_NAME]" at bounding box center [401, 197] width 107 height 16
click at [359, 195] on input "[PERSON_NAME]" at bounding box center [353, 194] width 11 height 11
checkbox input "true"
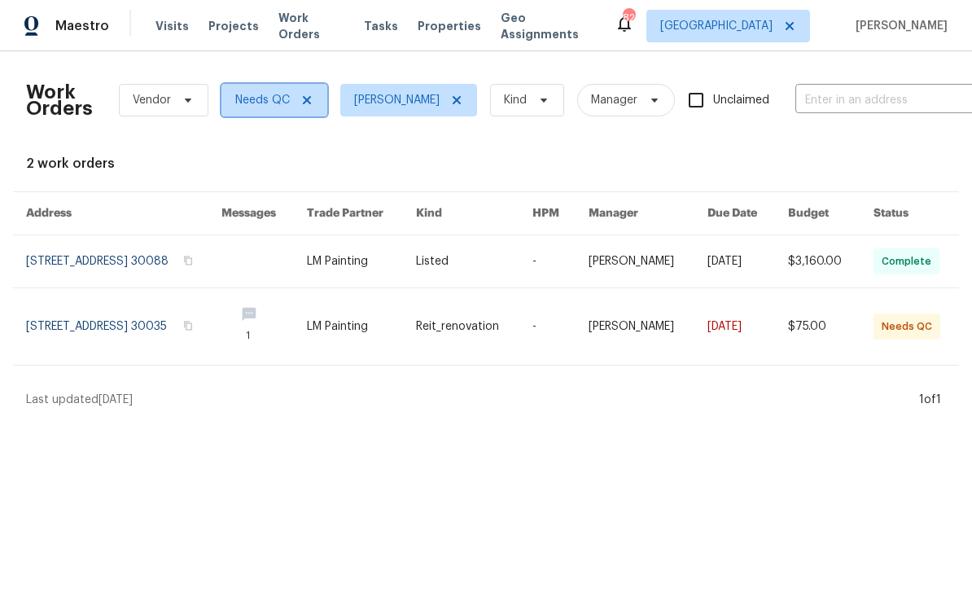
click at [272, 93] on span "Needs QC" at bounding box center [262, 100] width 55 height 16
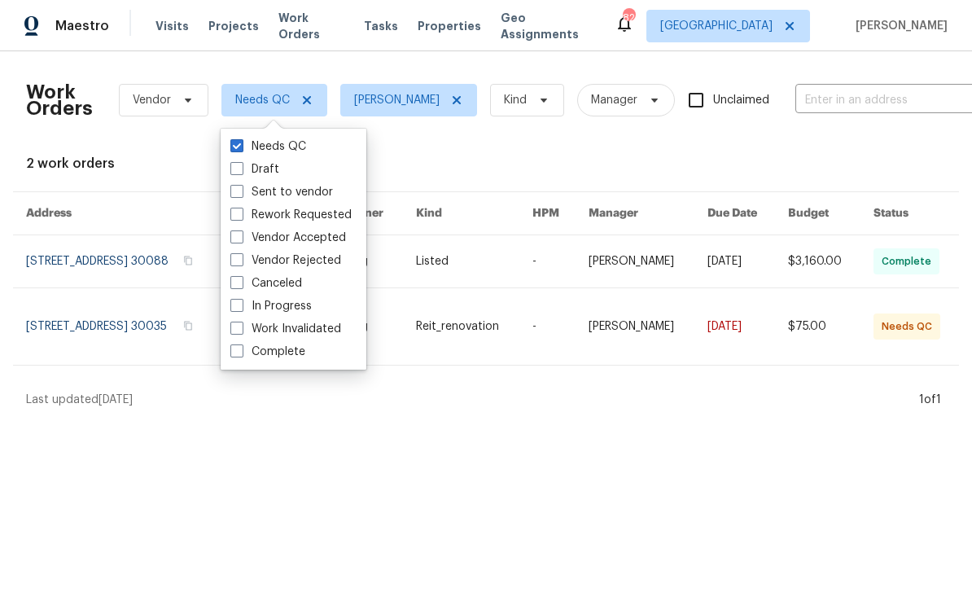
click at [247, 305] on label "In Progress" at bounding box center [270, 306] width 81 height 16
click at [241, 305] on input "In Progress" at bounding box center [235, 303] width 11 height 11
checkbox input "true"
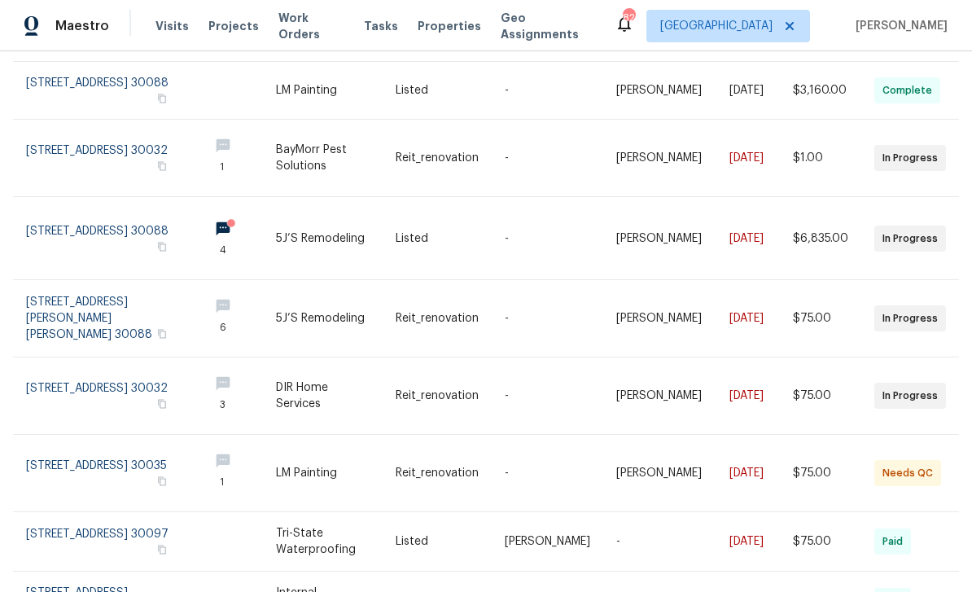
scroll to position [344, 0]
click at [109, 217] on link at bounding box center [110, 238] width 169 height 82
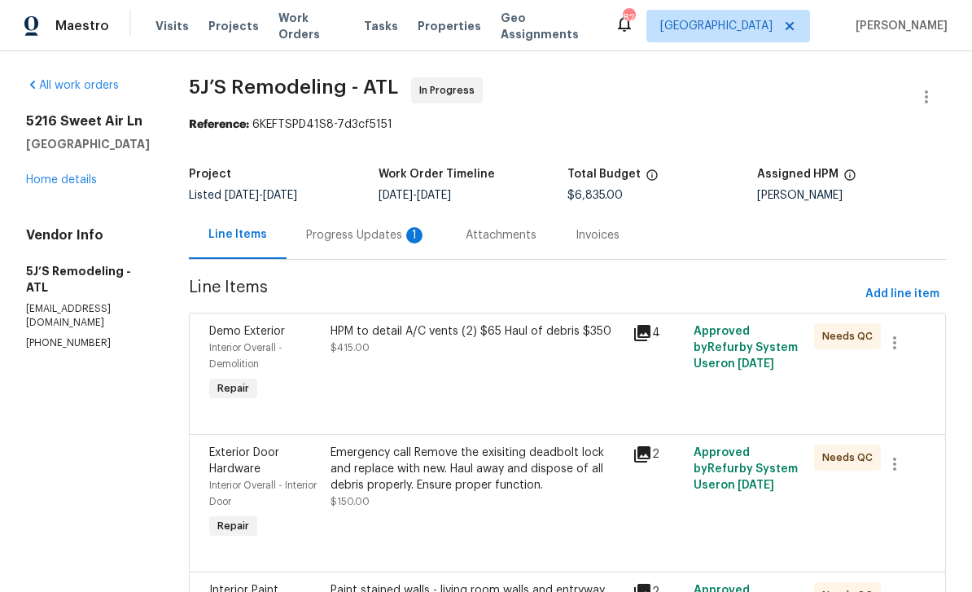
click at [355, 241] on div "Progress Updates 1" at bounding box center [366, 235] width 120 height 16
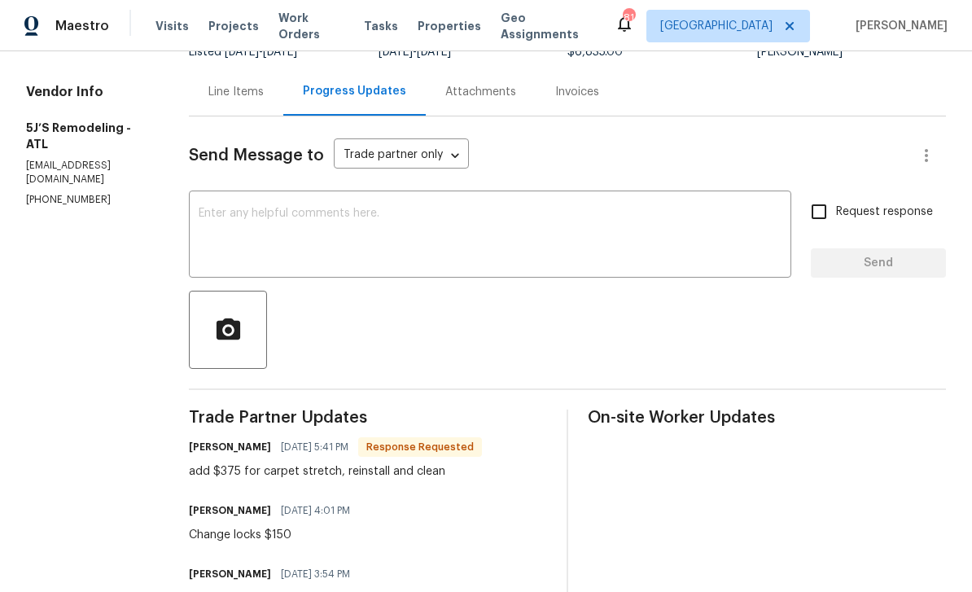
scroll to position [114, 0]
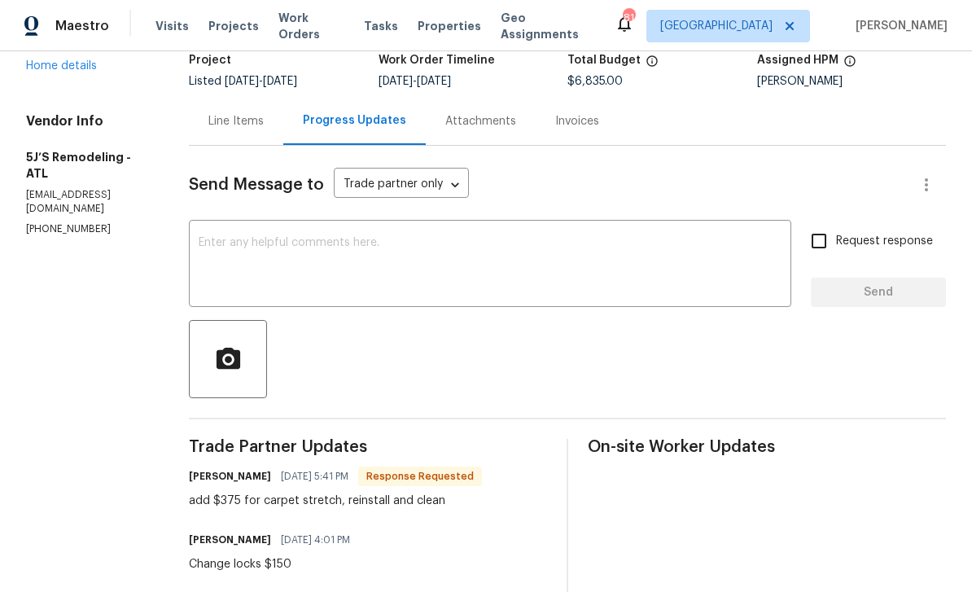
click at [250, 120] on div "Line Items" at bounding box center [235, 121] width 55 height 16
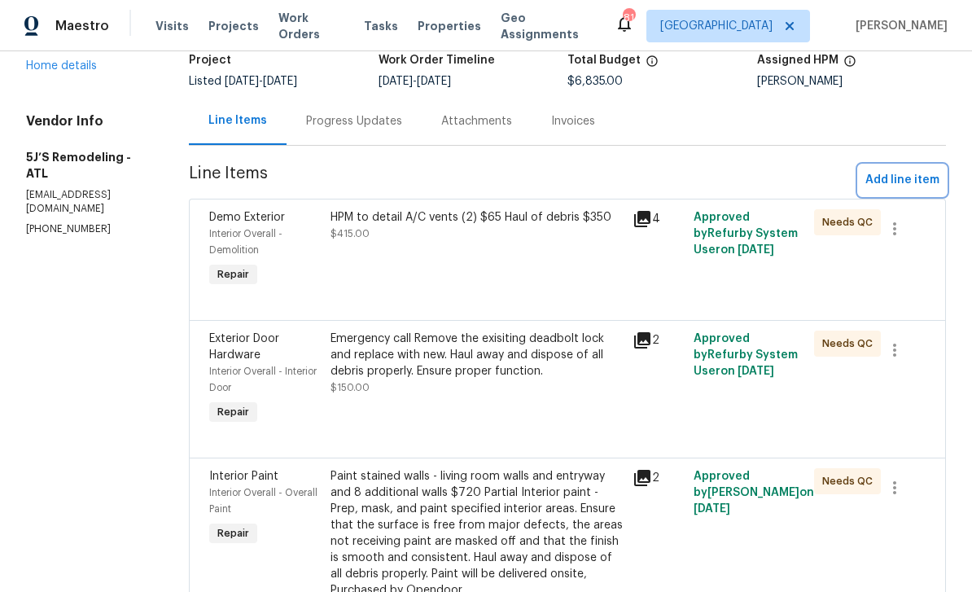
click at [898, 184] on span "Add line item" at bounding box center [902, 180] width 74 height 20
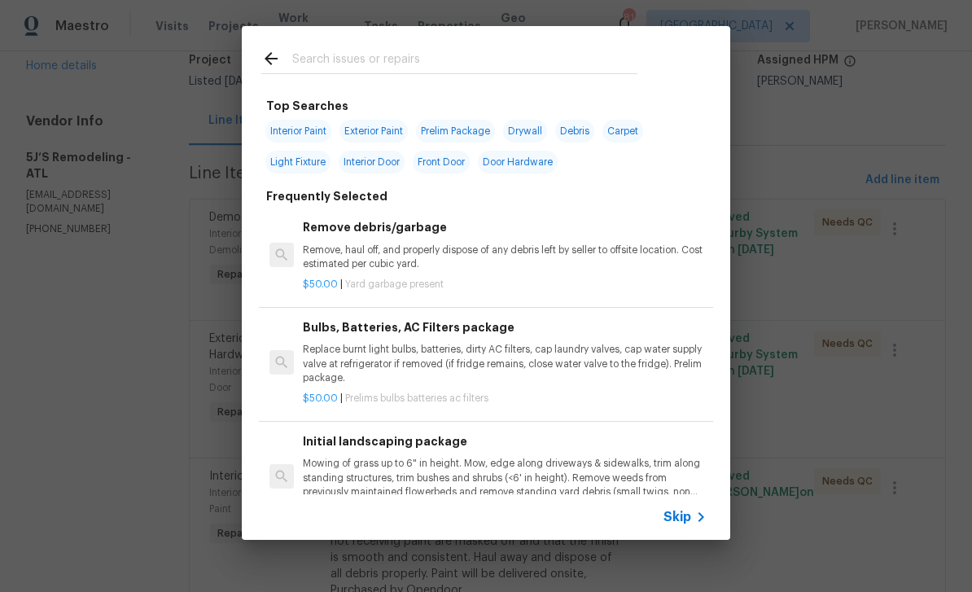
click at [619, 62] on input "text" at bounding box center [464, 61] width 345 height 24
type input "Inter"
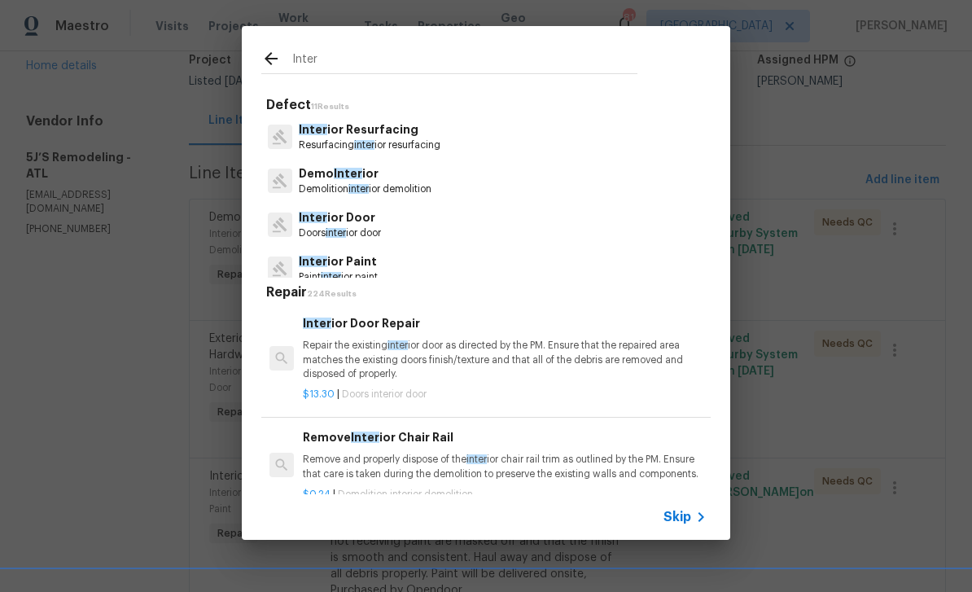
click at [687, 517] on span "Skip" at bounding box center [678, 517] width 28 height 16
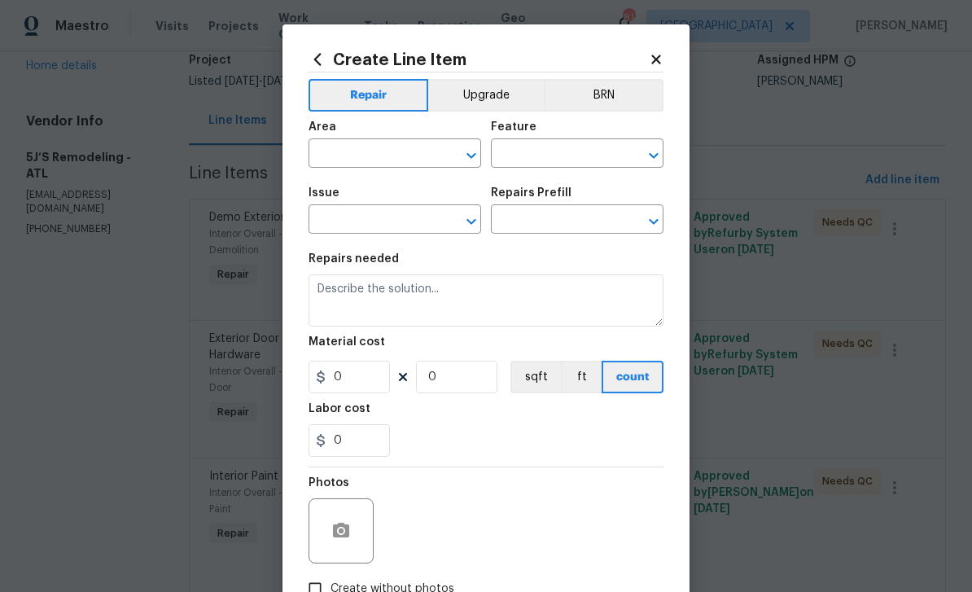
click at [421, 156] on input "text" at bounding box center [372, 154] width 127 height 25
click at [414, 219] on li "Interior Overall" at bounding box center [395, 219] width 173 height 27
type input "Interior Overall"
click at [585, 156] on input "text" at bounding box center [554, 154] width 127 height 25
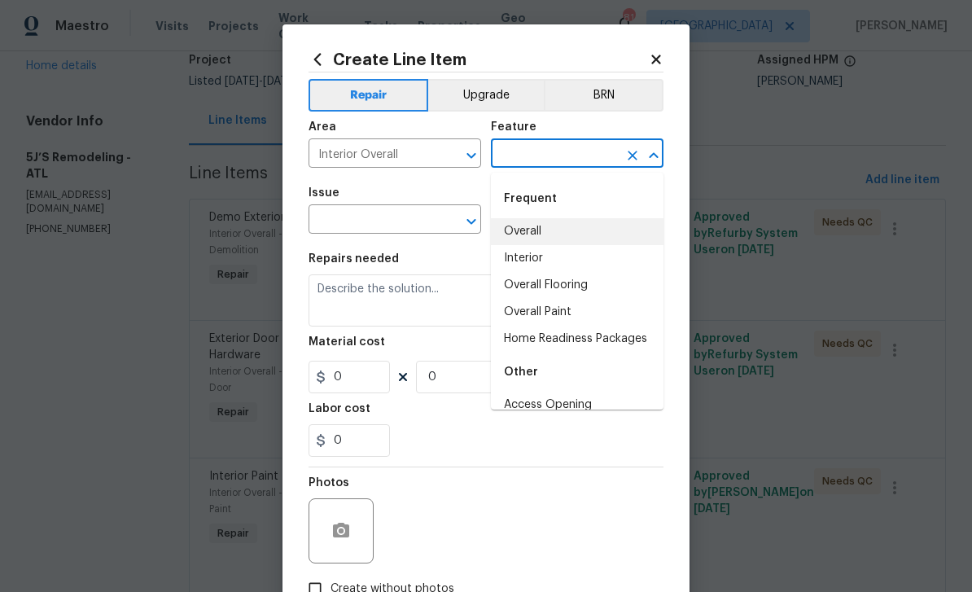
click at [555, 230] on li "Overall" at bounding box center [577, 231] width 173 height 27
type input "Overall"
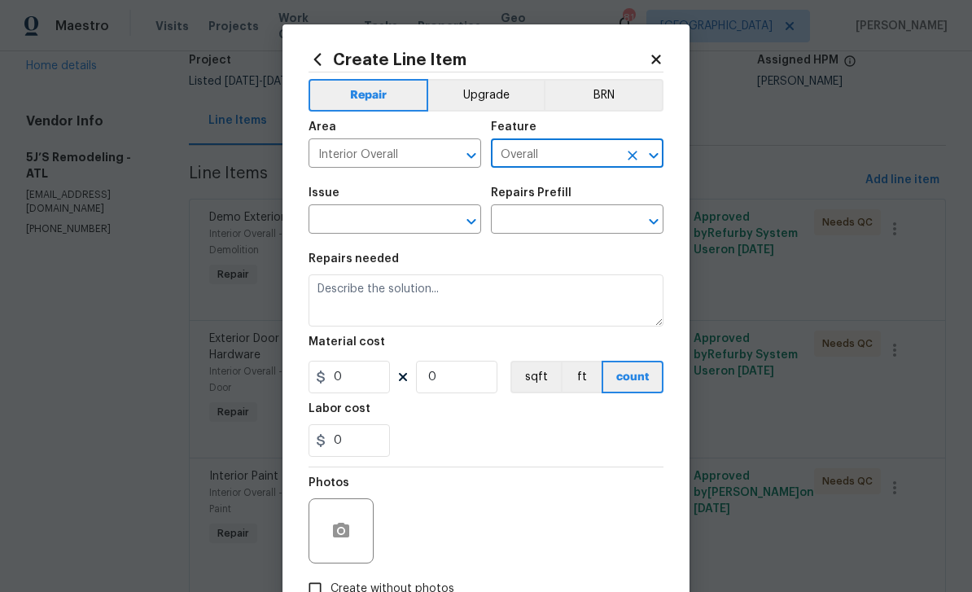
click at [415, 212] on input "text" at bounding box center [372, 220] width 127 height 25
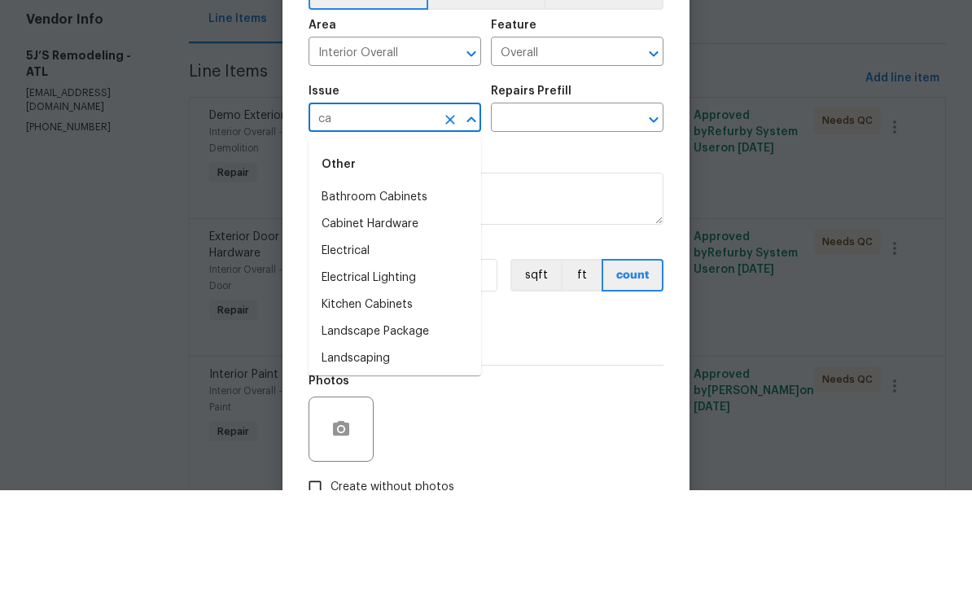
type input "c"
click at [399, 286] on li "Demo Interior" at bounding box center [395, 299] width 173 height 27
type input "Demo Interior"
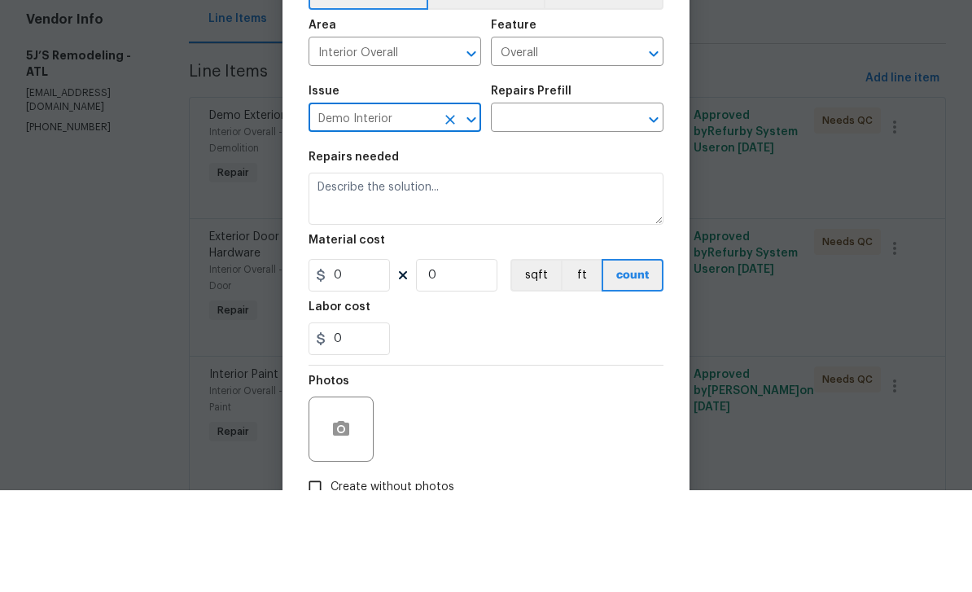
click at [576, 208] on input "text" at bounding box center [554, 220] width 127 height 25
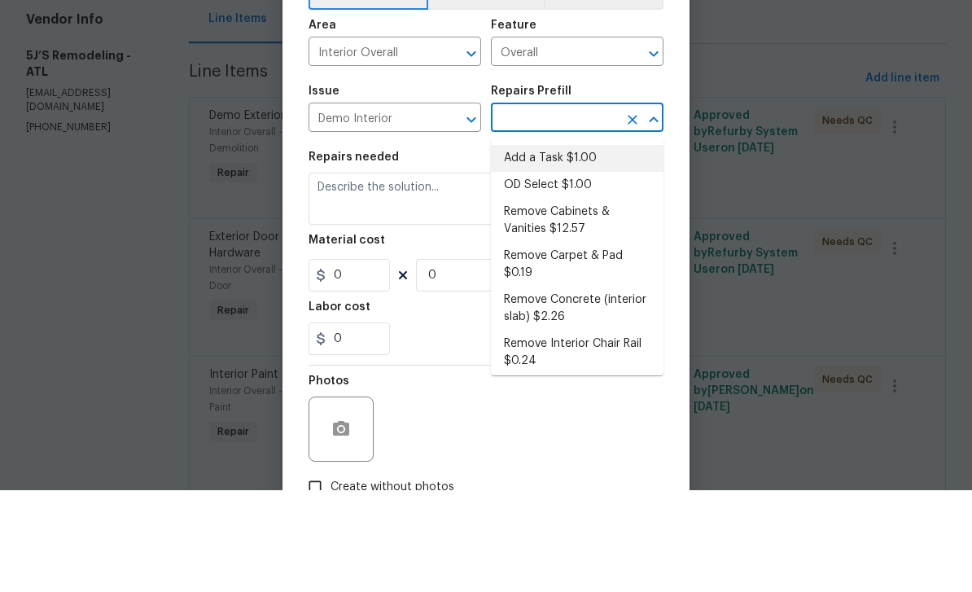
click at [594, 247] on li "Add a Task $1.00" at bounding box center [577, 260] width 173 height 27
type input "Add a Task $1.00"
type input "Demolition"
type textarea "HPM to detail"
type input "1"
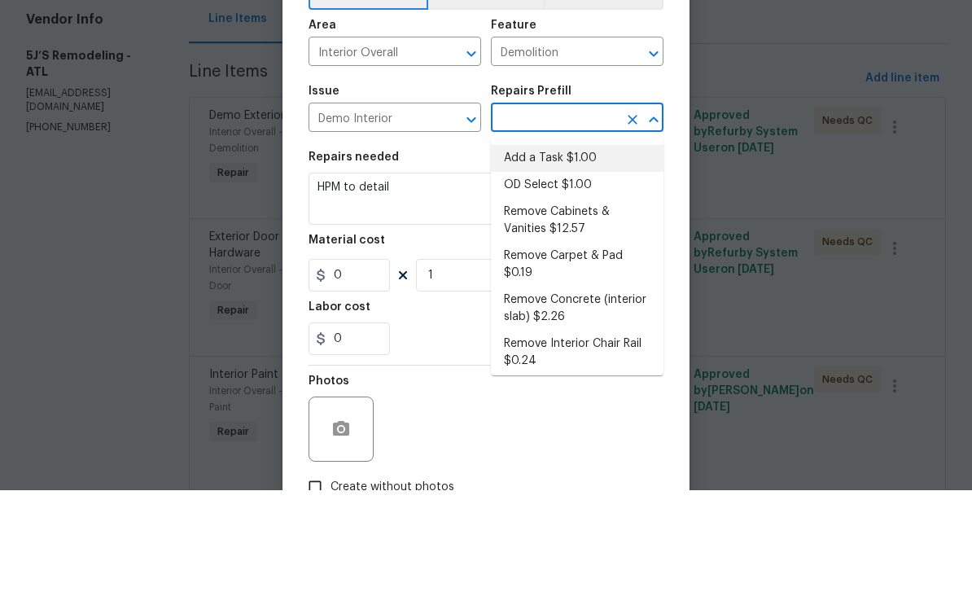
type input "Add a Task $1.00"
type input "1"
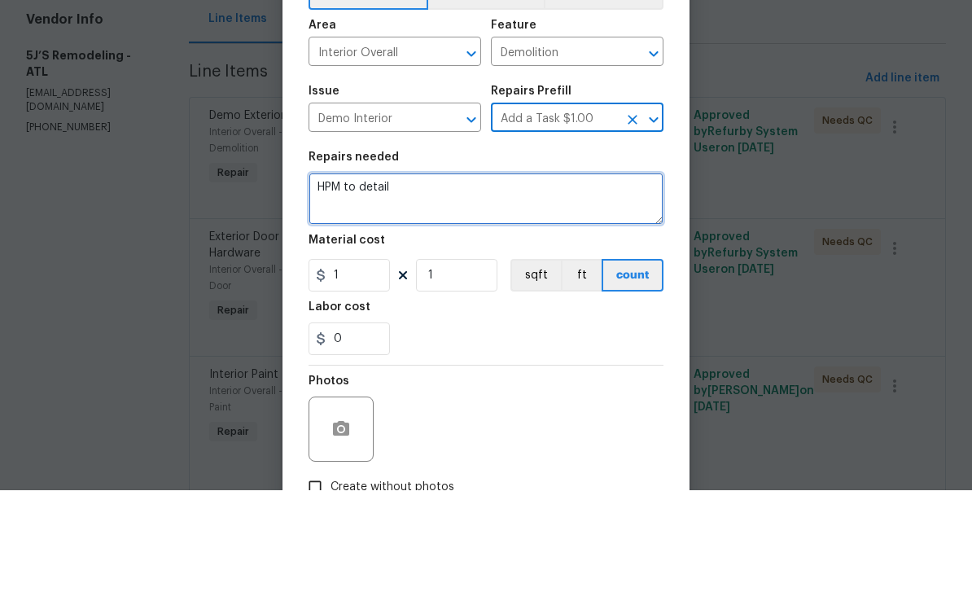
click at [535, 274] on textarea "HPM to detail" at bounding box center [486, 300] width 355 height 52
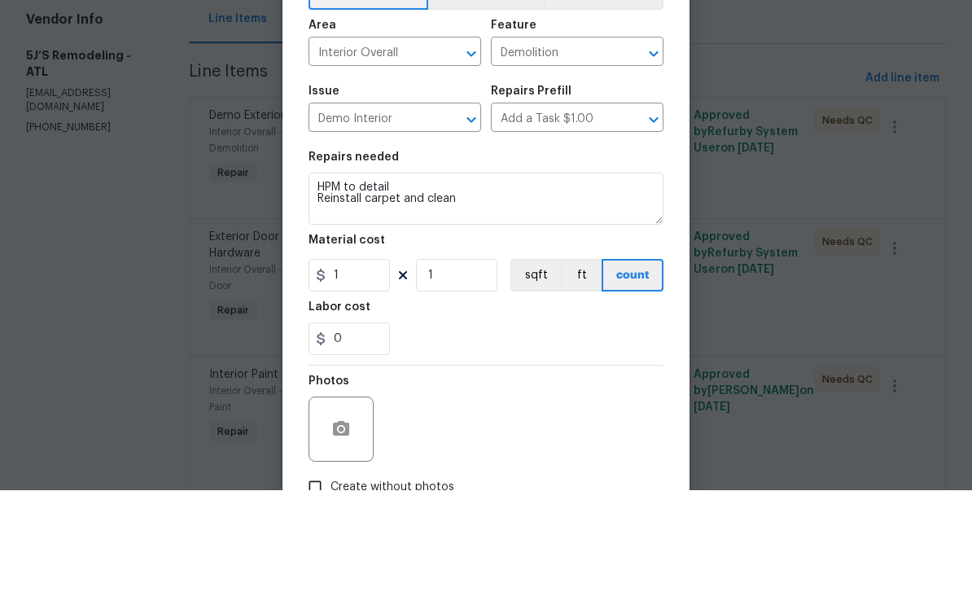
scroll to position [52, 0]
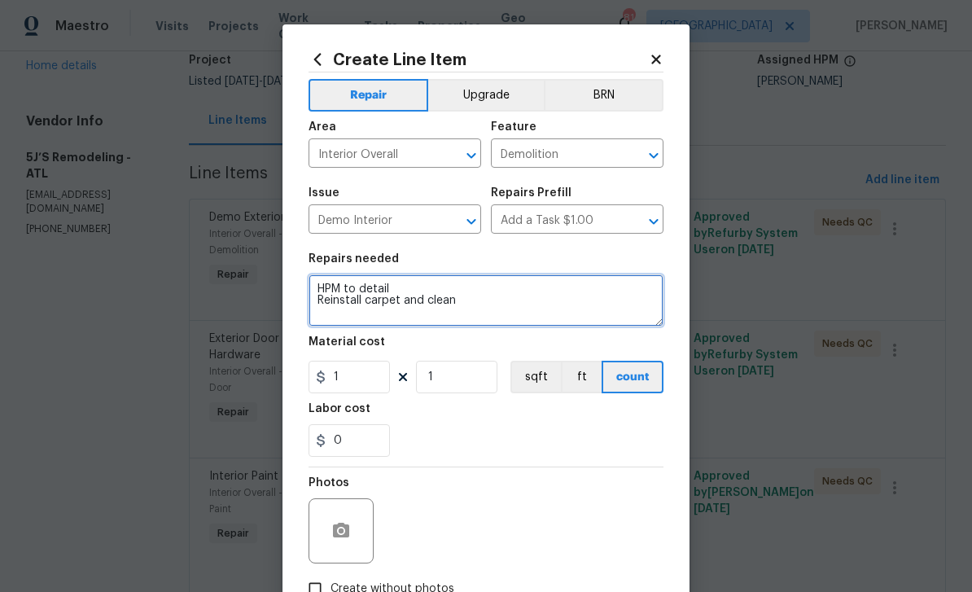
type textarea "HPM to detail Reinstall carpet and clean"
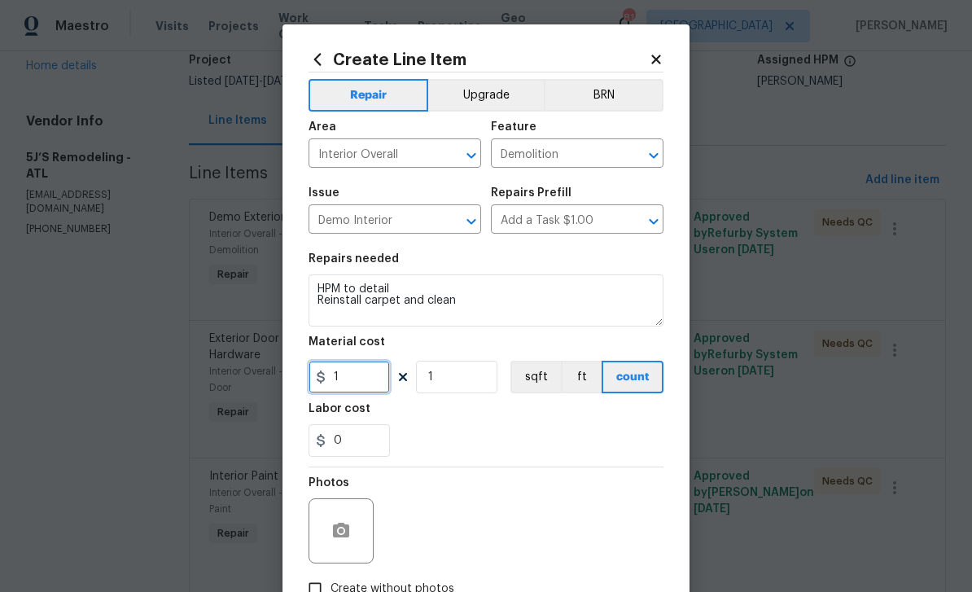
click at [381, 376] on input "1" at bounding box center [349, 377] width 81 height 33
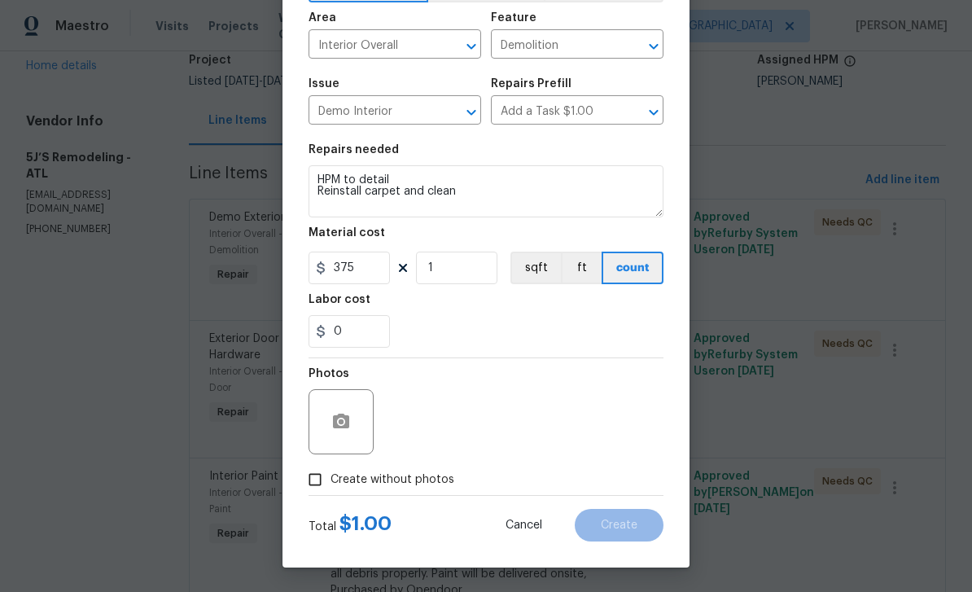
scroll to position [112, 0]
type input "375"
click at [316, 475] on input "Create without photos" at bounding box center [315, 479] width 31 height 31
checkbox input "true"
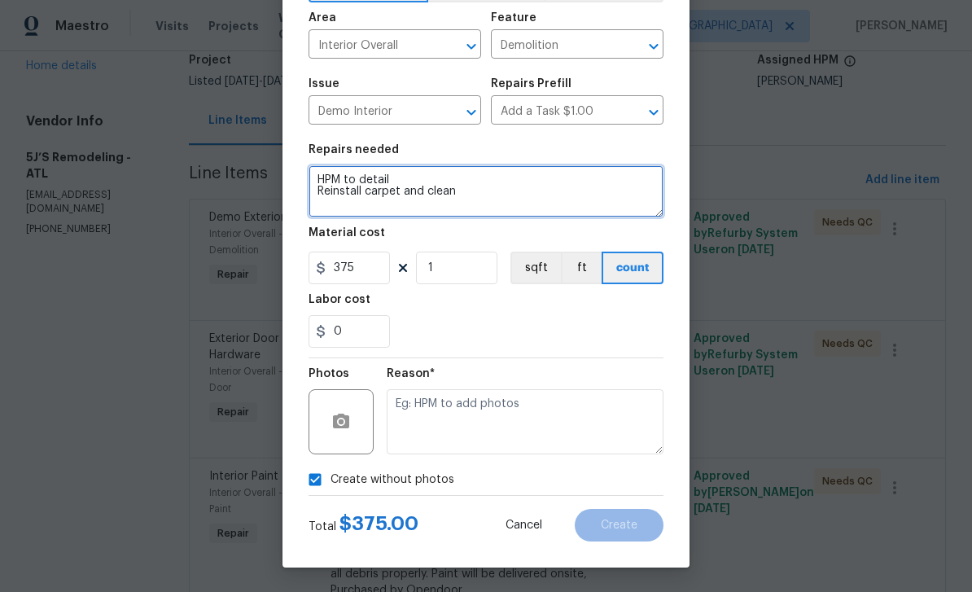
click at [470, 195] on textarea "HPM to detail Reinstall carpet and clean" at bounding box center [486, 191] width 355 height 52
click at [469, 195] on textarea "HPM to detail Reinstall carpet and clean" at bounding box center [486, 191] width 355 height 52
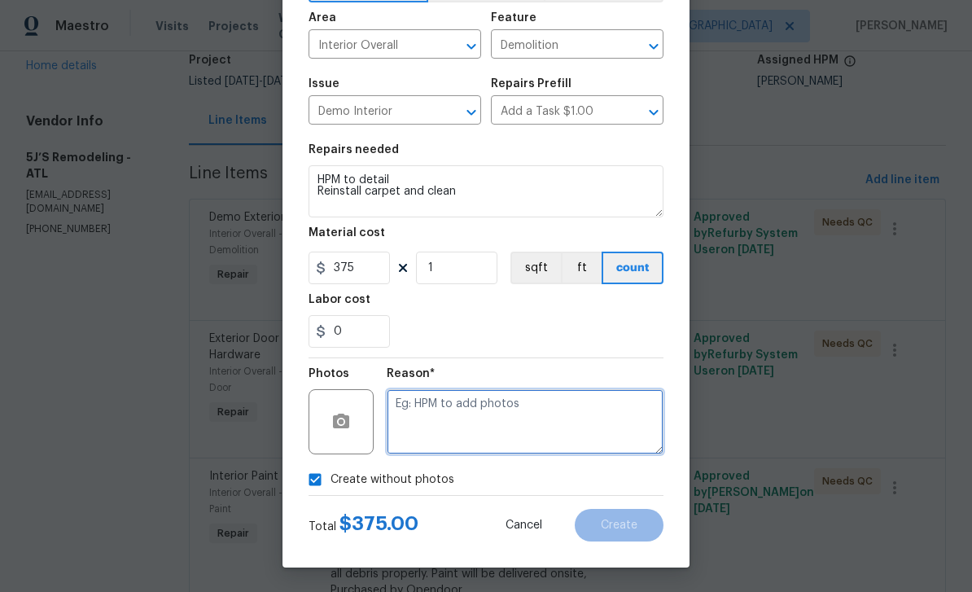
click at [587, 426] on textarea at bounding box center [525, 421] width 277 height 65
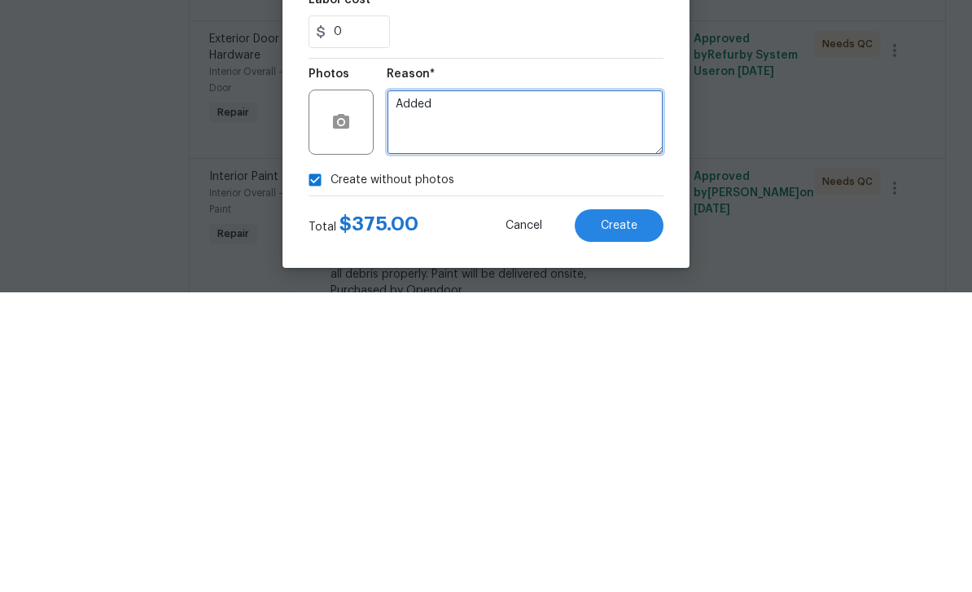
type textarea "Added"
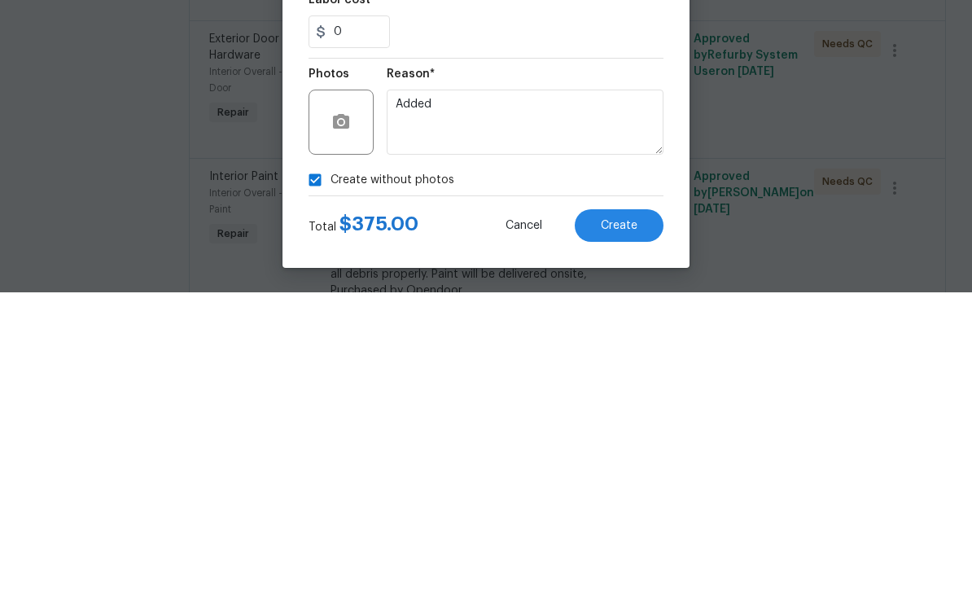
click at [644, 509] on button "Create" at bounding box center [619, 525] width 89 height 33
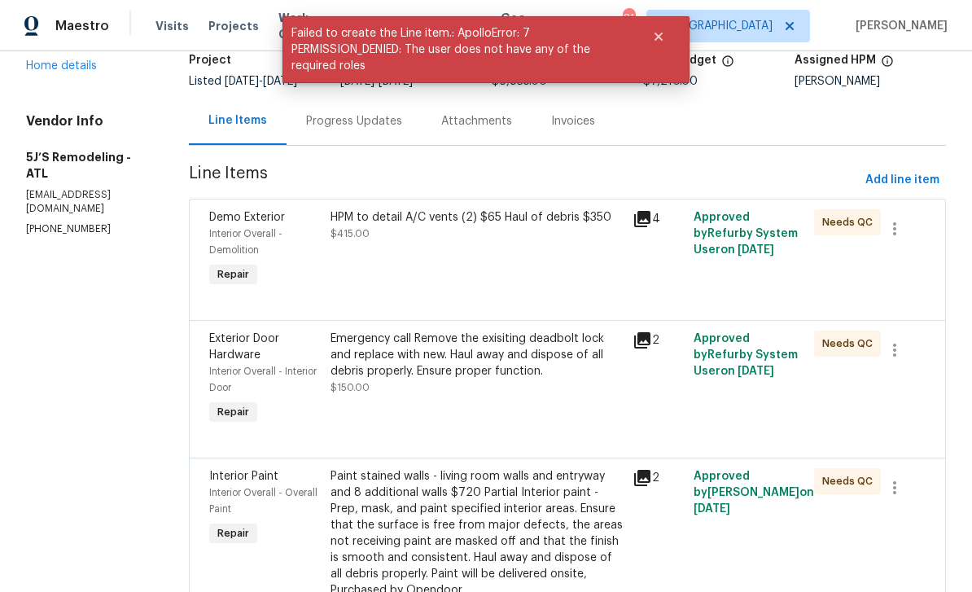
scroll to position [0, 0]
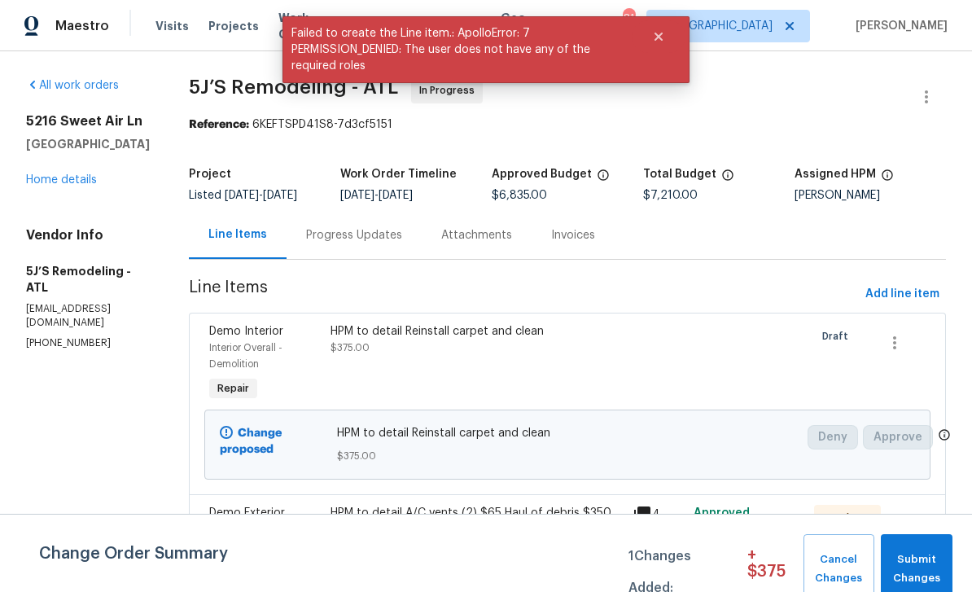
click at [339, 240] on div "Progress Updates" at bounding box center [354, 235] width 96 height 16
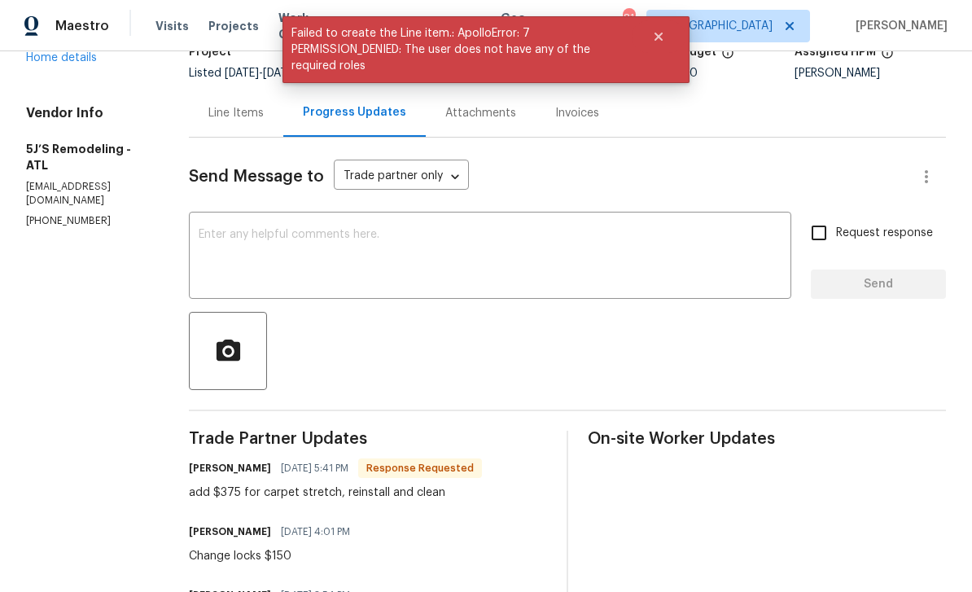
scroll to position [111, 0]
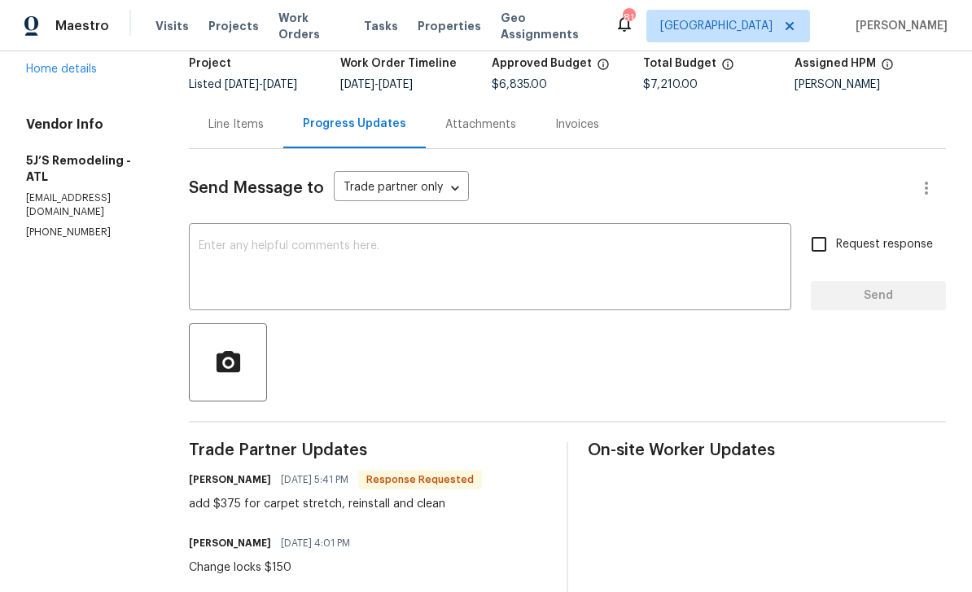
click at [249, 133] on div "Line Items" at bounding box center [235, 124] width 55 height 16
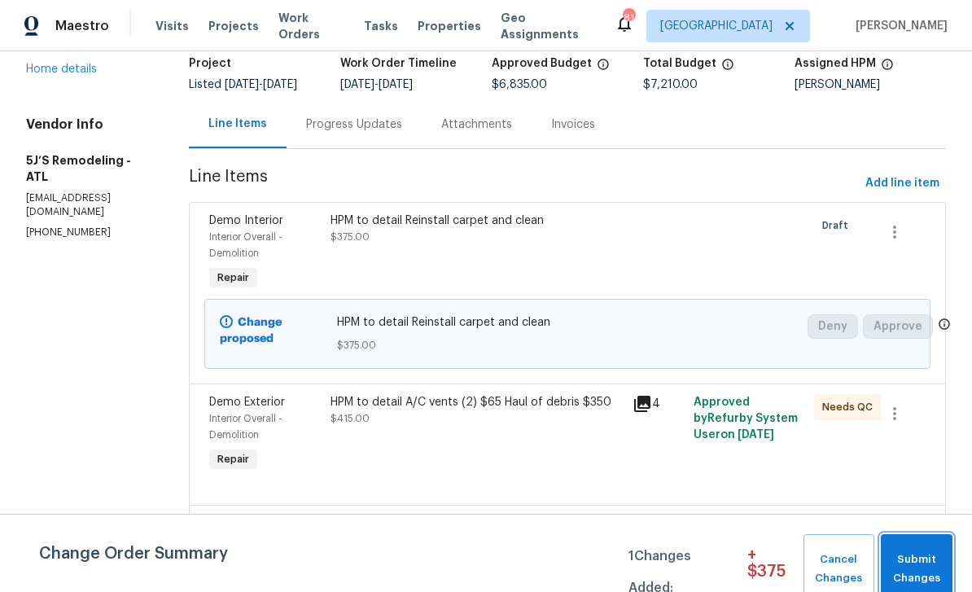
click at [928, 556] on span "Submit Changes" at bounding box center [916, 568] width 55 height 37
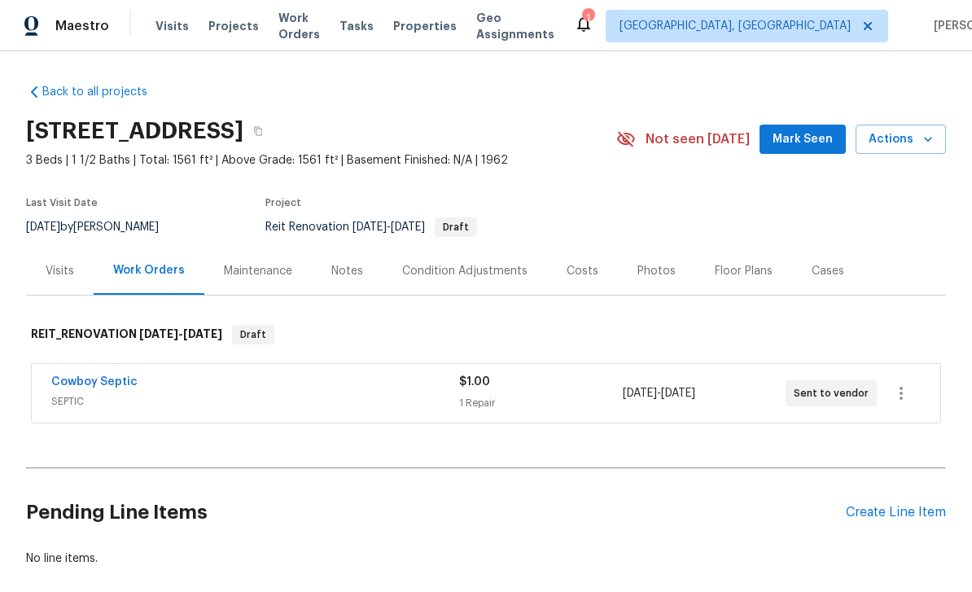
click at [95, 376] on link "Cowboy Septic" at bounding box center [94, 381] width 86 height 11
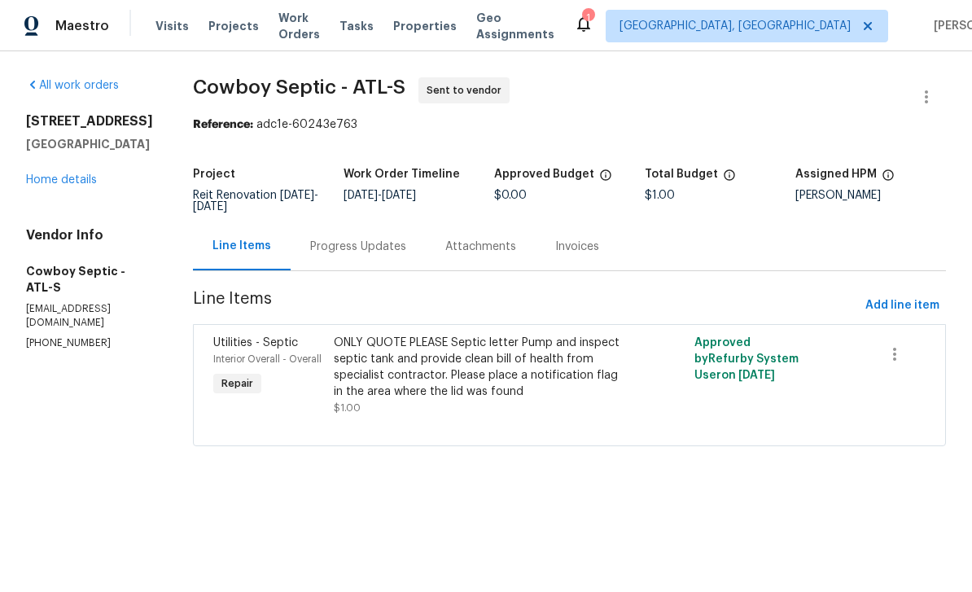
click at [351, 254] on div "Progress Updates" at bounding box center [358, 247] width 96 height 16
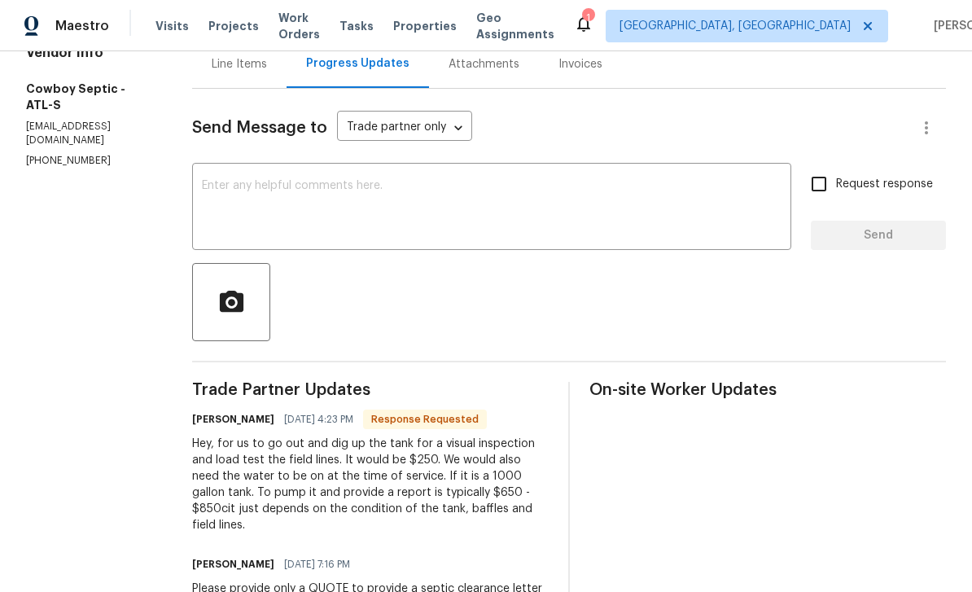
scroll to position [182, 0]
click at [747, 193] on textarea at bounding box center [492, 209] width 580 height 57
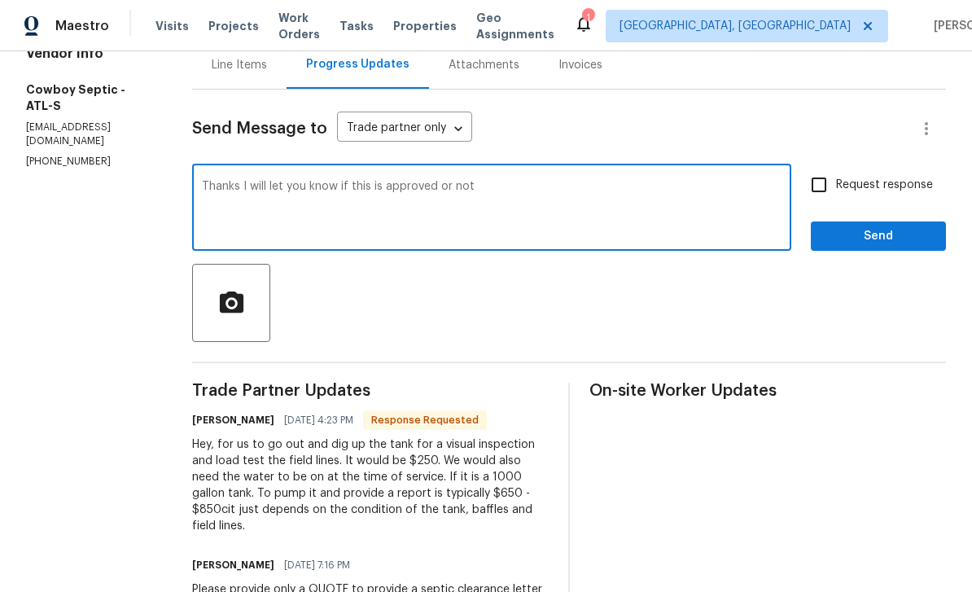
type textarea "Thanks I will let you know if this is approved or not"
click at [825, 188] on input "Request response" at bounding box center [819, 185] width 34 height 34
checkbox input "true"
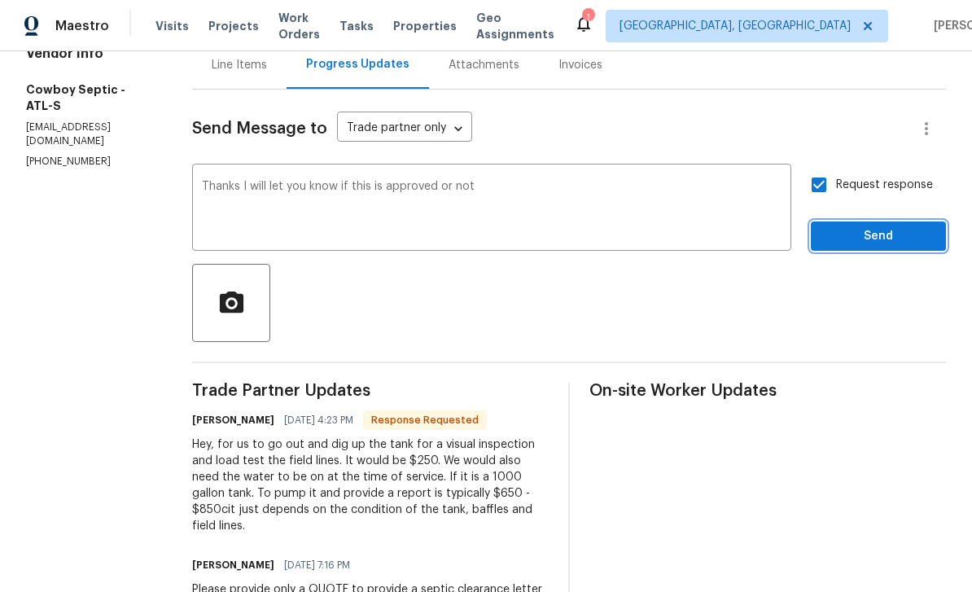
click at [879, 236] on span "Send" at bounding box center [878, 236] width 109 height 20
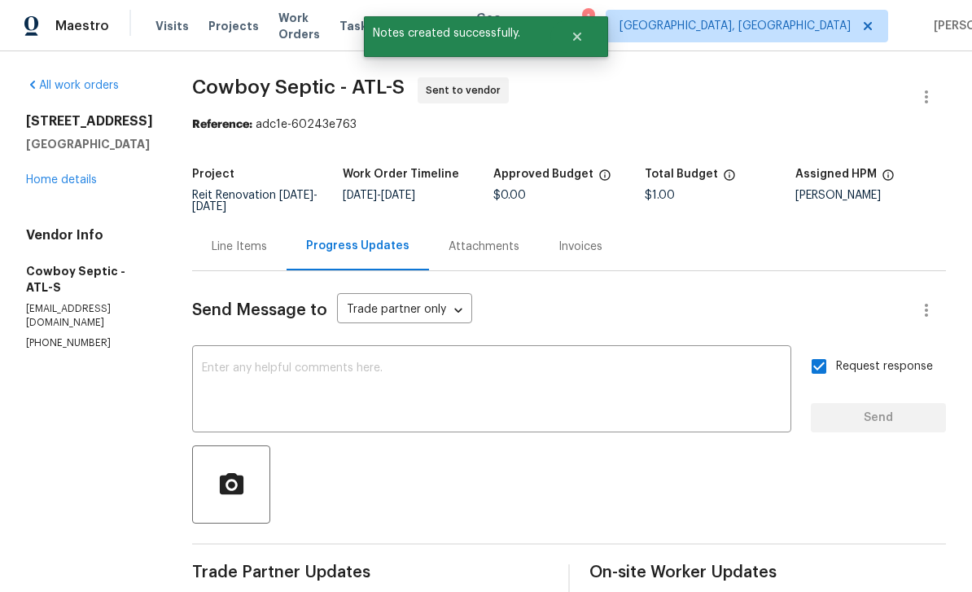
click at [296, 28] on span "Work Orders" at bounding box center [299, 26] width 42 height 33
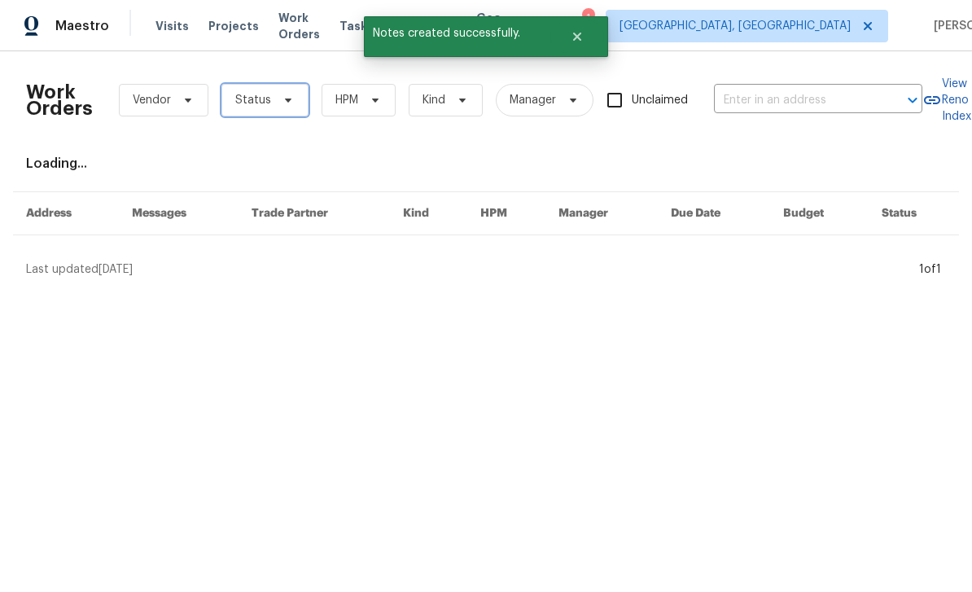
click at [277, 100] on span at bounding box center [286, 100] width 18 height 13
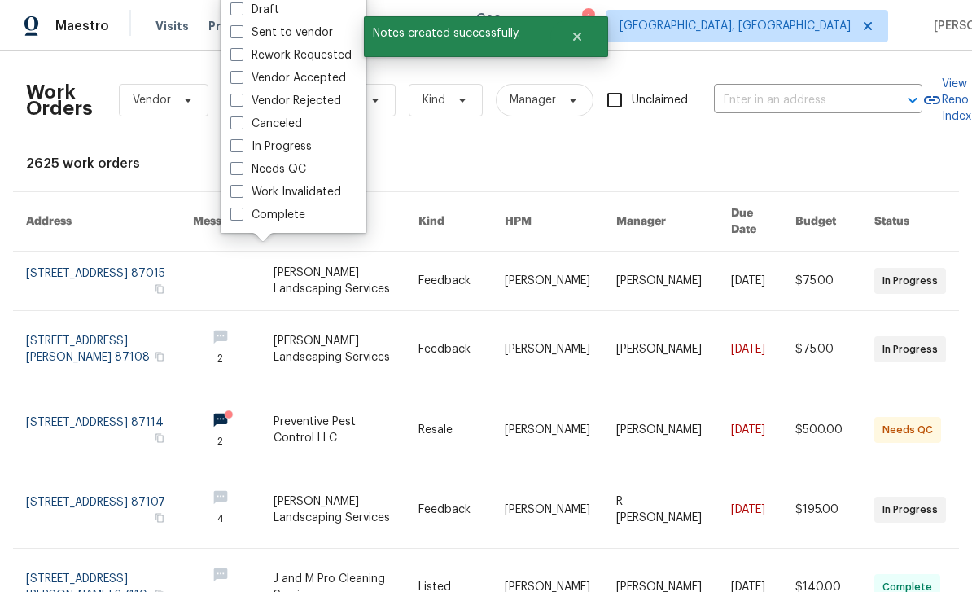
click at [261, 151] on label "In Progress" at bounding box center [270, 146] width 81 height 16
click at [241, 149] on input "In Progress" at bounding box center [235, 143] width 11 height 11
checkbox input "true"
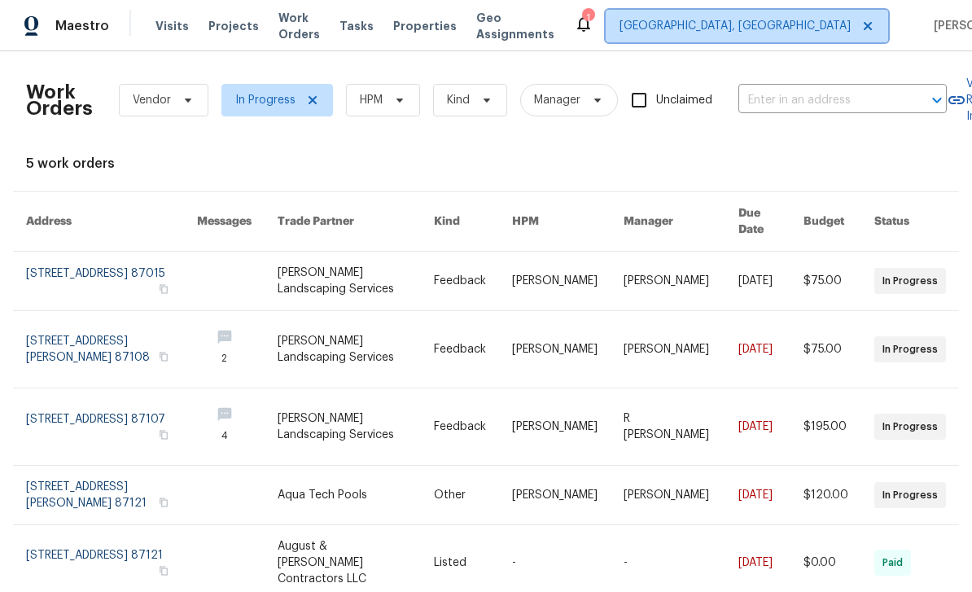
click at [787, 20] on span "[GEOGRAPHIC_DATA], [GEOGRAPHIC_DATA]" at bounding box center [735, 26] width 231 height 16
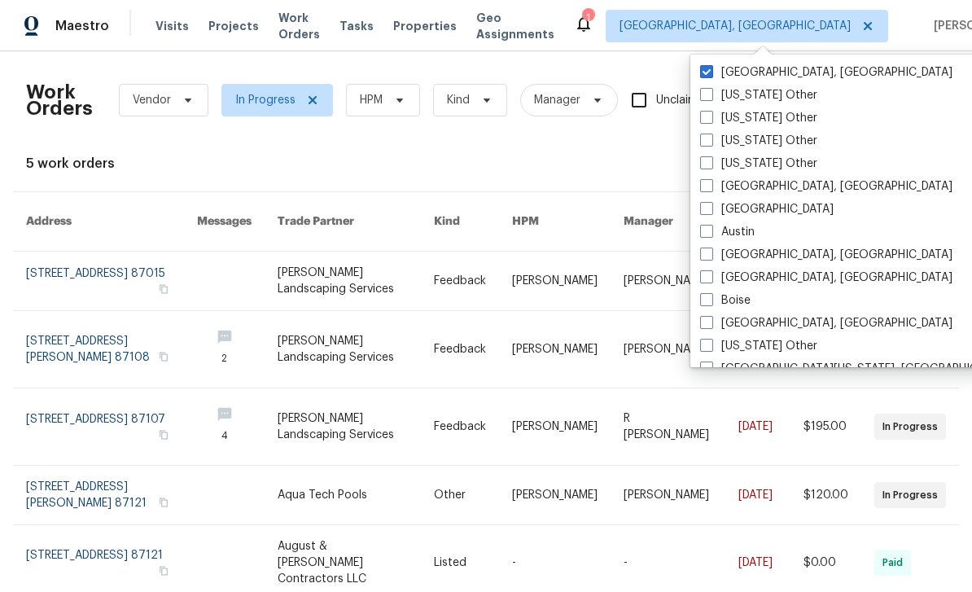
click at [716, 204] on label "Atlanta" at bounding box center [767, 209] width 134 height 16
click at [711, 204] on input "Atlanta" at bounding box center [705, 206] width 11 height 11
checkbox input "true"
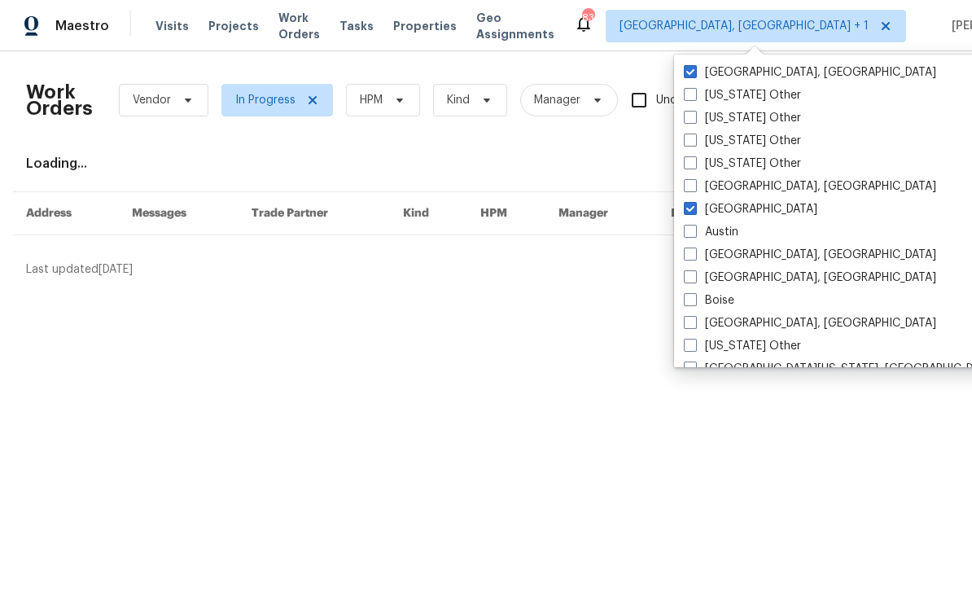
click at [699, 71] on label "[GEOGRAPHIC_DATA], [GEOGRAPHIC_DATA]" at bounding box center [810, 72] width 252 height 16
click at [694, 71] on input "[GEOGRAPHIC_DATA], [GEOGRAPHIC_DATA]" at bounding box center [689, 69] width 11 height 11
checkbox input "false"
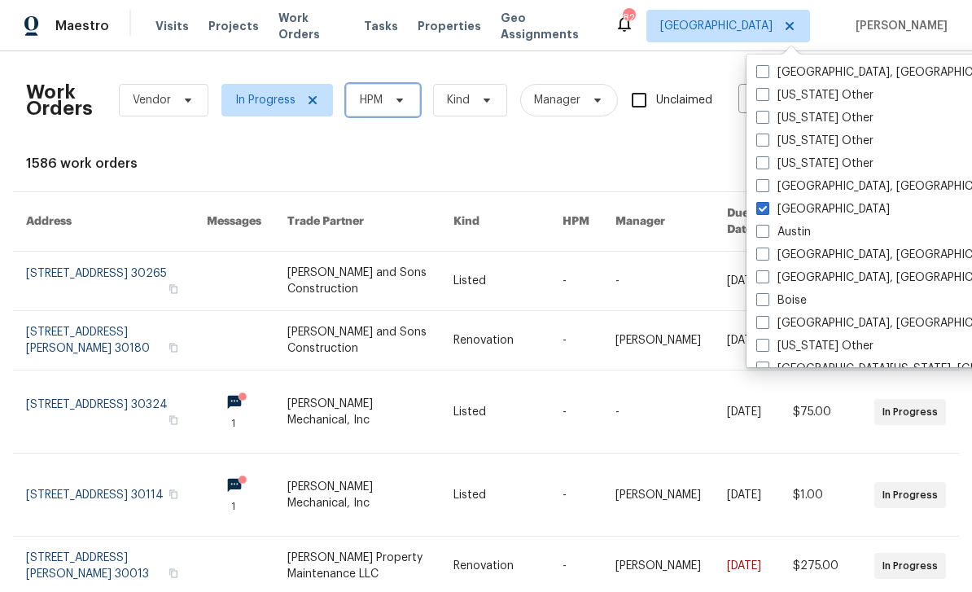
click at [387, 103] on span "HPM" at bounding box center [383, 100] width 74 height 33
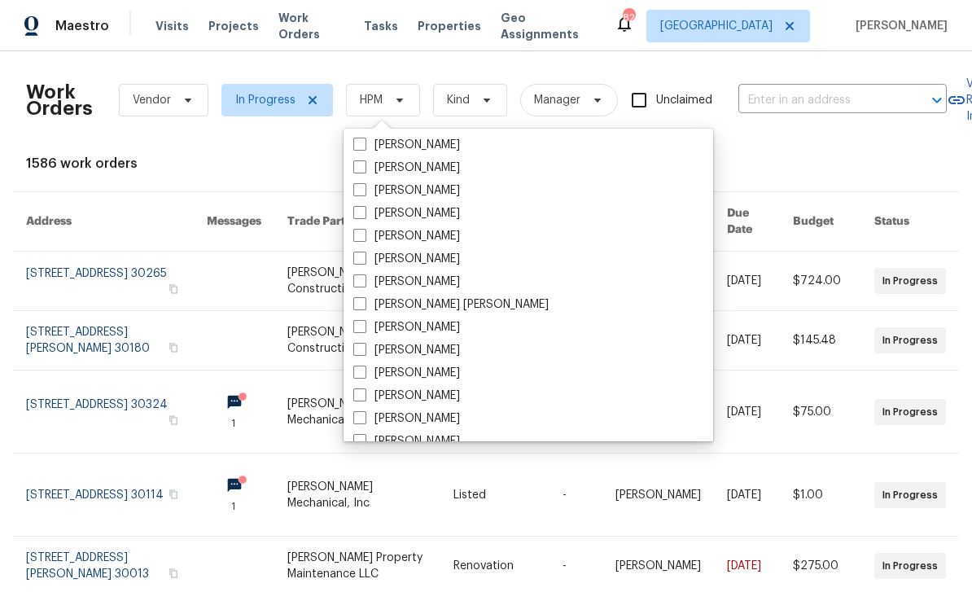
scroll to position [703, 0]
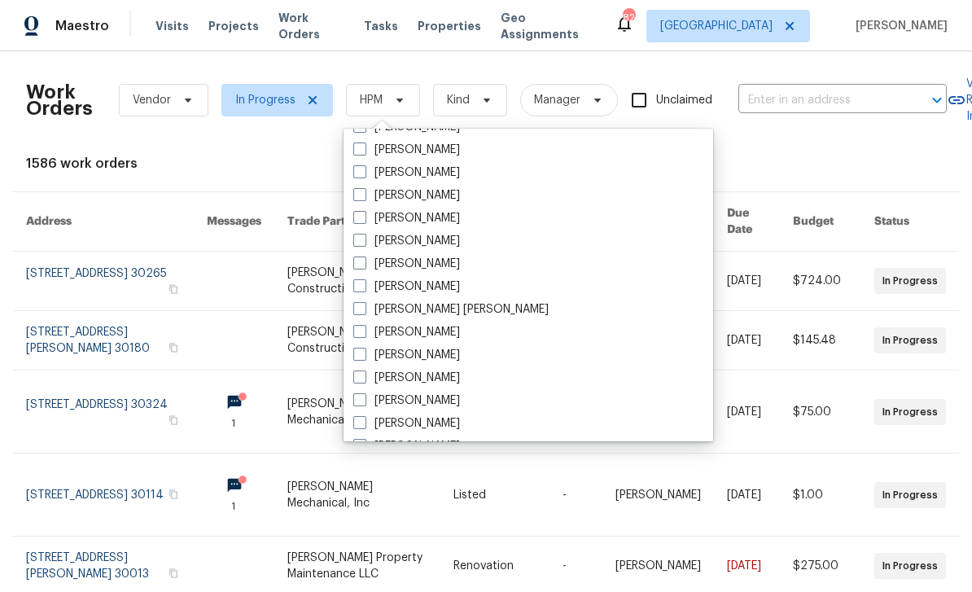
click at [373, 201] on label "[PERSON_NAME]" at bounding box center [406, 195] width 107 height 16
click at [364, 198] on input "[PERSON_NAME]" at bounding box center [358, 192] width 11 height 11
checkbox input "true"
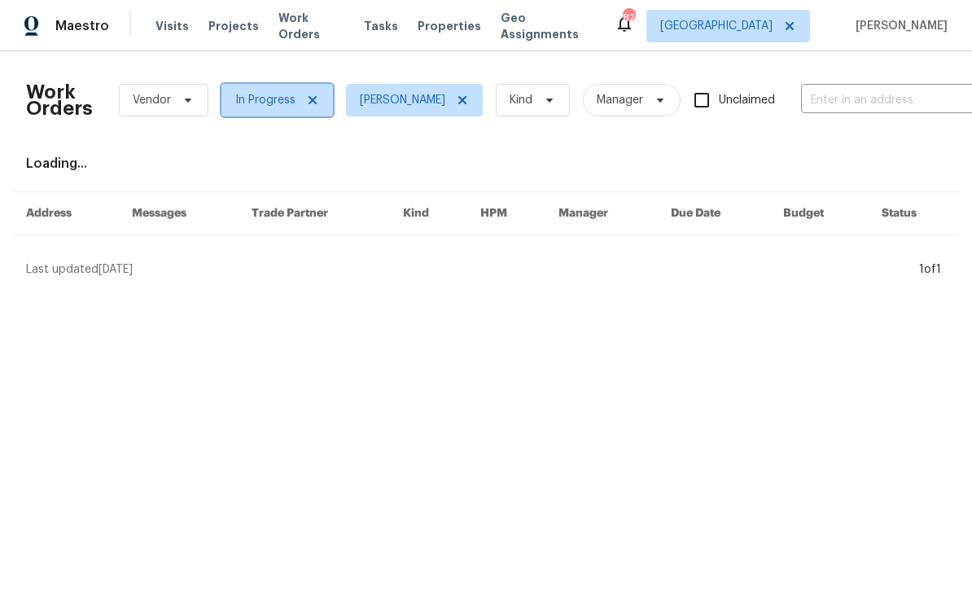
click at [287, 100] on span "In Progress" at bounding box center [265, 100] width 60 height 16
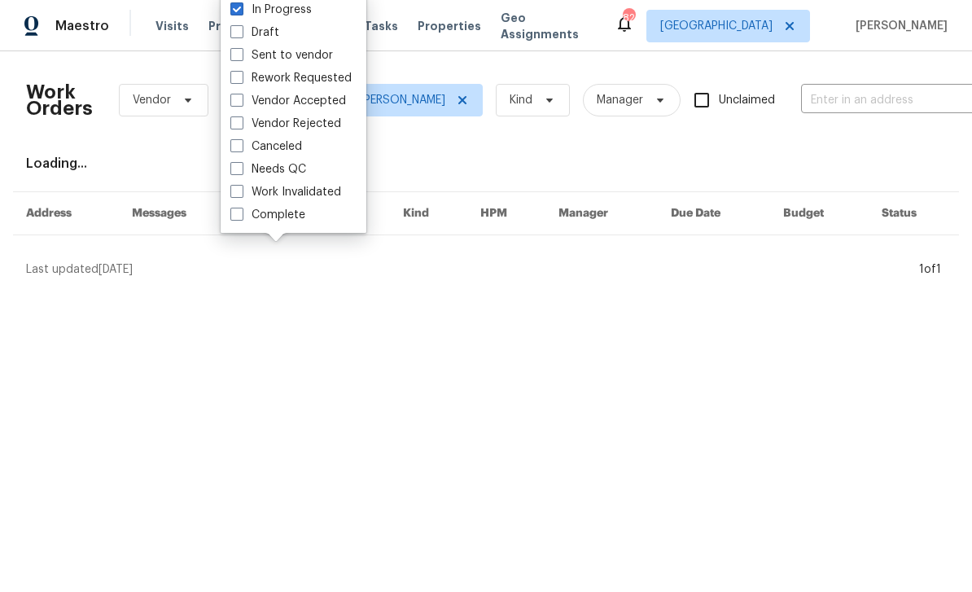
click at [252, 173] on label "Needs QC" at bounding box center [268, 169] width 76 height 16
click at [241, 172] on input "Needs QC" at bounding box center [235, 166] width 11 height 11
checkbox input "true"
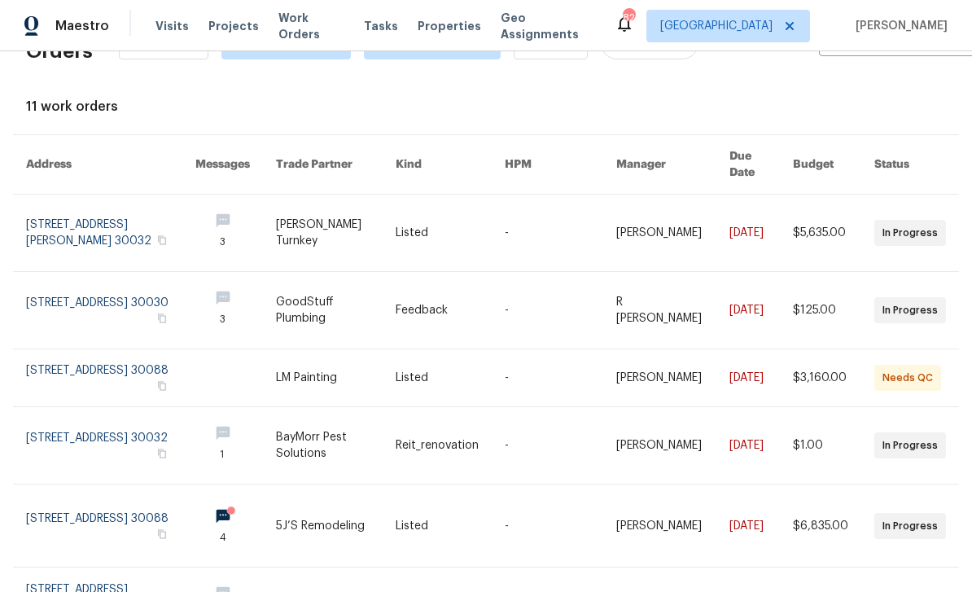
scroll to position [57, 0]
click at [120, 208] on link at bounding box center [110, 233] width 169 height 77
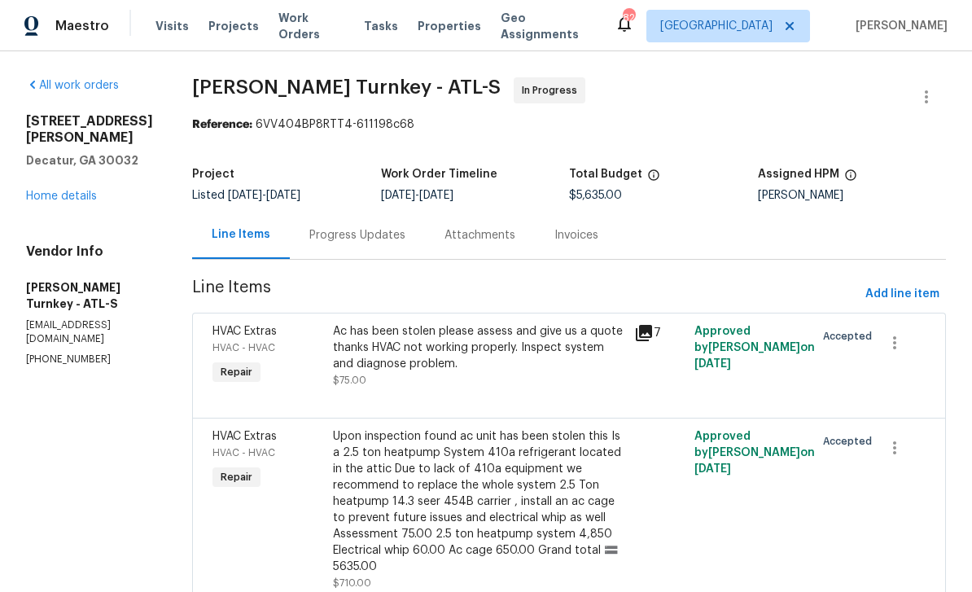
click at [337, 234] on div "Progress Updates" at bounding box center [357, 235] width 96 height 16
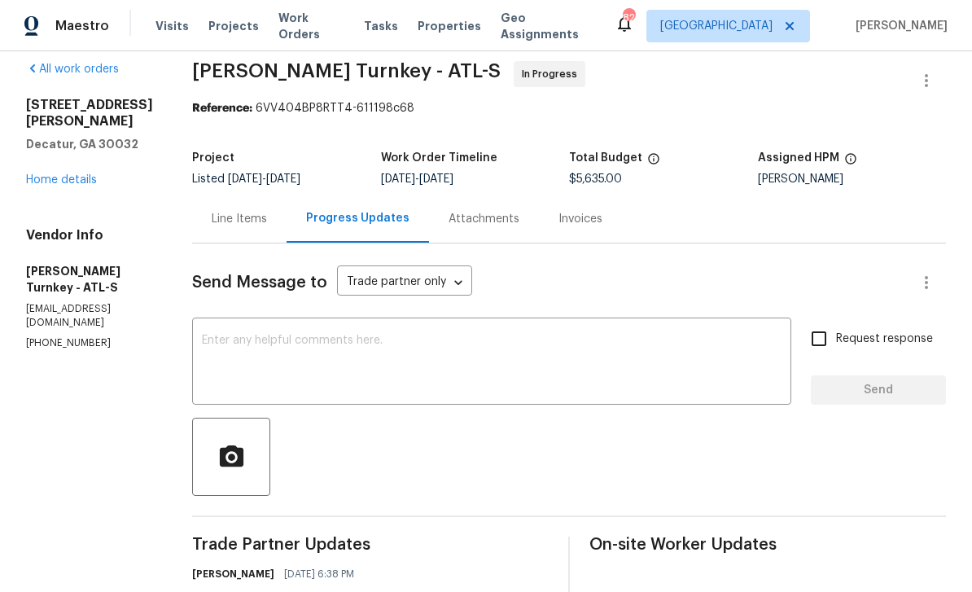
scroll to position [2, 0]
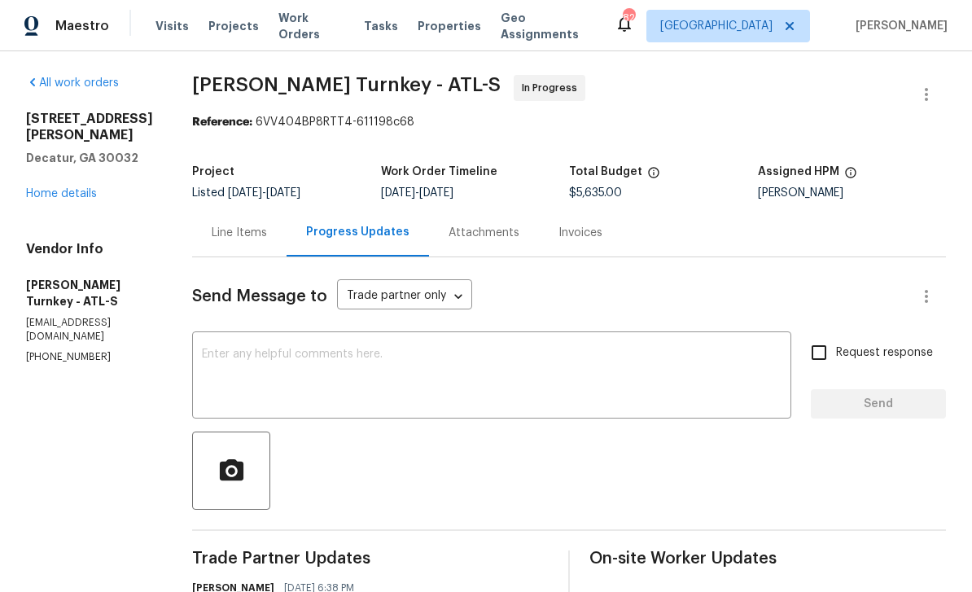
click at [69, 188] on link "Home details" at bounding box center [61, 193] width 71 height 11
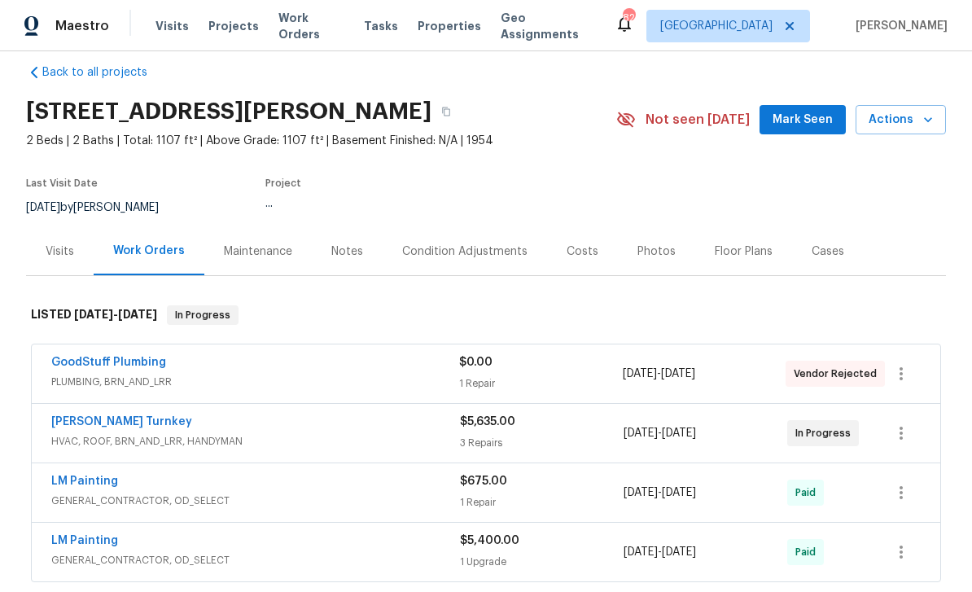
scroll to position [19, 0]
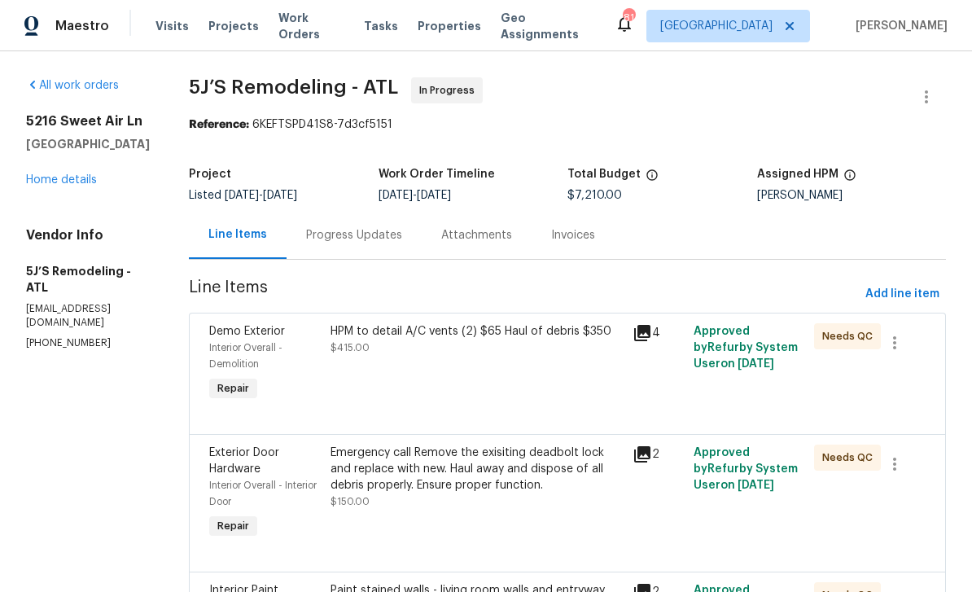
click at [349, 232] on div "Progress Updates" at bounding box center [354, 235] width 96 height 16
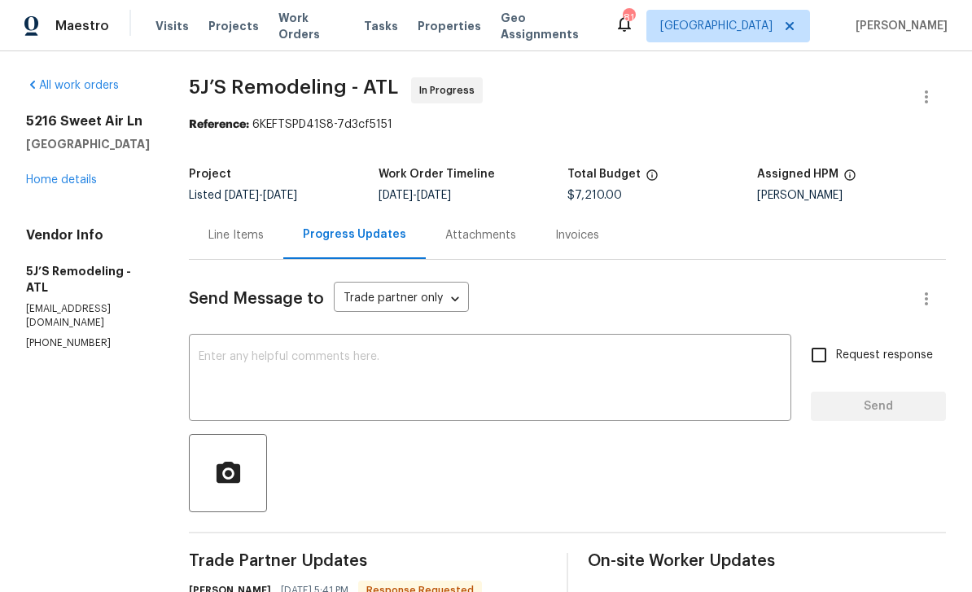
click at [716, 353] on textarea at bounding box center [490, 379] width 583 height 57
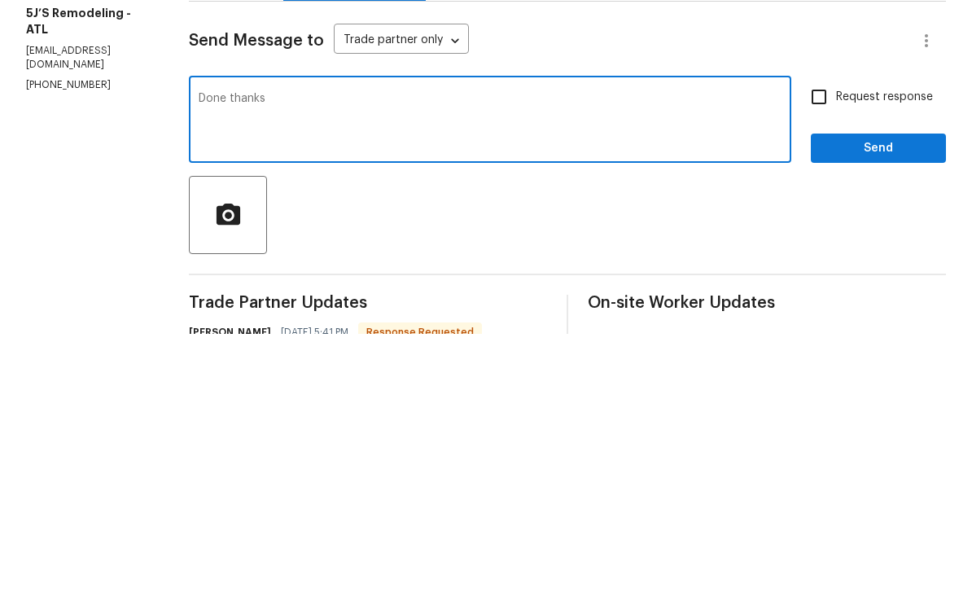
type textarea "Done thanks"
click at [834, 338] on input "Request response" at bounding box center [819, 355] width 34 height 34
checkbox input "true"
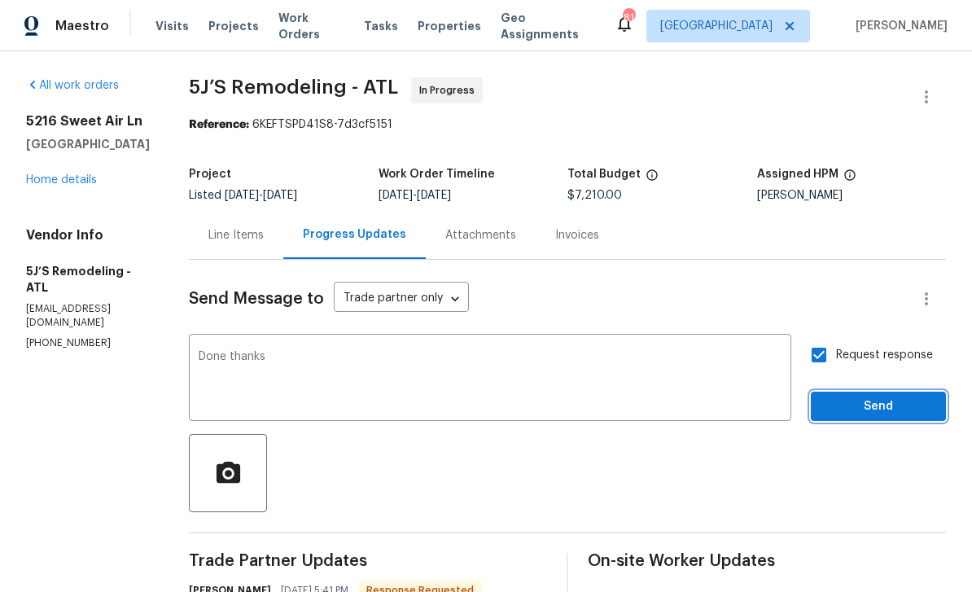
click at [865, 397] on span "Send" at bounding box center [878, 407] width 109 height 20
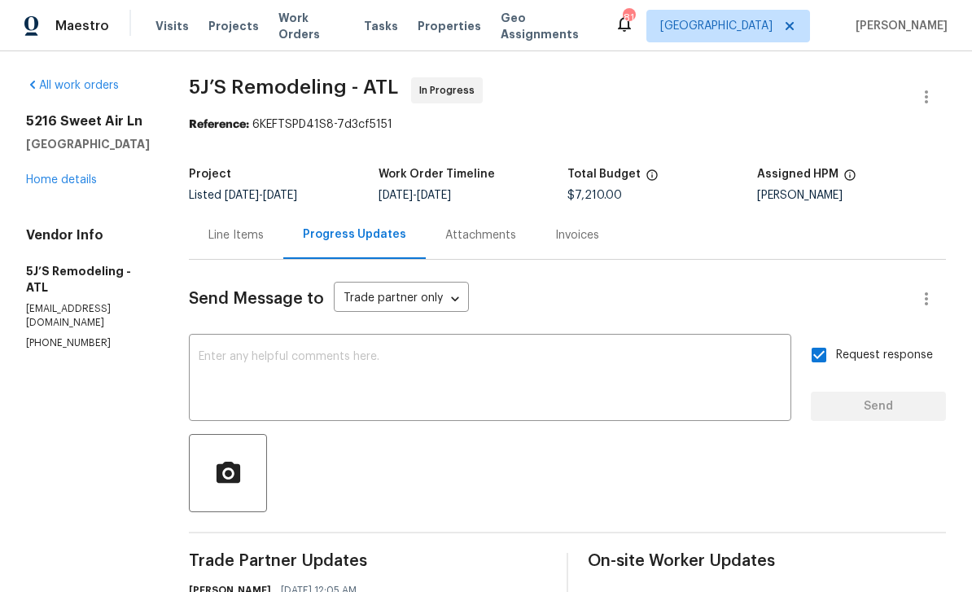
click at [73, 174] on link "Home details" at bounding box center [61, 179] width 71 height 11
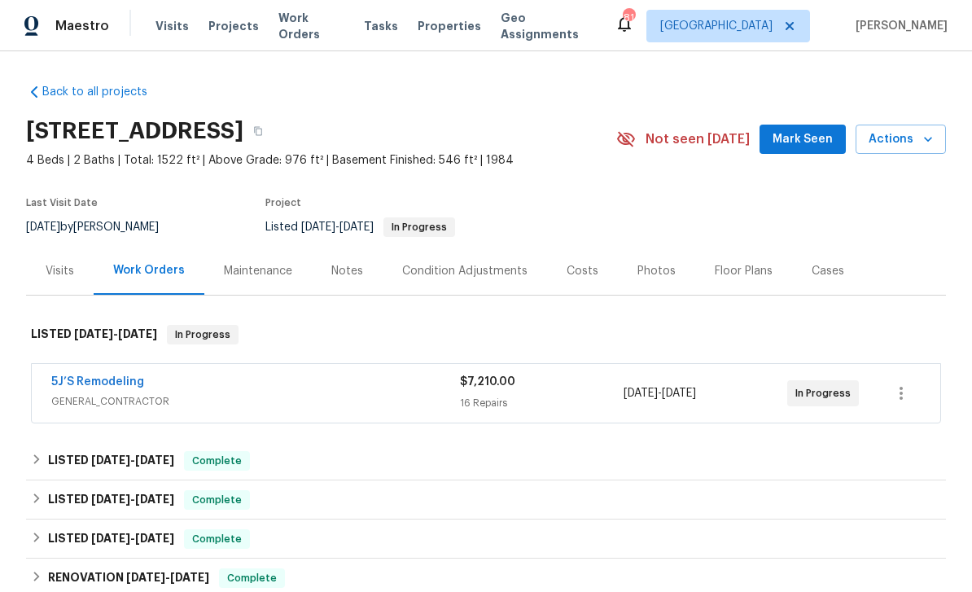
click at [305, 28] on span "Work Orders" at bounding box center [311, 26] width 66 height 33
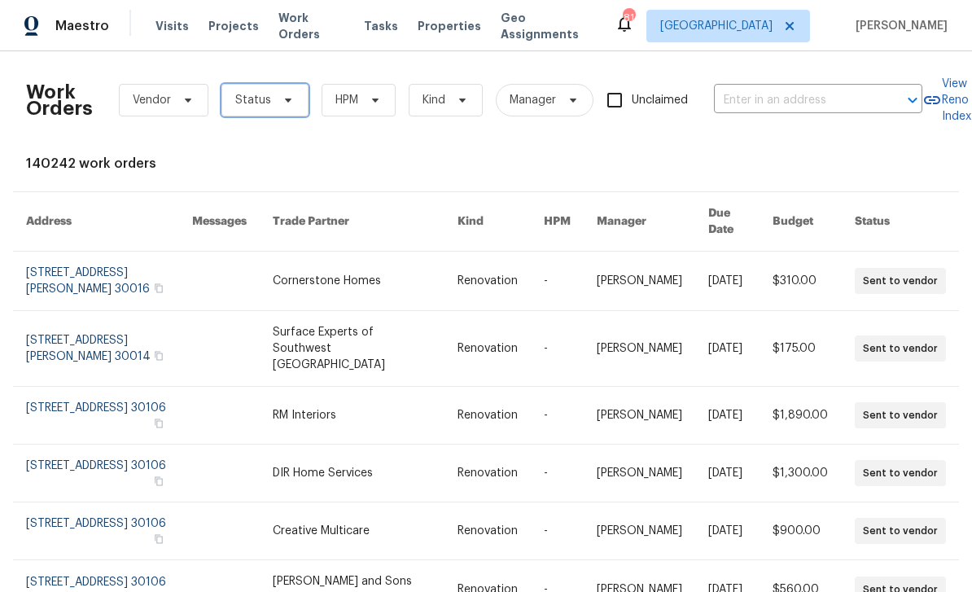
click at [271, 92] on span "Status" at bounding box center [264, 100] width 87 height 33
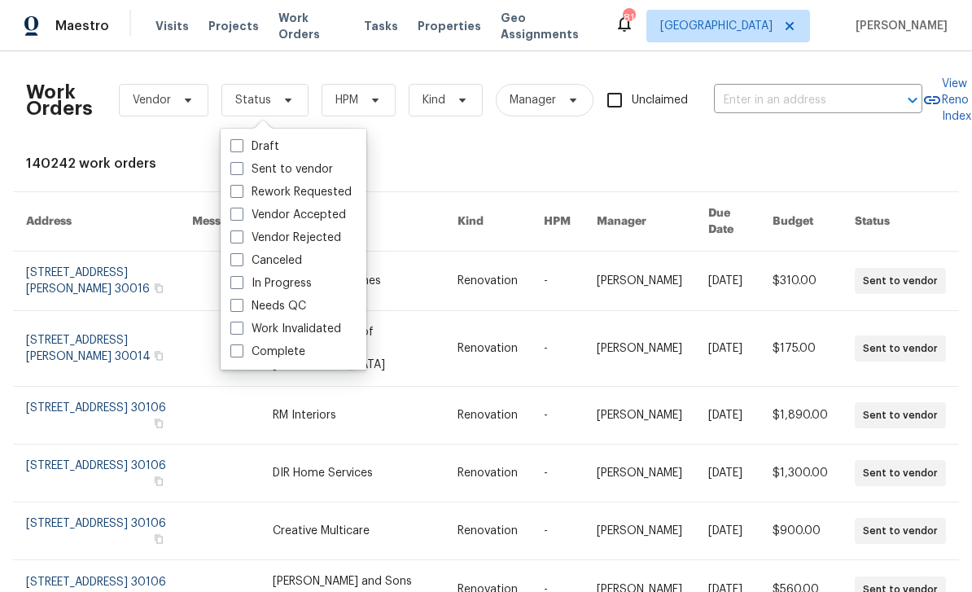
click at [248, 278] on label "In Progress" at bounding box center [270, 283] width 81 height 16
click at [241, 278] on input "In Progress" at bounding box center [235, 280] width 11 height 11
checkbox input "true"
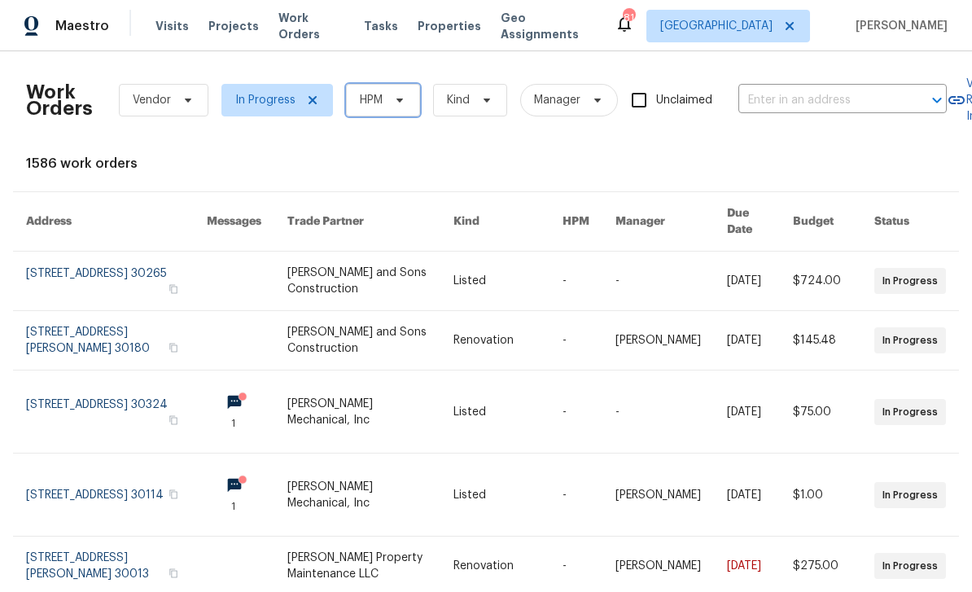
click at [397, 91] on span "HPM" at bounding box center [383, 100] width 74 height 33
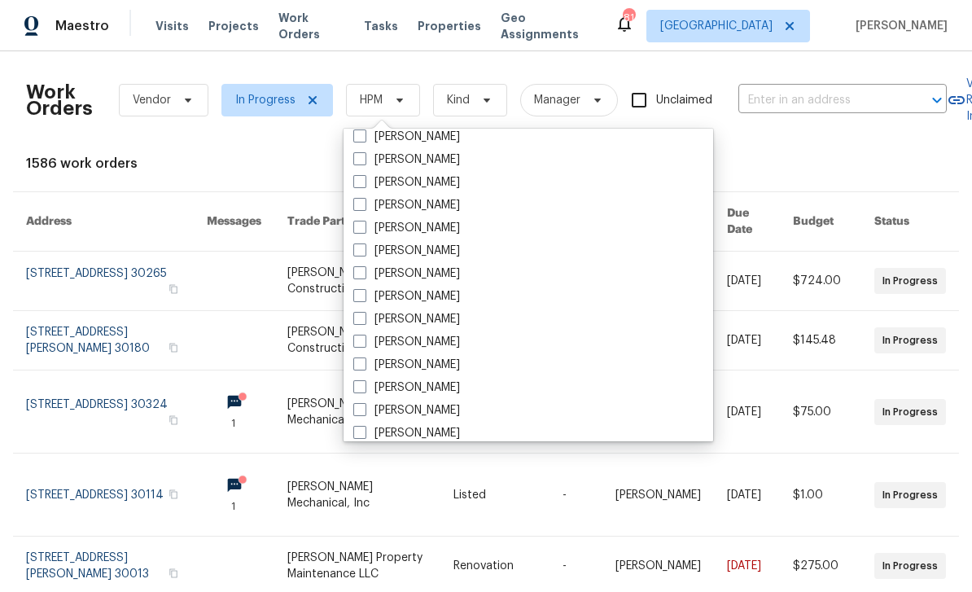
scroll to position [464, 0]
click at [438, 432] on label "[PERSON_NAME]" at bounding box center [406, 435] width 107 height 16
click at [364, 432] on input "[PERSON_NAME]" at bounding box center [358, 432] width 11 height 11
checkbox input "true"
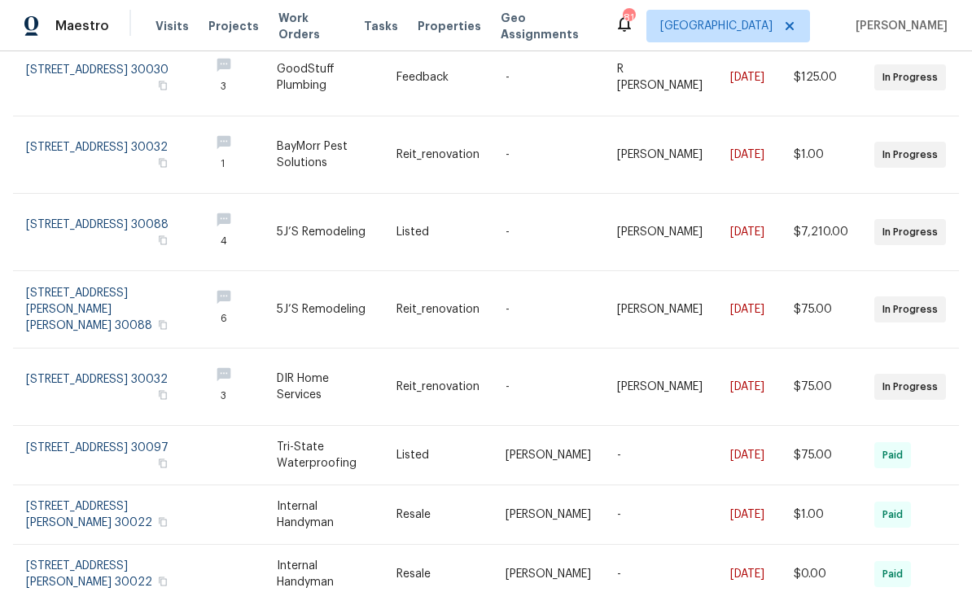
scroll to position [289, 0]
click at [167, 237] on icon "button" at bounding box center [163, 241] width 8 height 9
click at [170, 234] on button "button" at bounding box center [163, 241] width 15 height 15
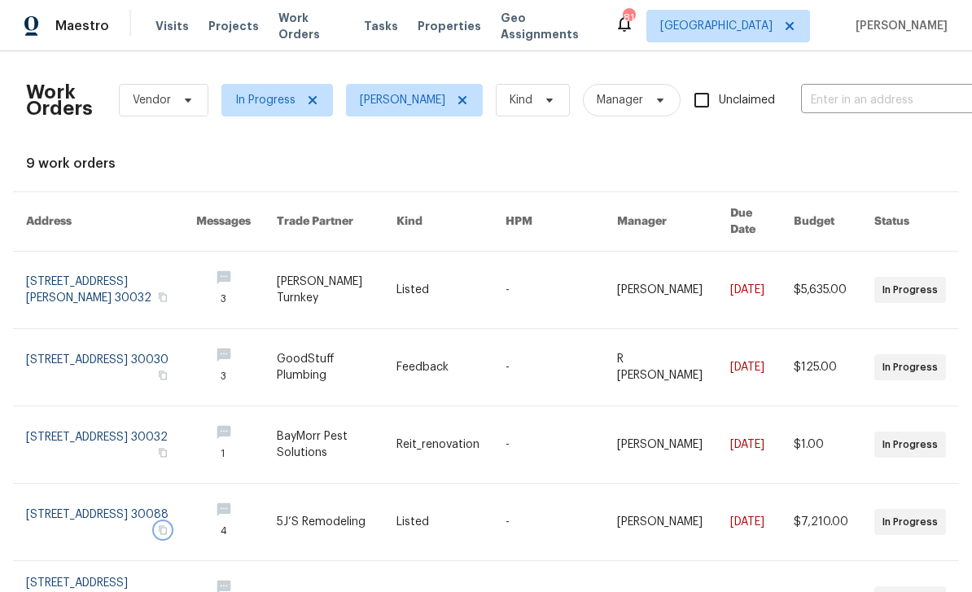
scroll to position [0, 0]
click at [168, 29] on span "Visits" at bounding box center [172, 26] width 33 height 16
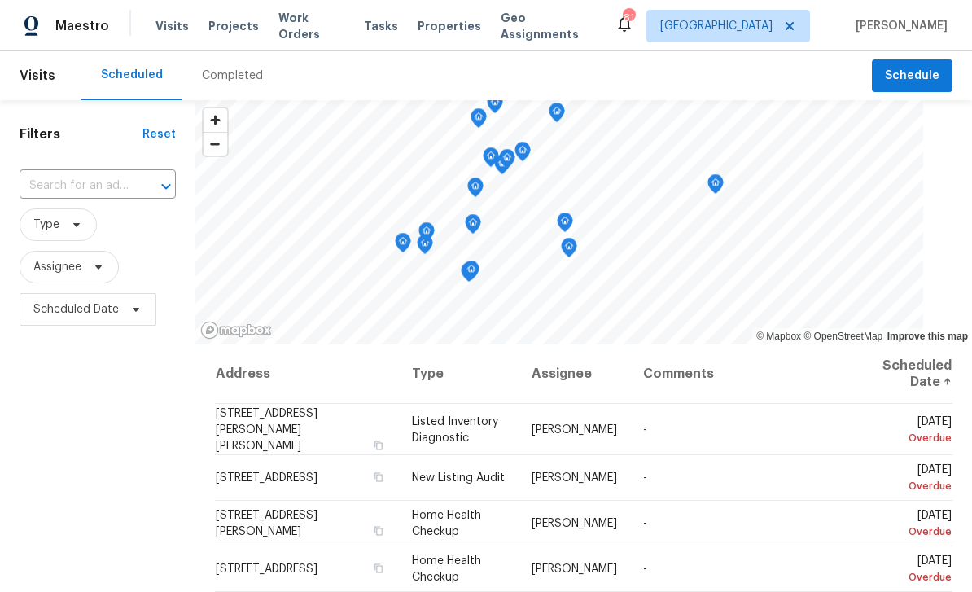
click at [109, 185] on input "text" at bounding box center [75, 185] width 111 height 25
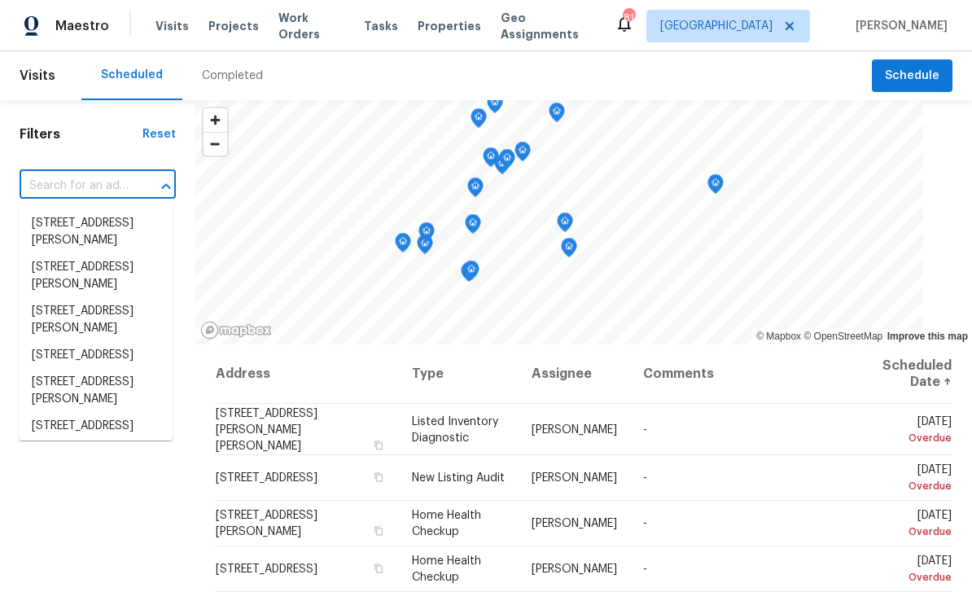
click at [61, 184] on input "text" at bounding box center [75, 185] width 111 height 25
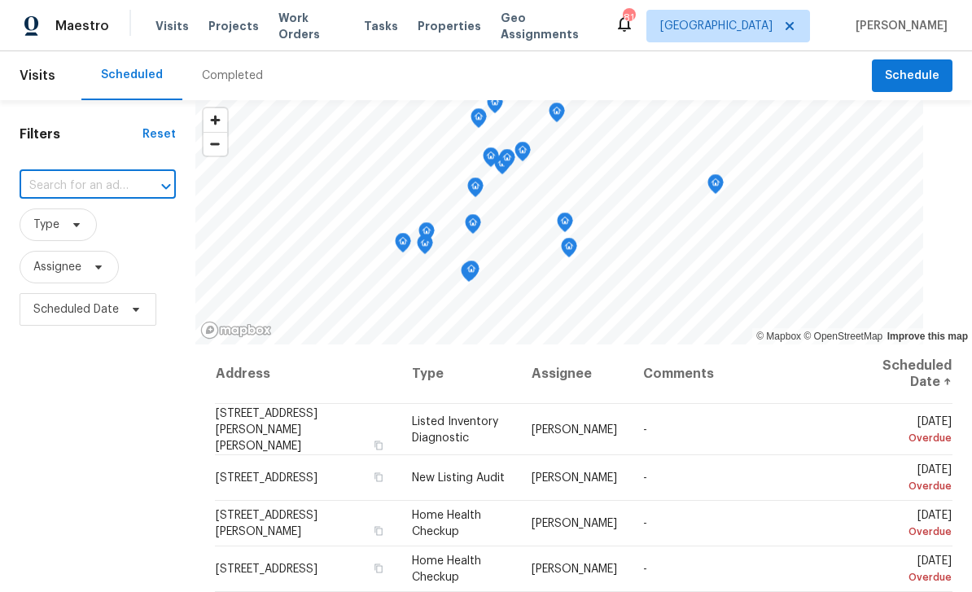
paste input "[STREET_ADDRESS]"
type input "[STREET_ADDRESS]"
click at [887, 81] on button "Schedule" at bounding box center [912, 75] width 81 height 33
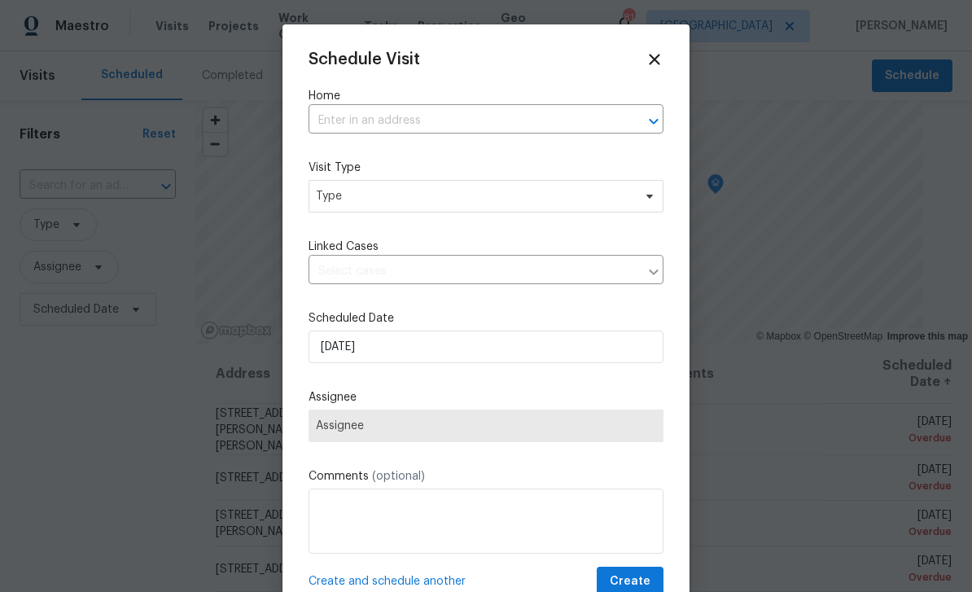
click at [616, 122] on input "text" at bounding box center [463, 120] width 309 height 25
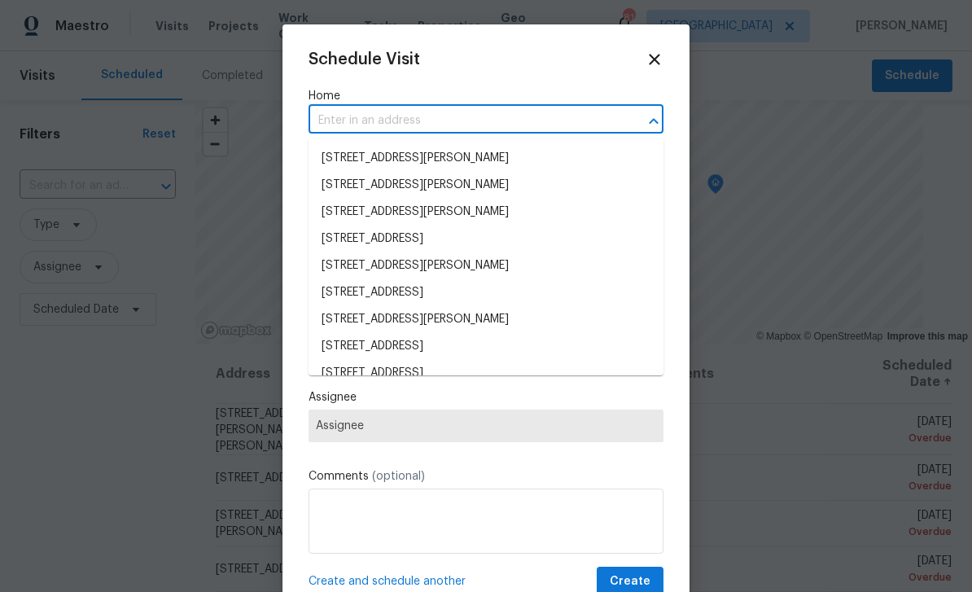
click at [570, 118] on input "text" at bounding box center [463, 120] width 309 height 25
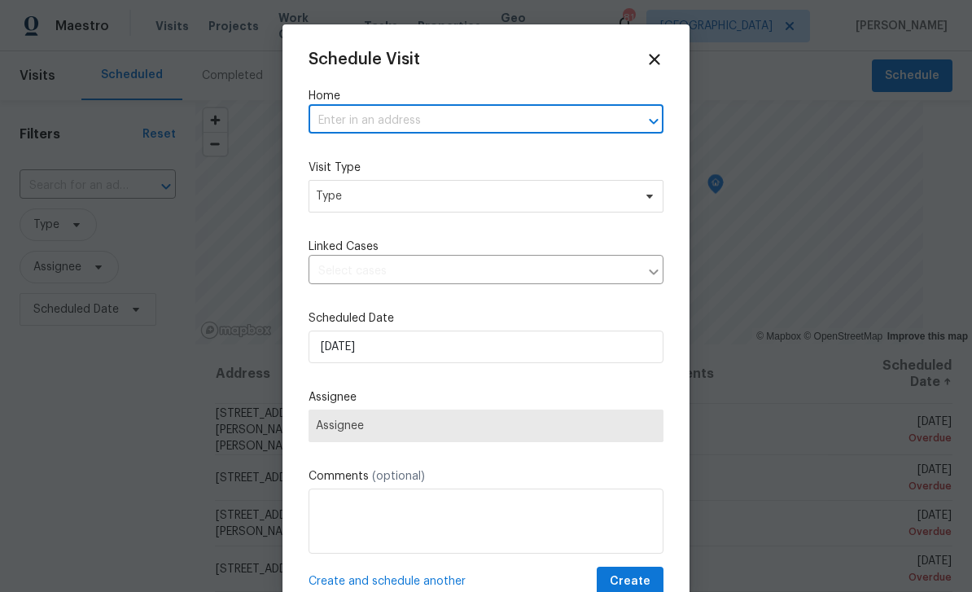
paste input "[STREET_ADDRESS]"
type input "[STREET_ADDRESS]"
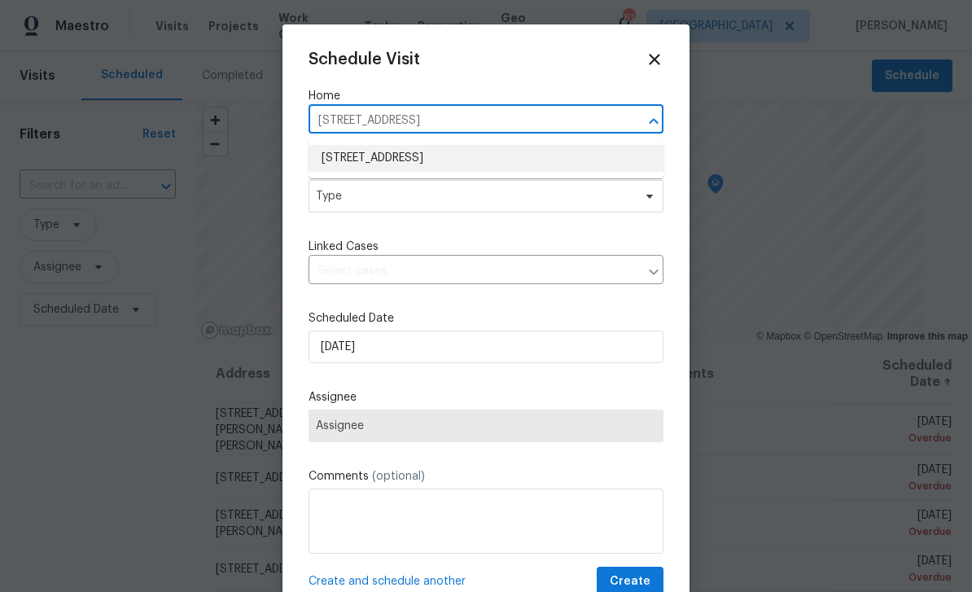
click at [567, 159] on li "[STREET_ADDRESS]" at bounding box center [486, 158] width 355 height 27
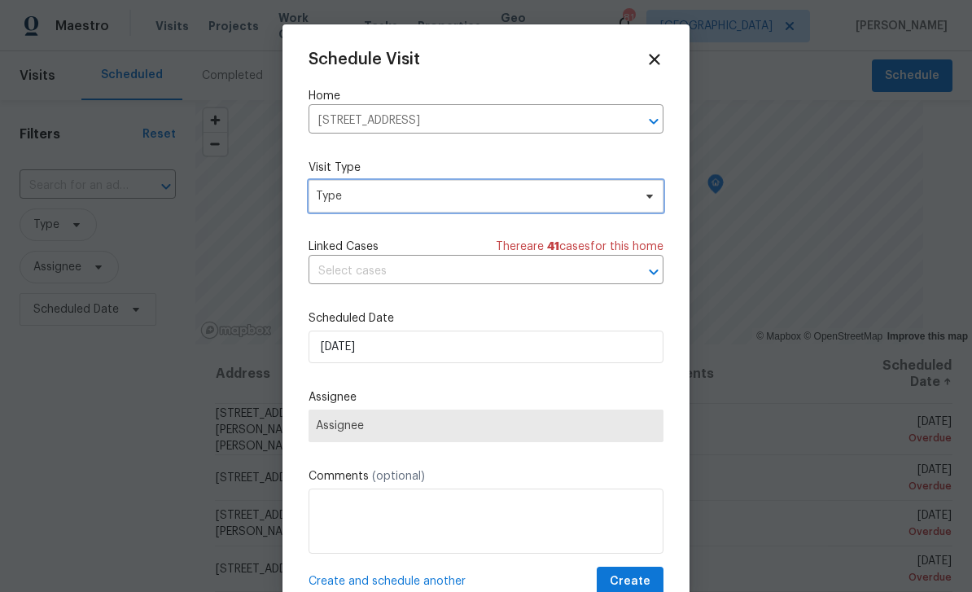
click at [606, 201] on span "Type" at bounding box center [474, 196] width 317 height 16
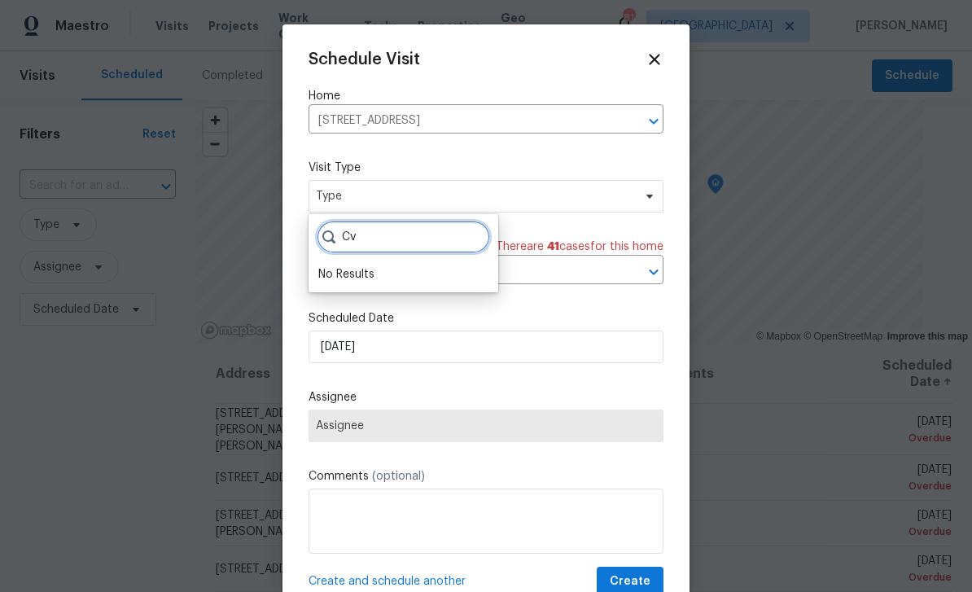
click at [442, 246] on input "Cv" at bounding box center [403, 237] width 173 height 33
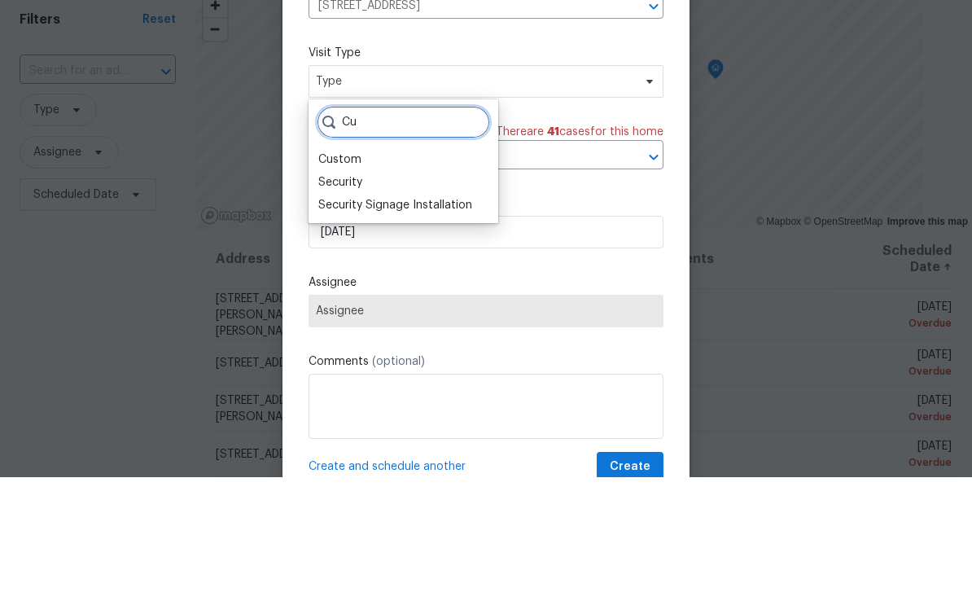
type input "Cu"
click at [376, 263] on div "Custom" at bounding box center [403, 274] width 180 height 23
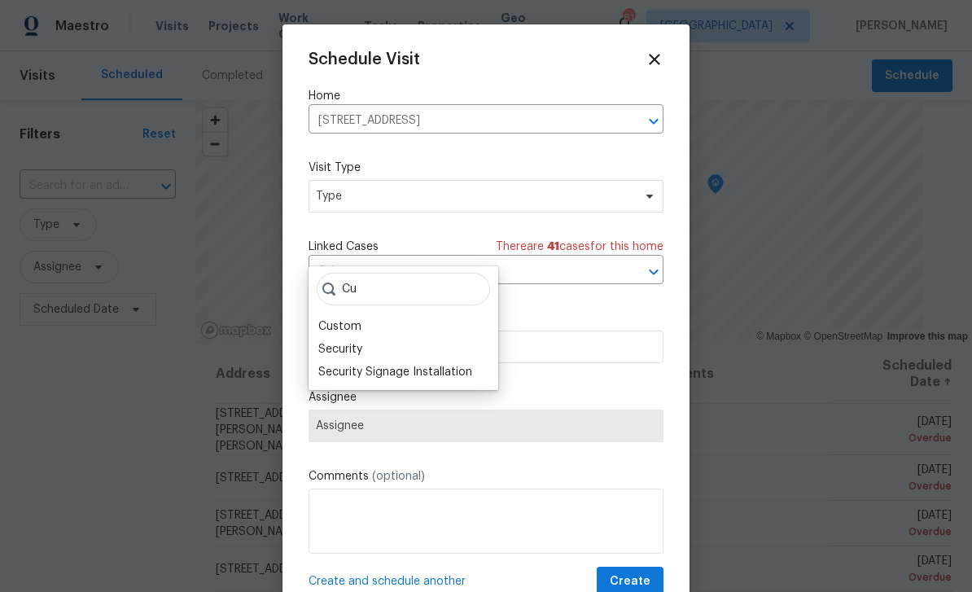
click at [354, 318] on div "Custom" at bounding box center [339, 326] width 43 height 16
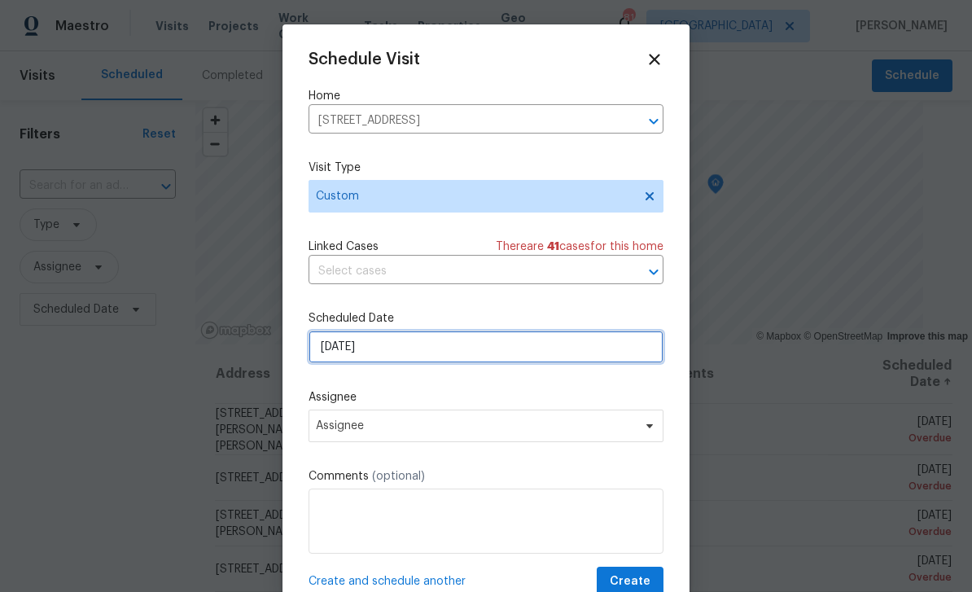
click at [530, 357] on input "[DATE]" at bounding box center [486, 347] width 355 height 33
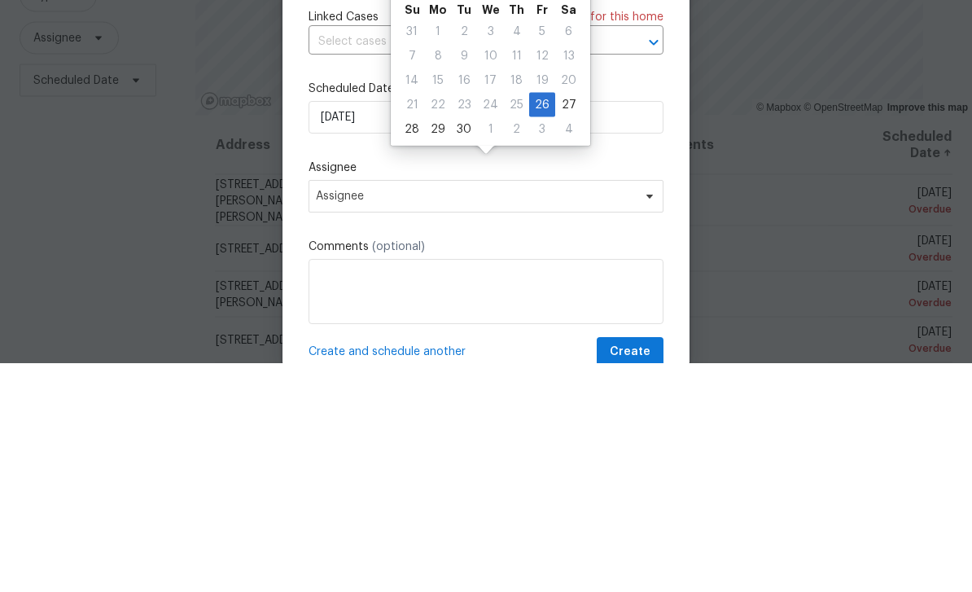
click at [632, 310] on label "Scheduled Date" at bounding box center [486, 318] width 355 height 16
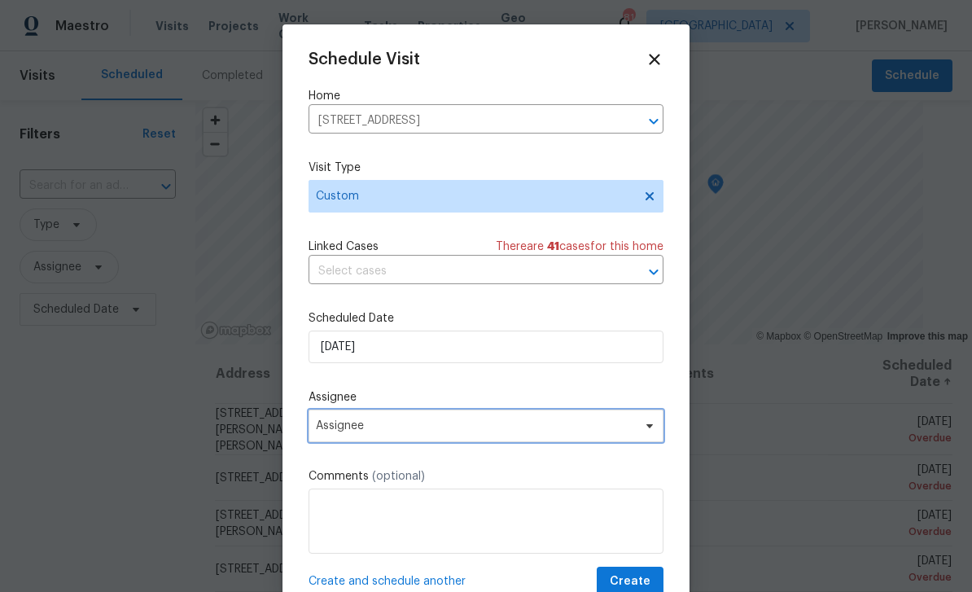
click at [563, 432] on span "Assignee" at bounding box center [475, 425] width 319 height 13
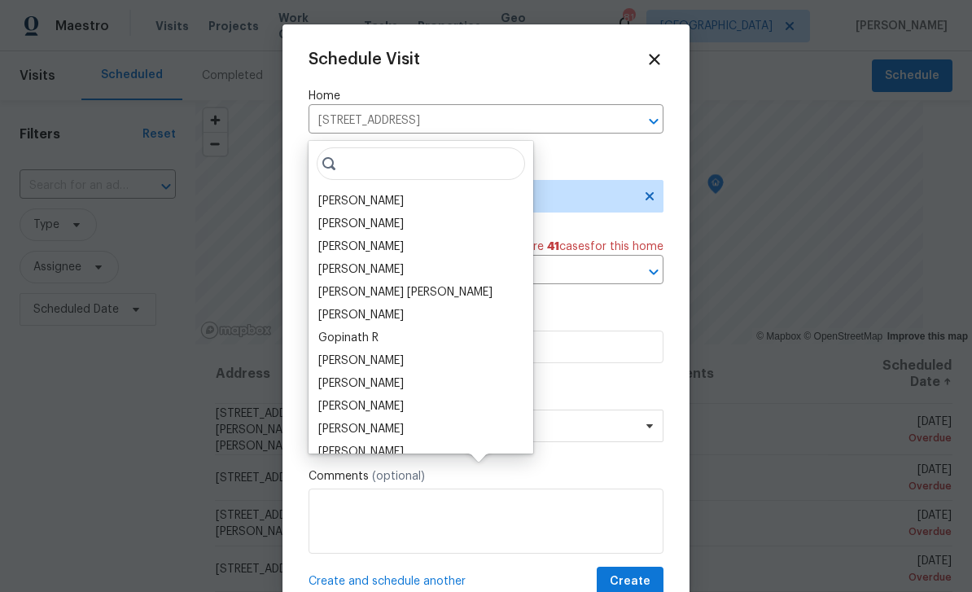
click at [379, 193] on div "[PERSON_NAME]" at bounding box center [360, 201] width 85 height 16
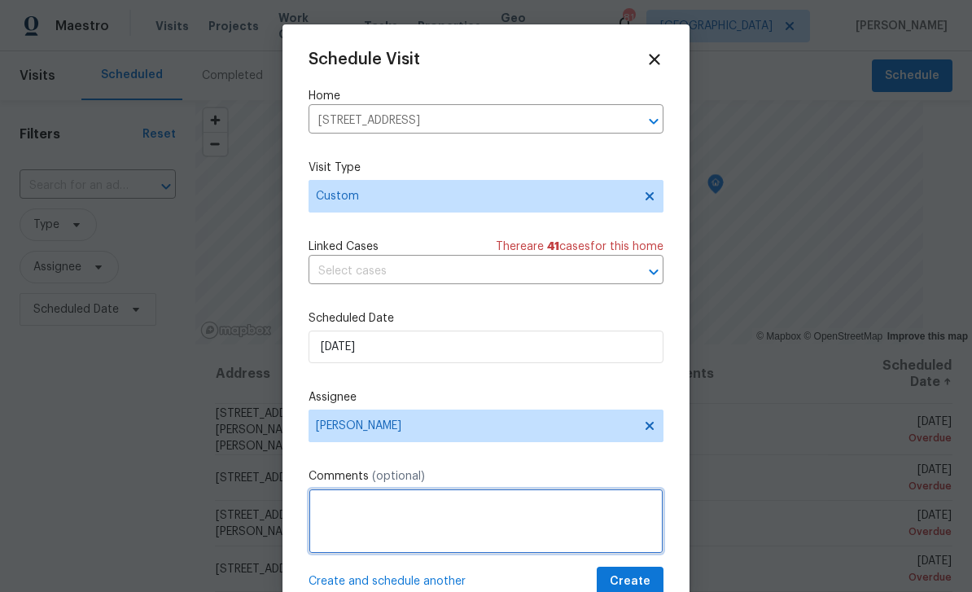
click at [569, 510] on textarea at bounding box center [486, 521] width 355 height 65
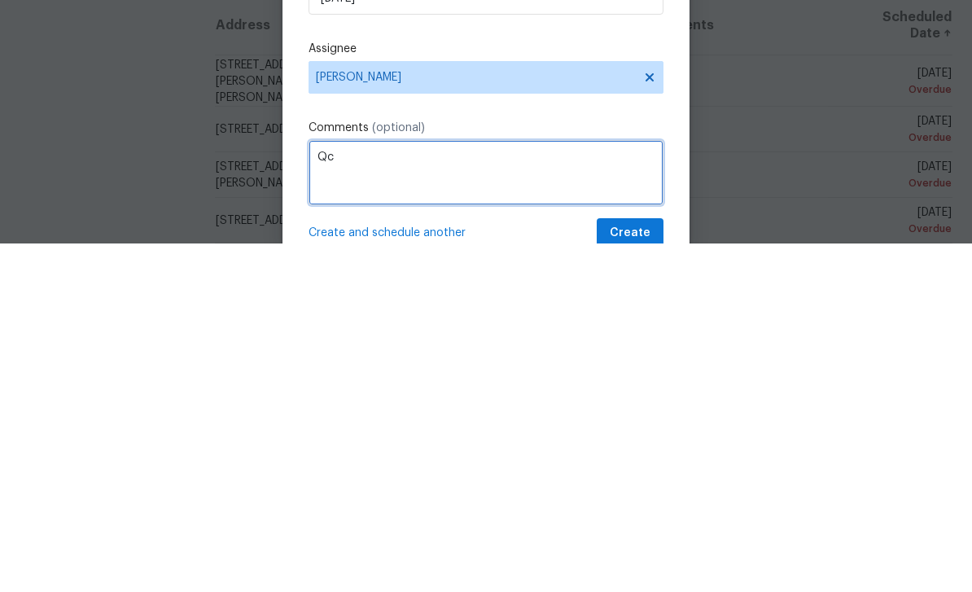
type textarea "Qc"
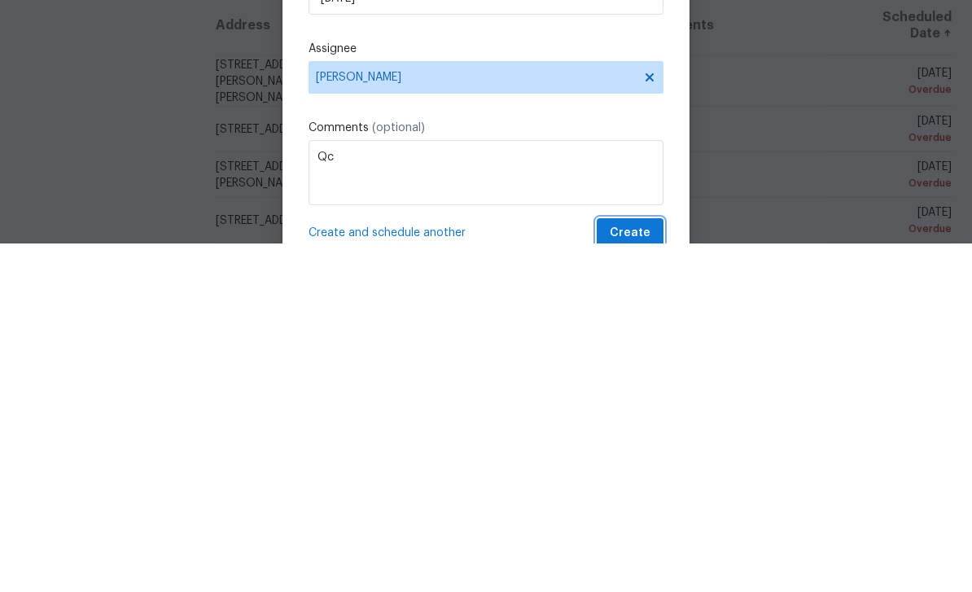
click at [651, 567] on button "Create" at bounding box center [630, 582] width 67 height 30
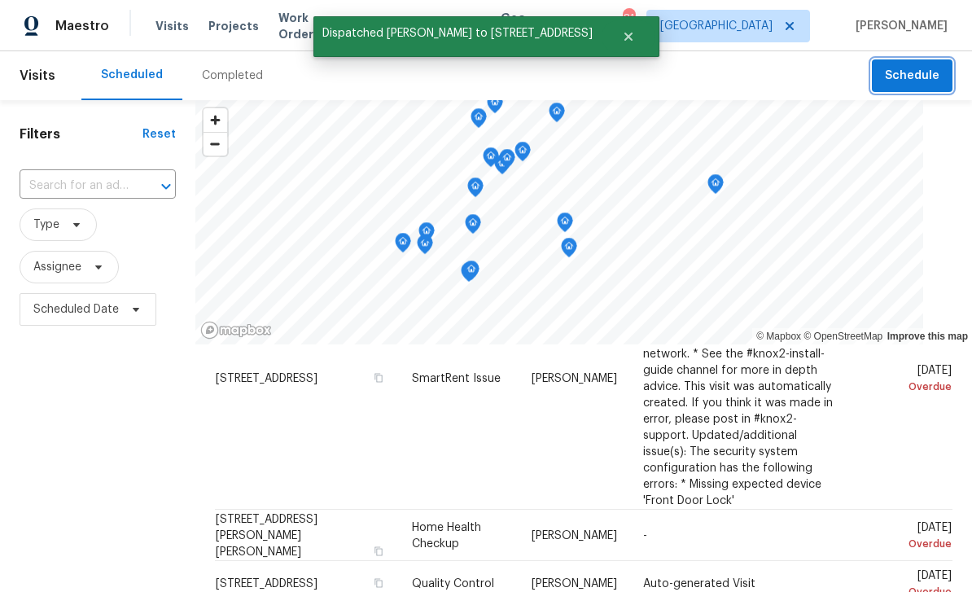
scroll to position [682, 0]
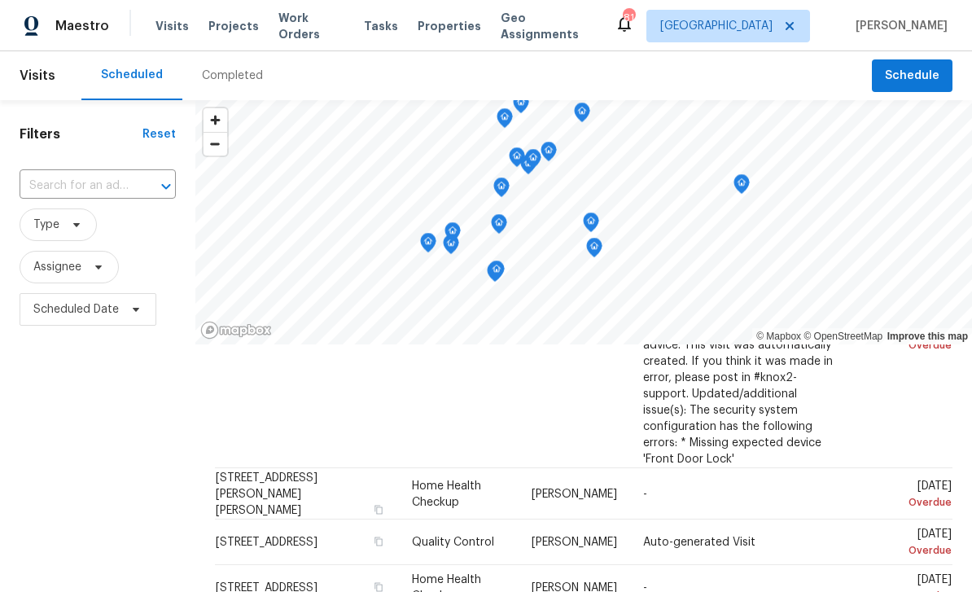
click at [81, 187] on input "text" at bounding box center [75, 185] width 111 height 25
